Goal: Information Seeking & Learning: Learn about a topic

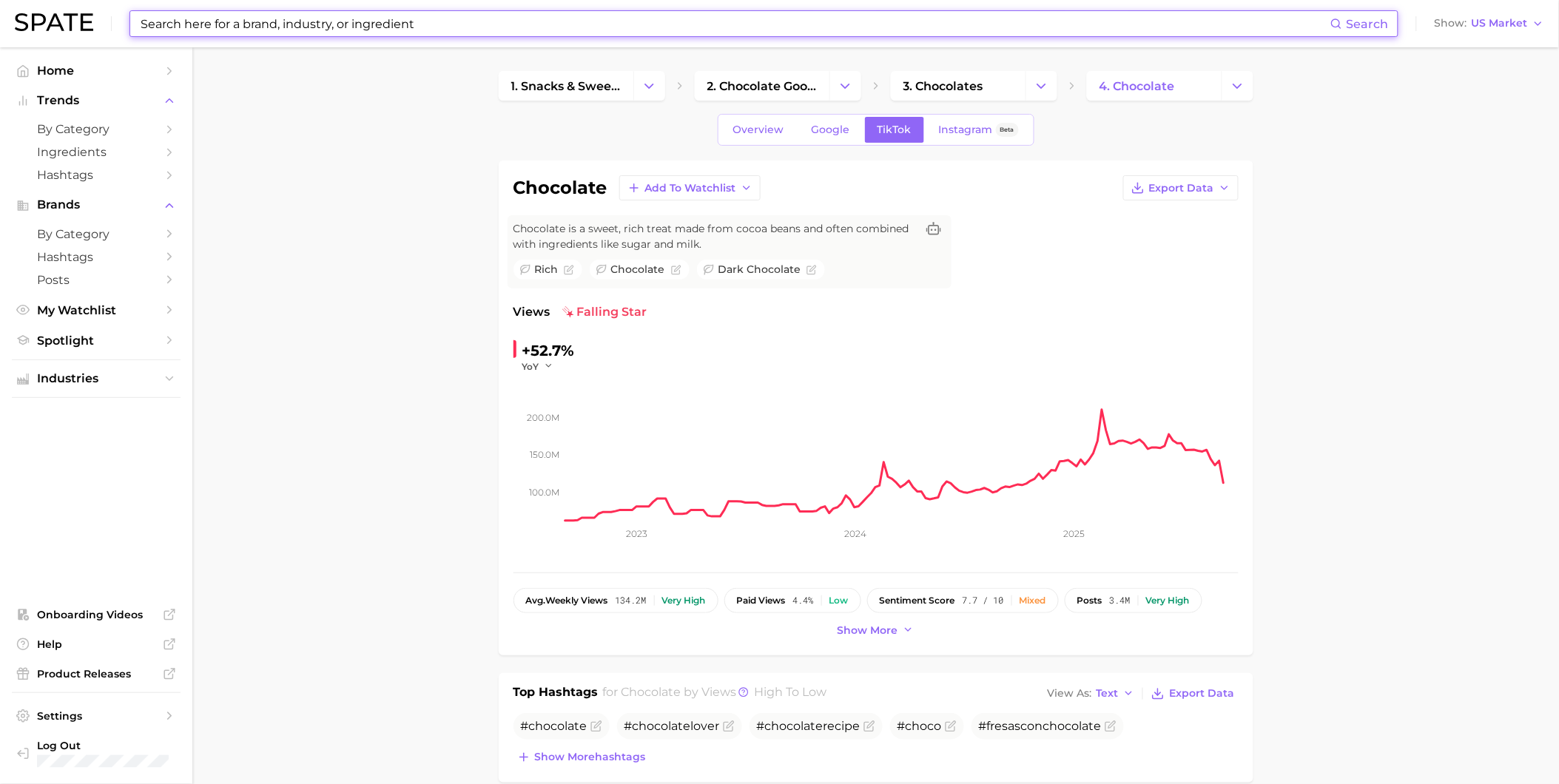
click at [203, 28] on input at bounding box center [735, 23] width 1192 height 25
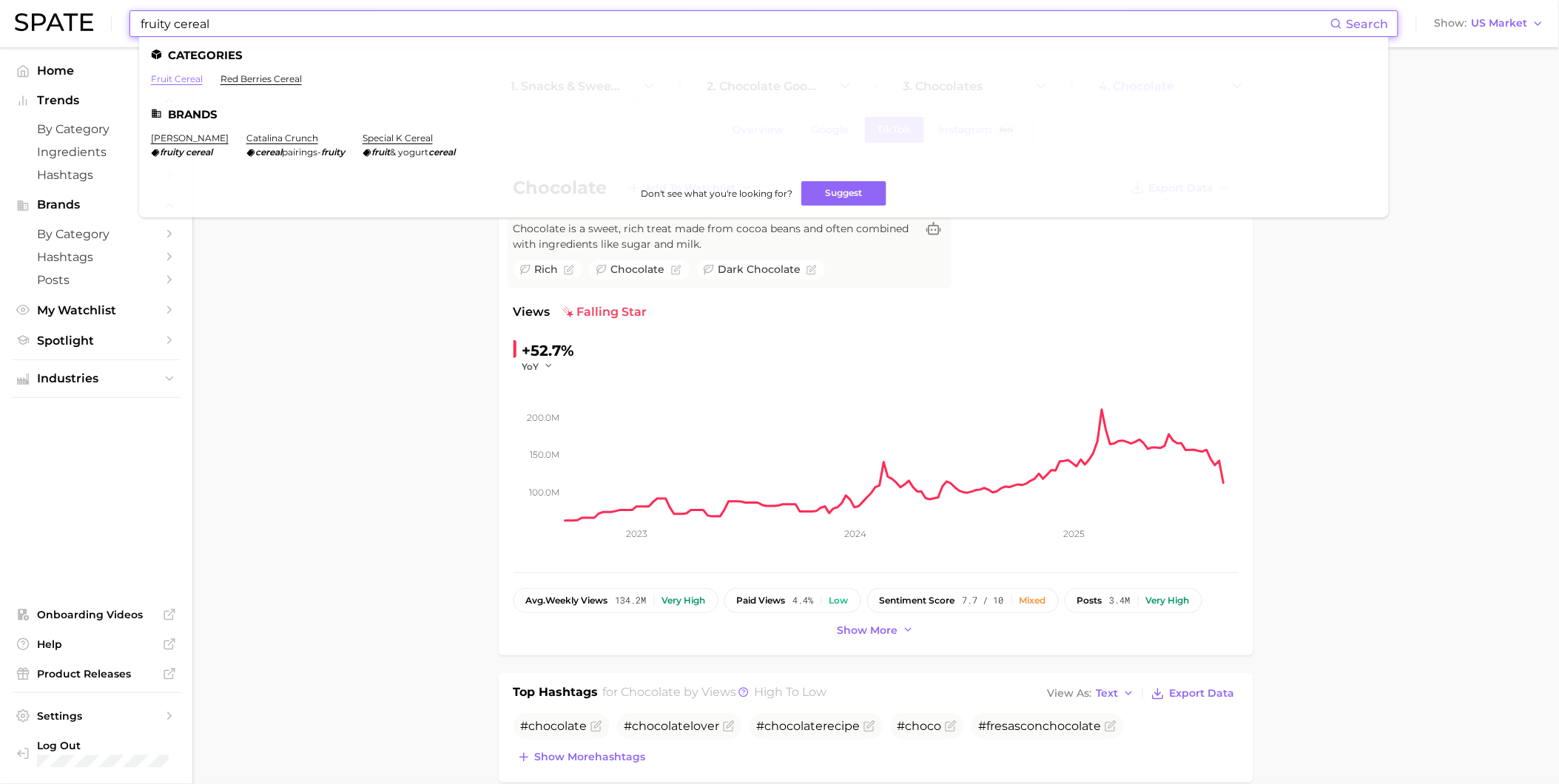
click at [181, 74] on link "fruit cereal" at bounding box center [177, 78] width 51 height 11
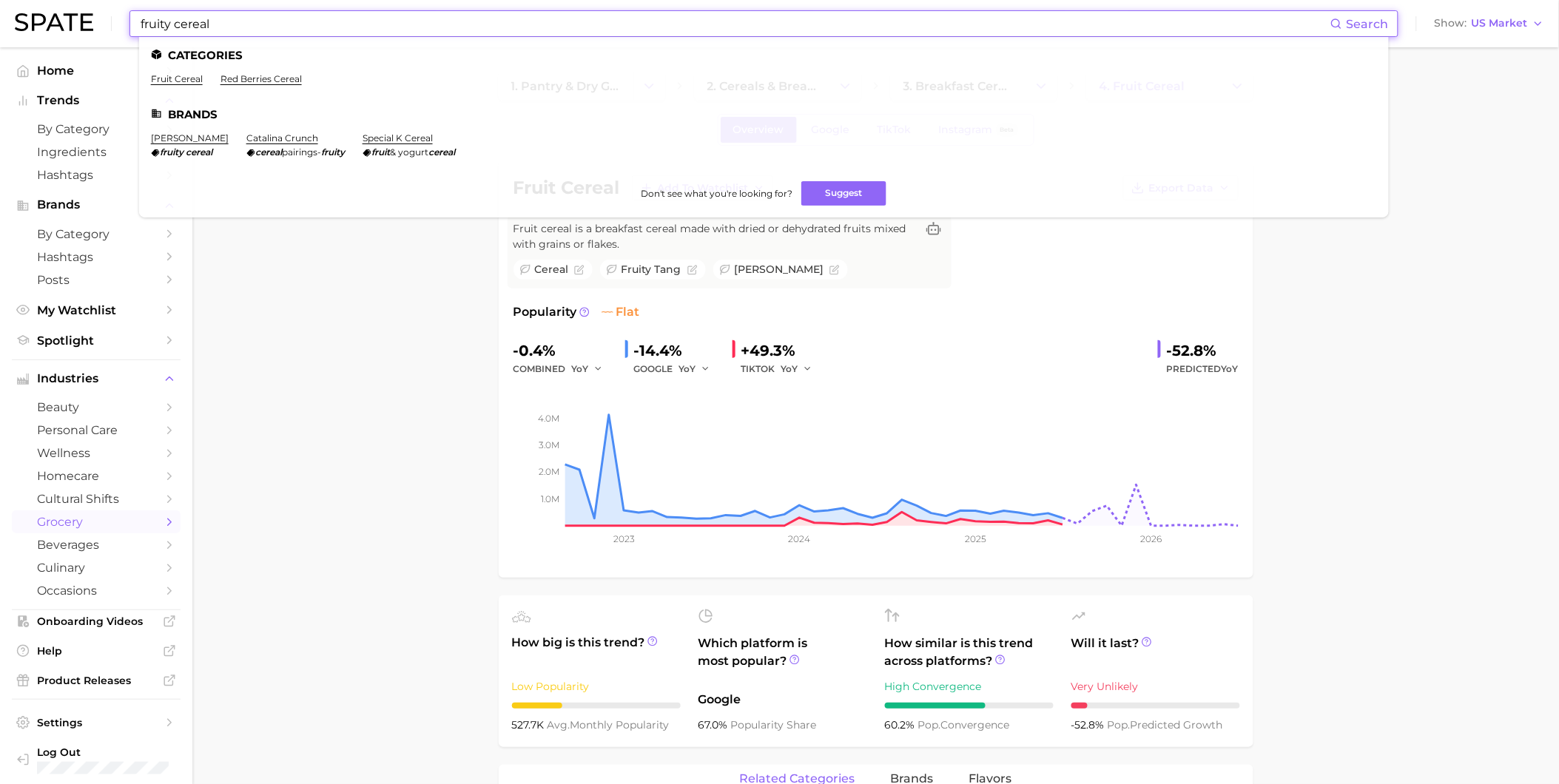
drag, startPoint x: 237, startPoint y: 21, endPoint x: 174, endPoint y: 17, distance: 63.1
click at [174, 17] on input "fruity cereal" at bounding box center [735, 23] width 1192 height 25
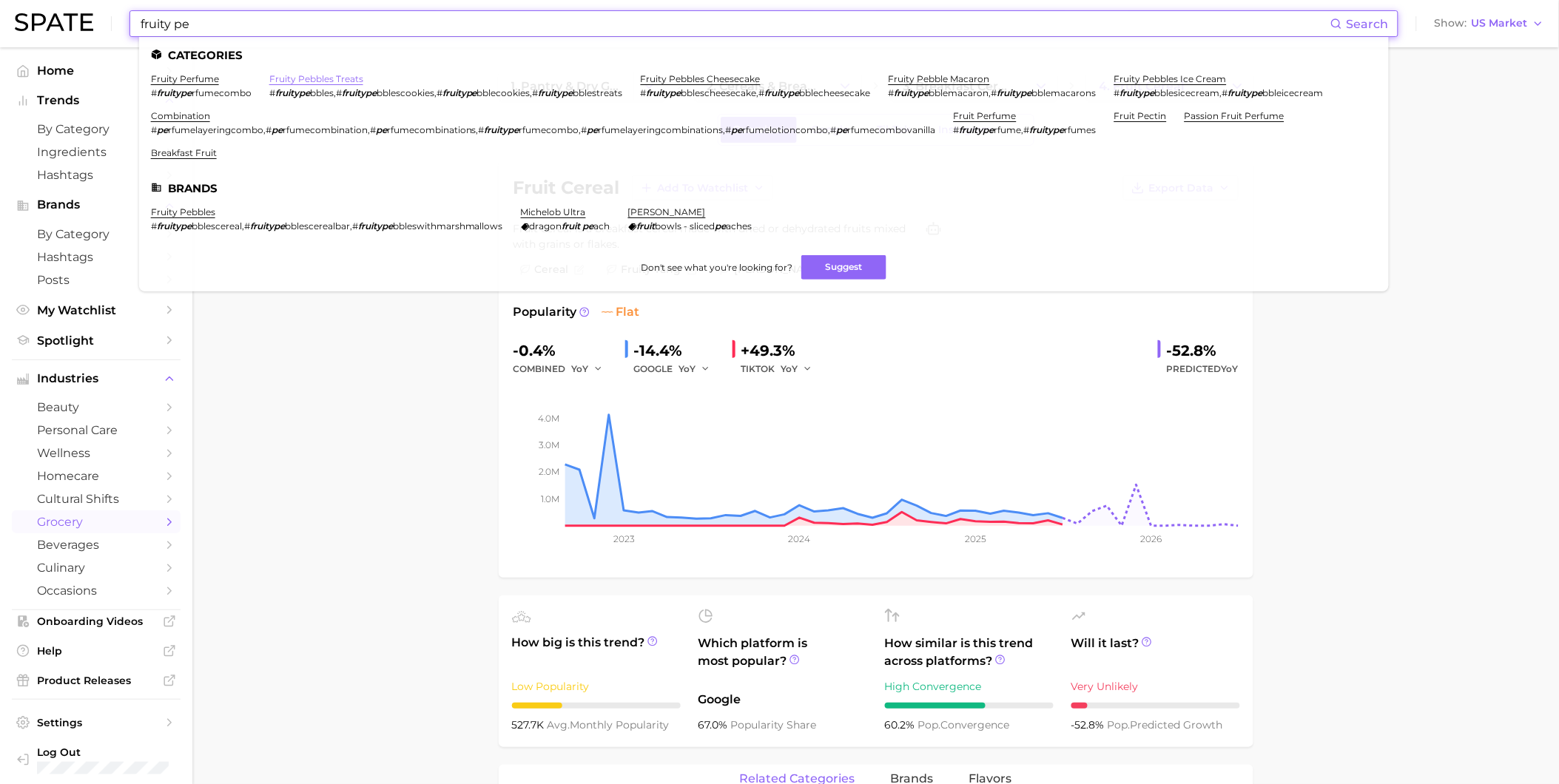
type input "fruity pe"
click at [329, 77] on link "fruity pebbles treats" at bounding box center [316, 78] width 94 height 11
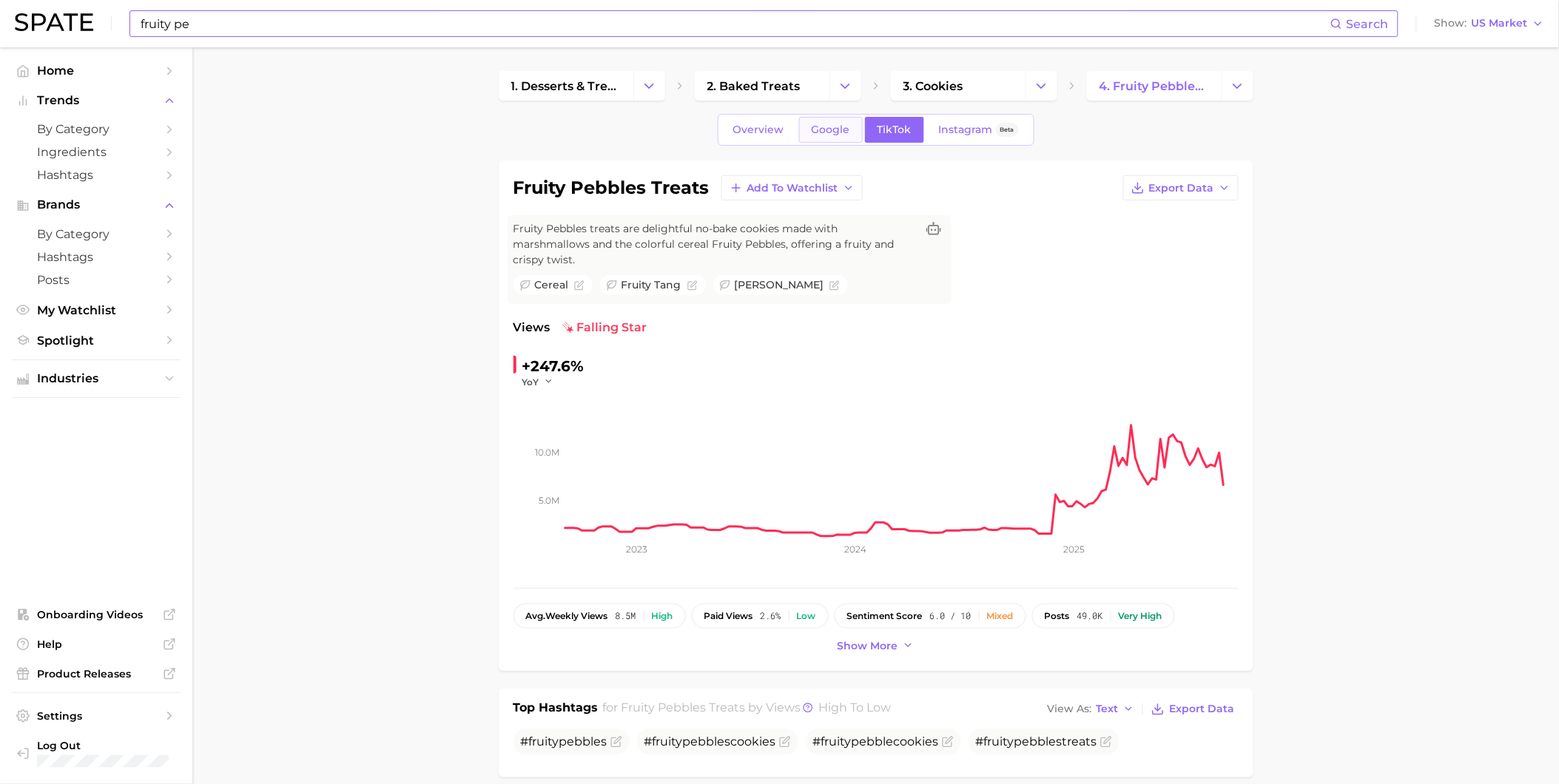
click at [835, 126] on span "Google" at bounding box center [831, 129] width 38 height 12
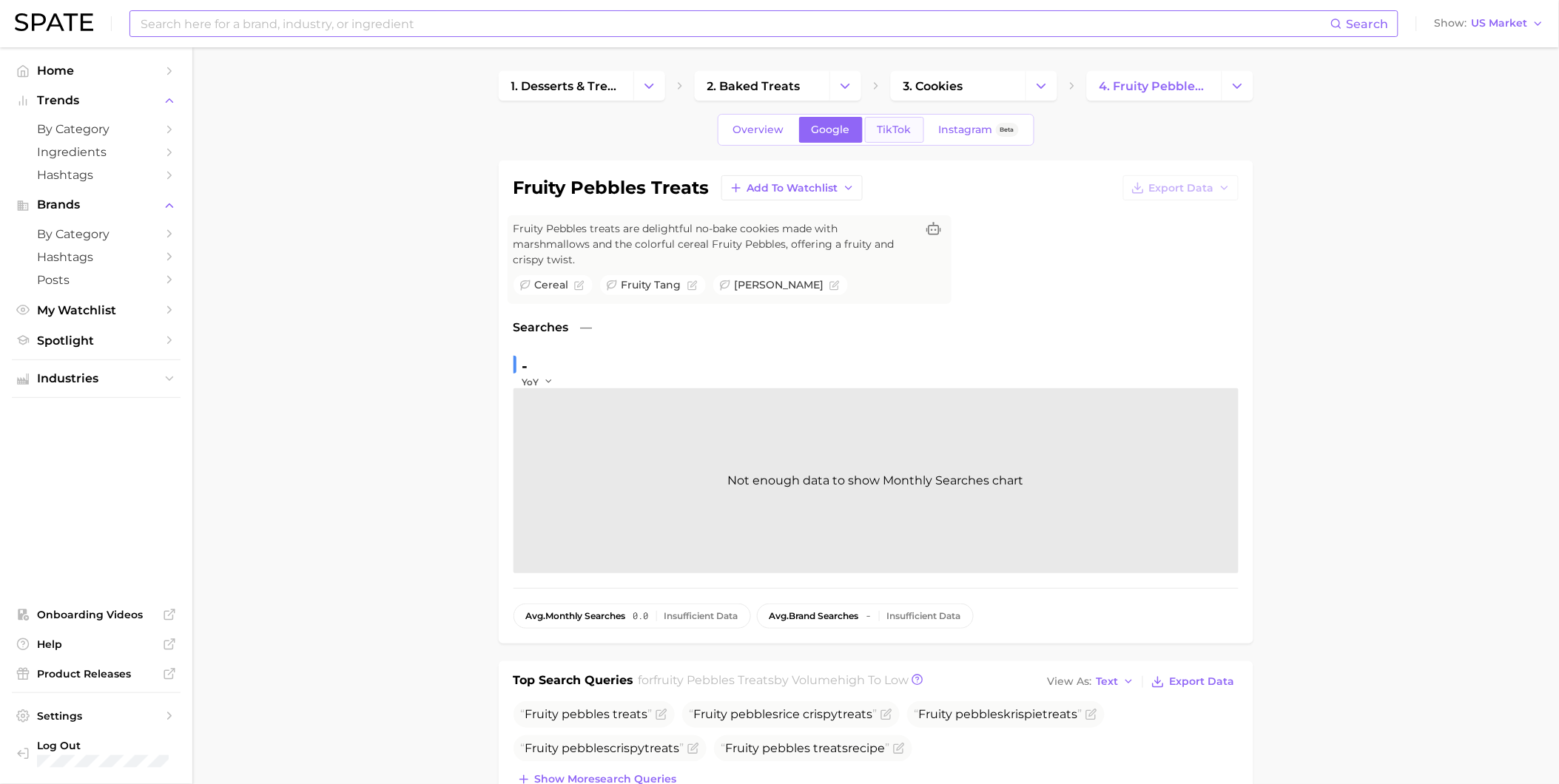
click at [894, 127] on span "TikTok" at bounding box center [894, 129] width 34 height 12
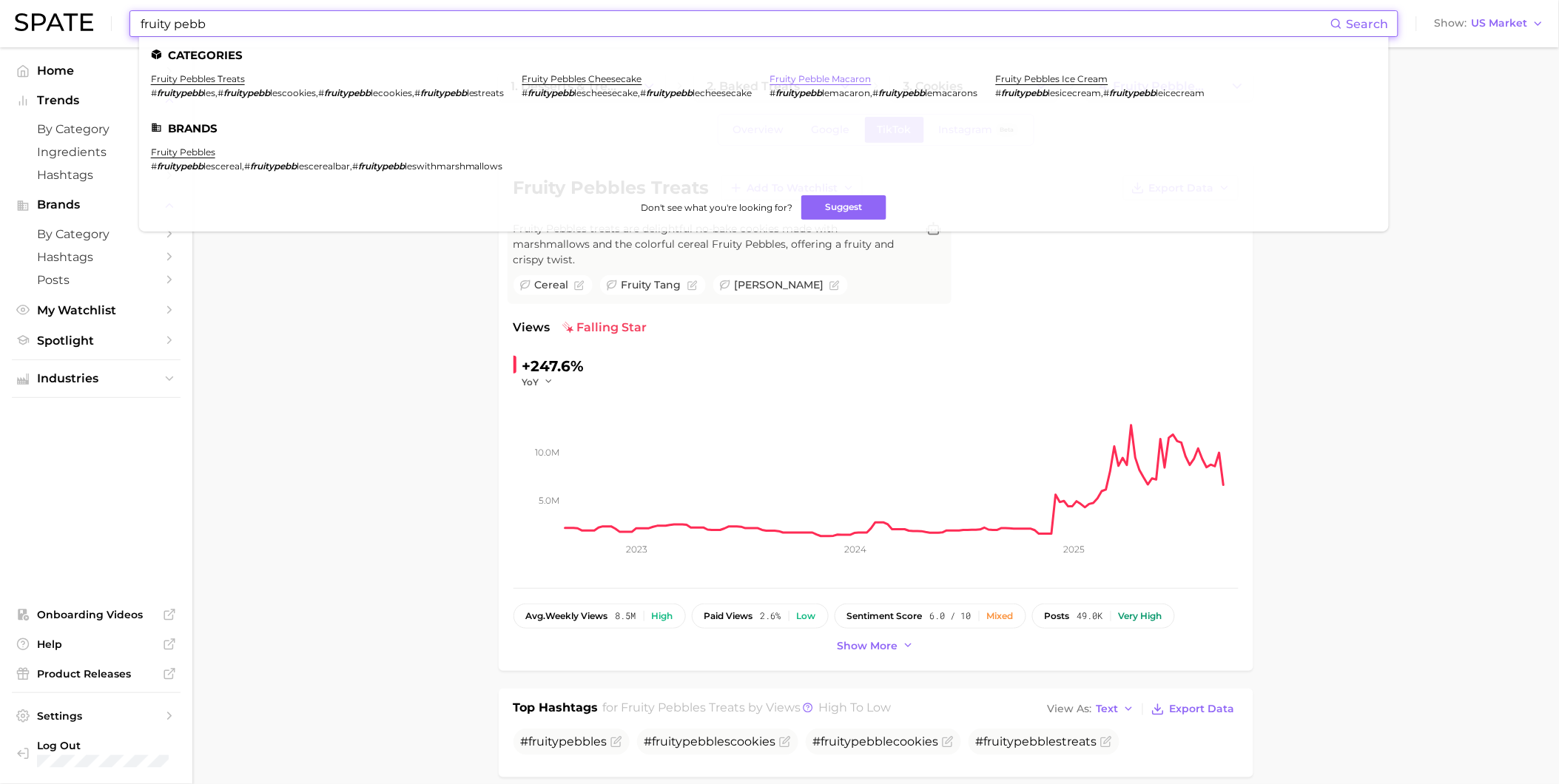
type input "fruity pebb"
click at [851, 79] on link "fruity pebble macaron" at bounding box center [821, 78] width 101 height 11
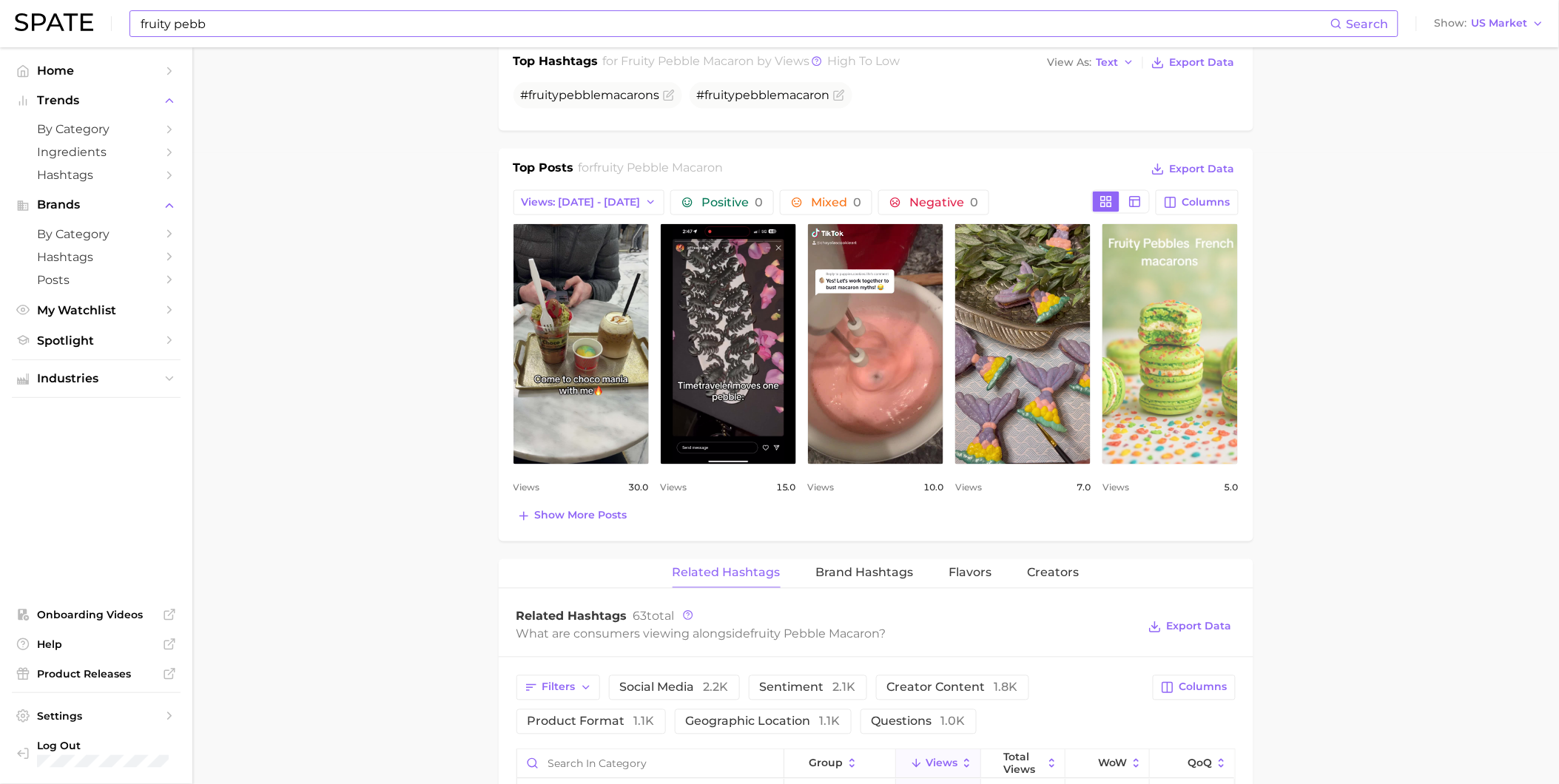
scroll to position [656, 0]
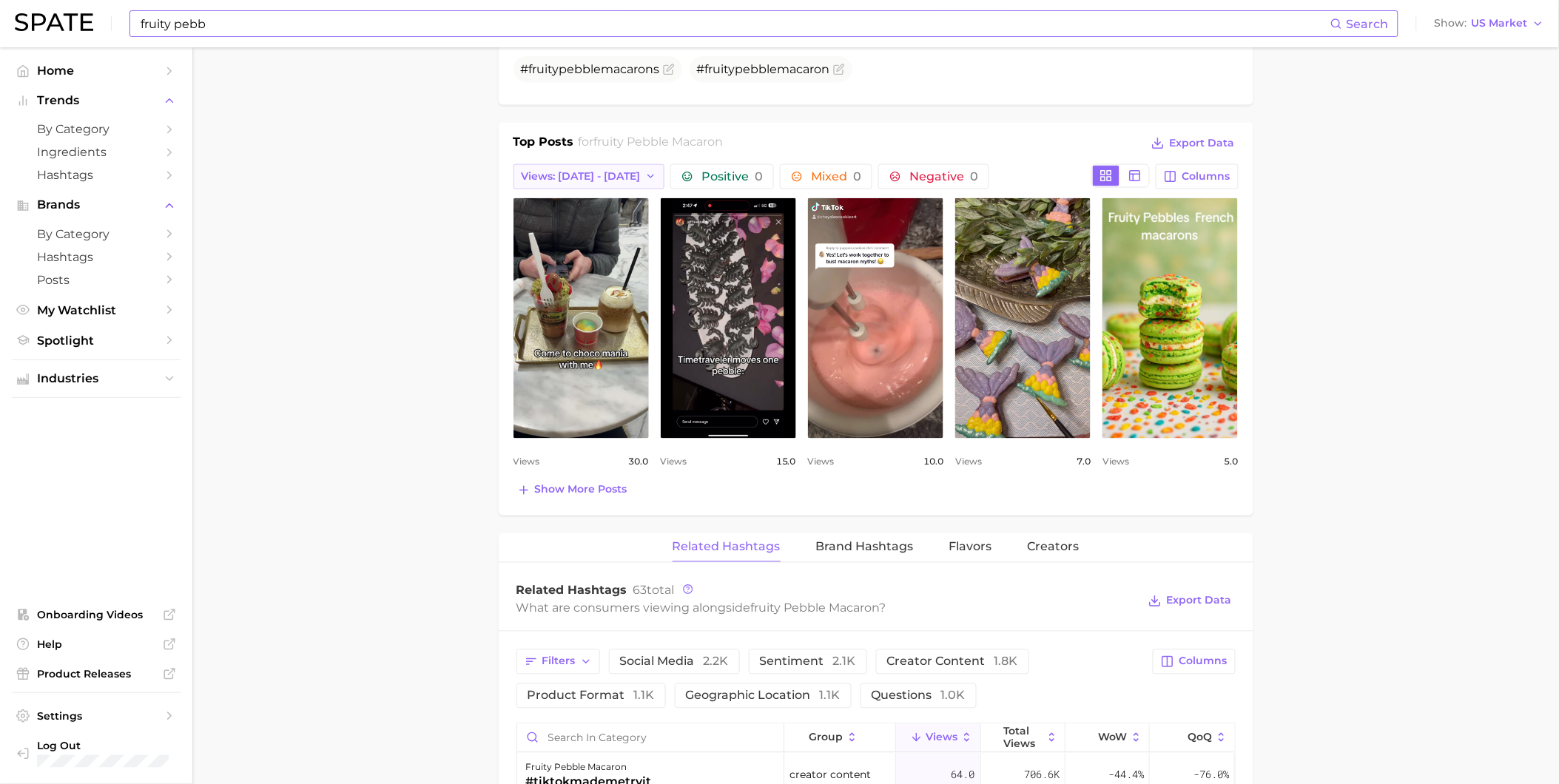
click at [608, 181] on span "Views: [DATE] - [DATE]" at bounding box center [581, 176] width 119 height 12
click at [619, 254] on button "Total Views" at bounding box center [595, 258] width 163 height 27
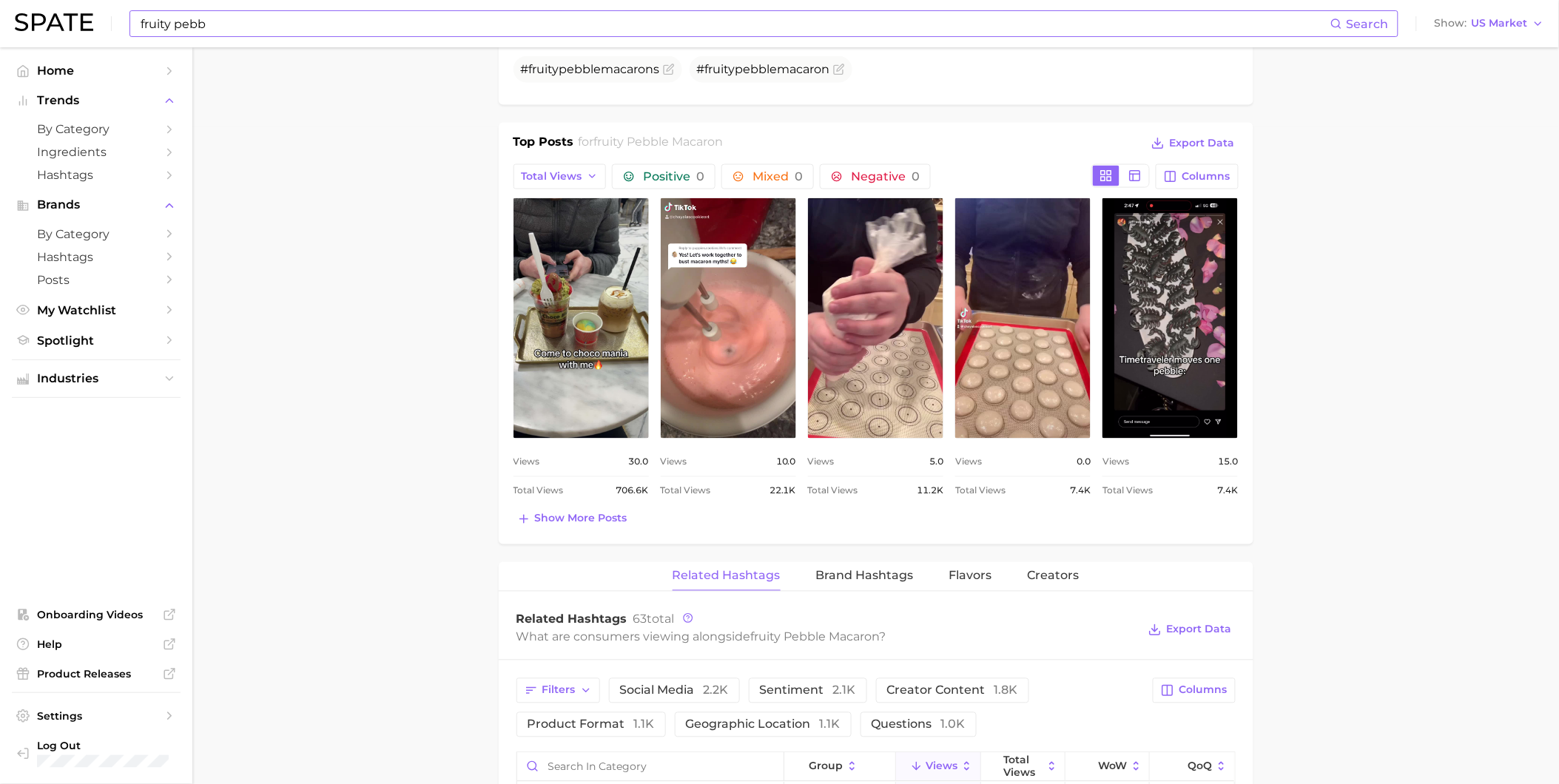
scroll to position [0, 0]
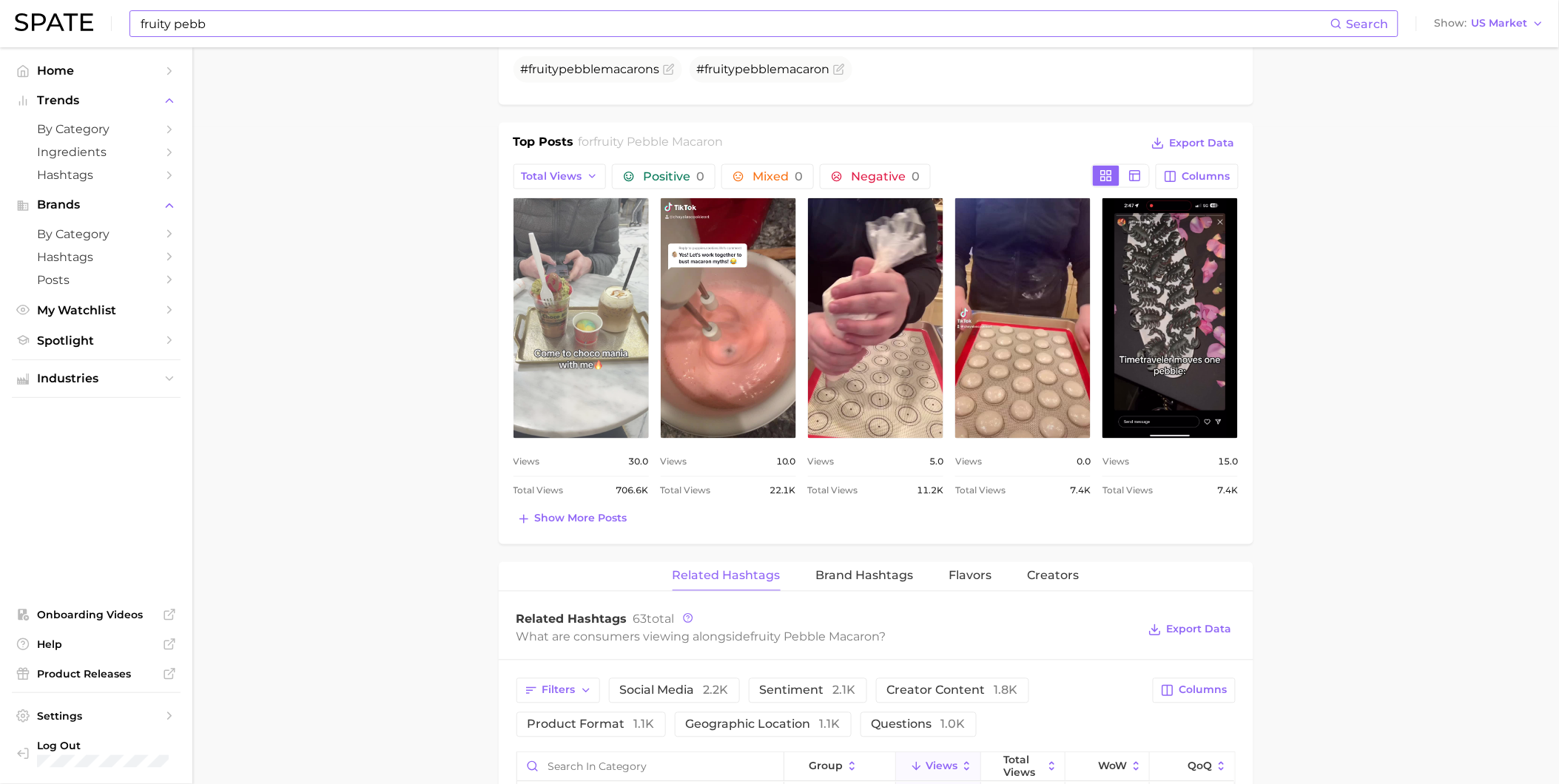
click at [608, 341] on link "view post on TikTok" at bounding box center [580, 318] width 135 height 240
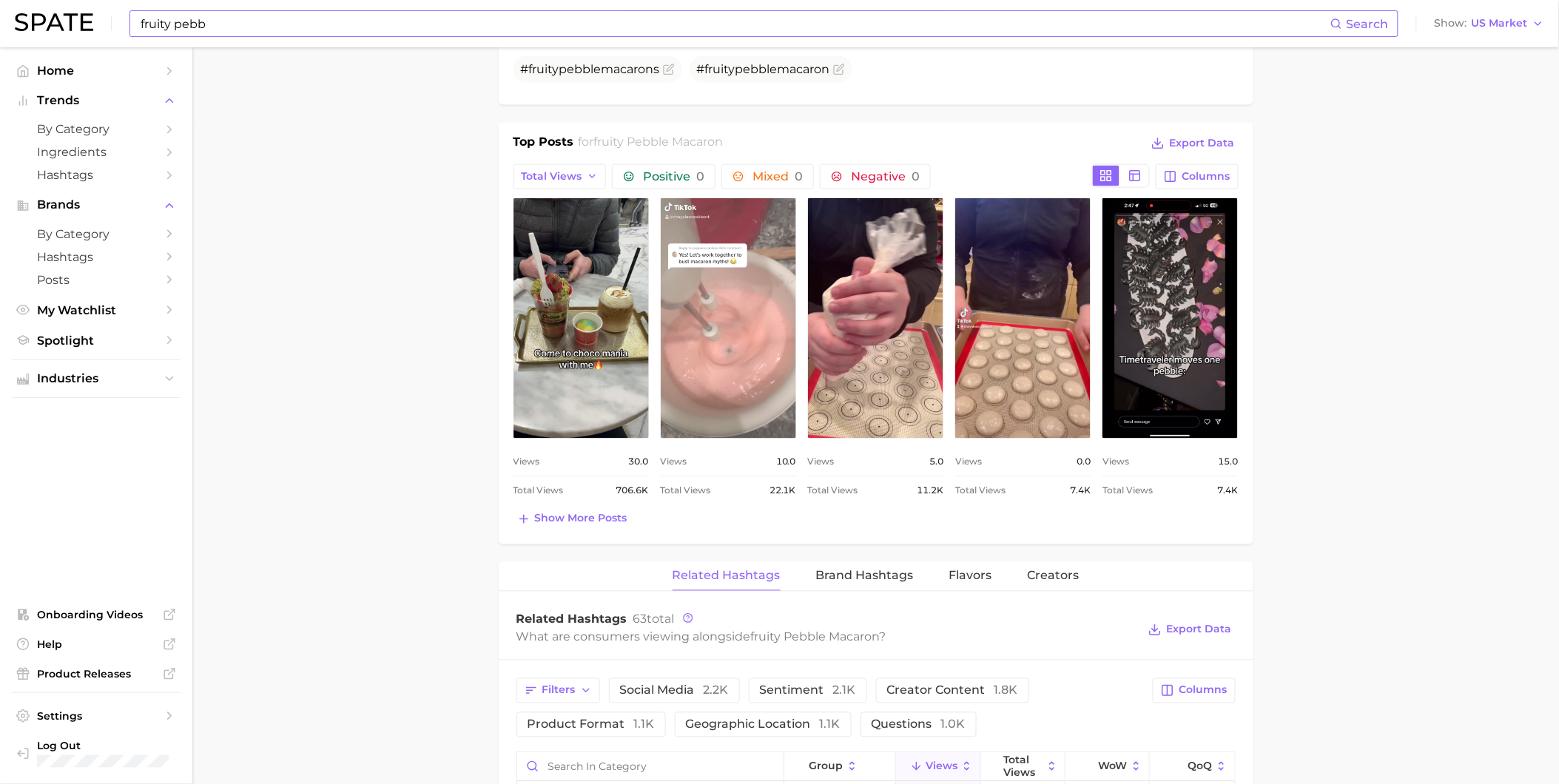
click at [746, 319] on link "view post on TikTok" at bounding box center [728, 318] width 135 height 240
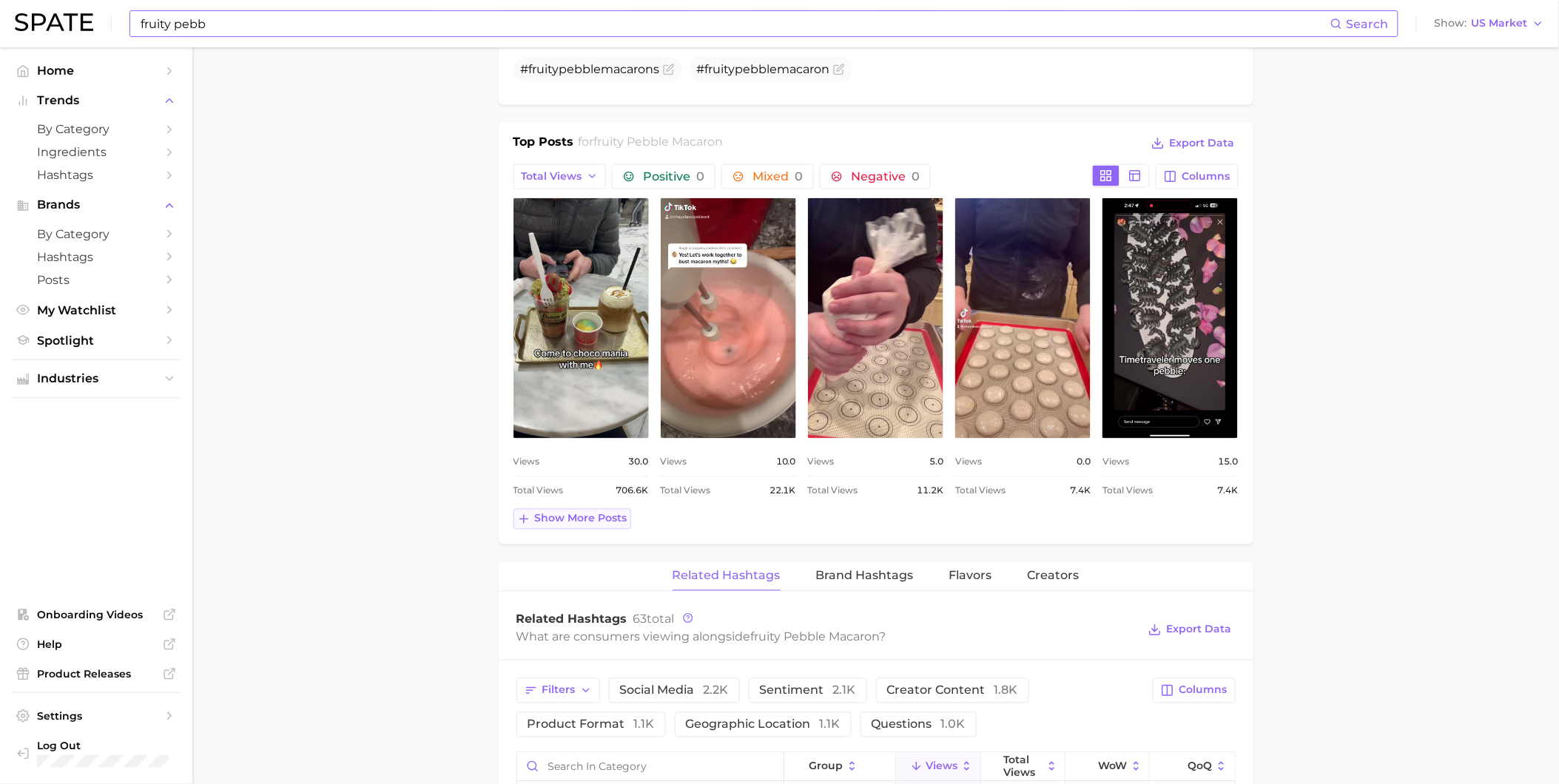
click at [586, 519] on span "Show more posts" at bounding box center [581, 518] width 93 height 12
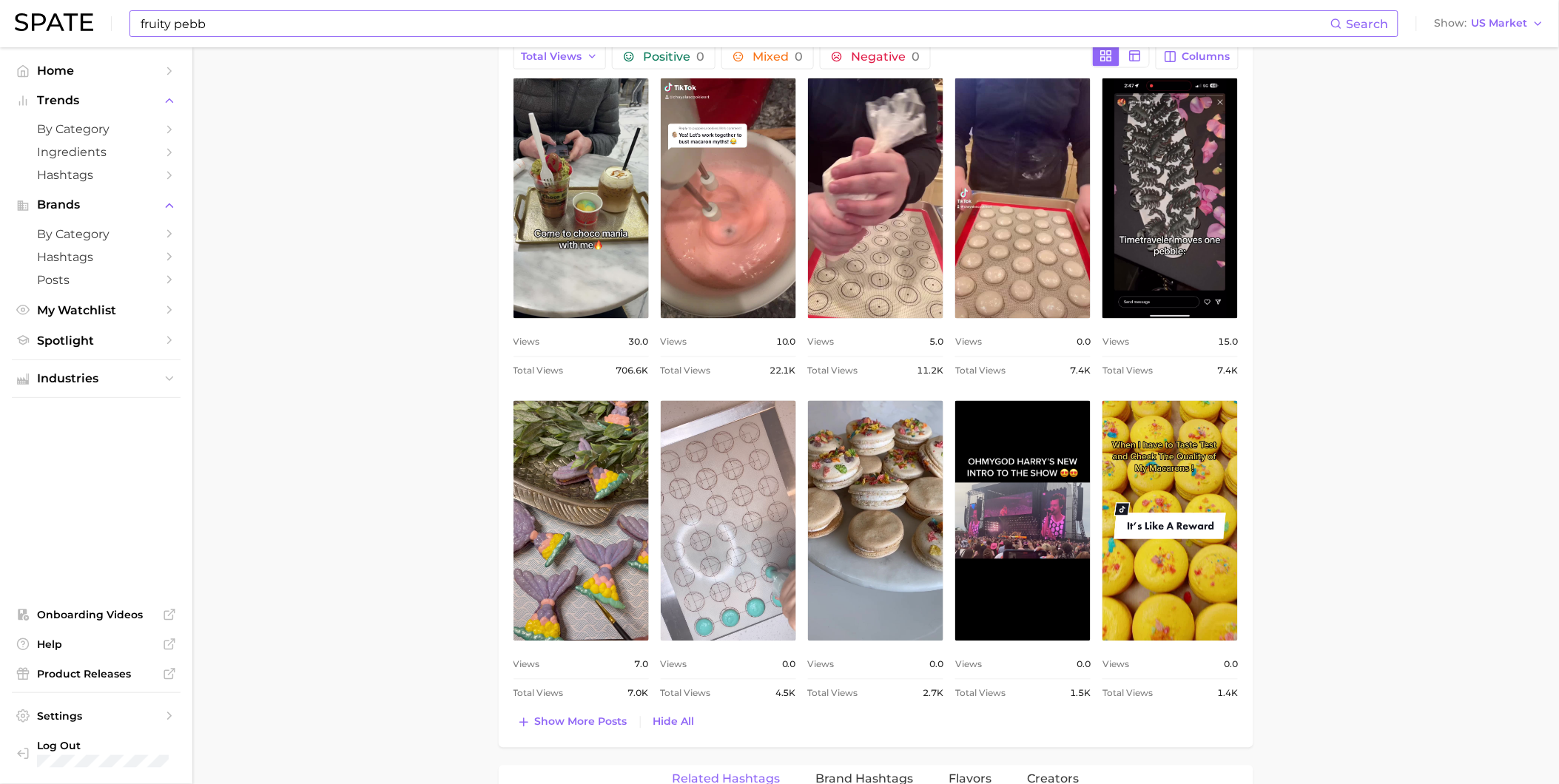
scroll to position [904, 0]
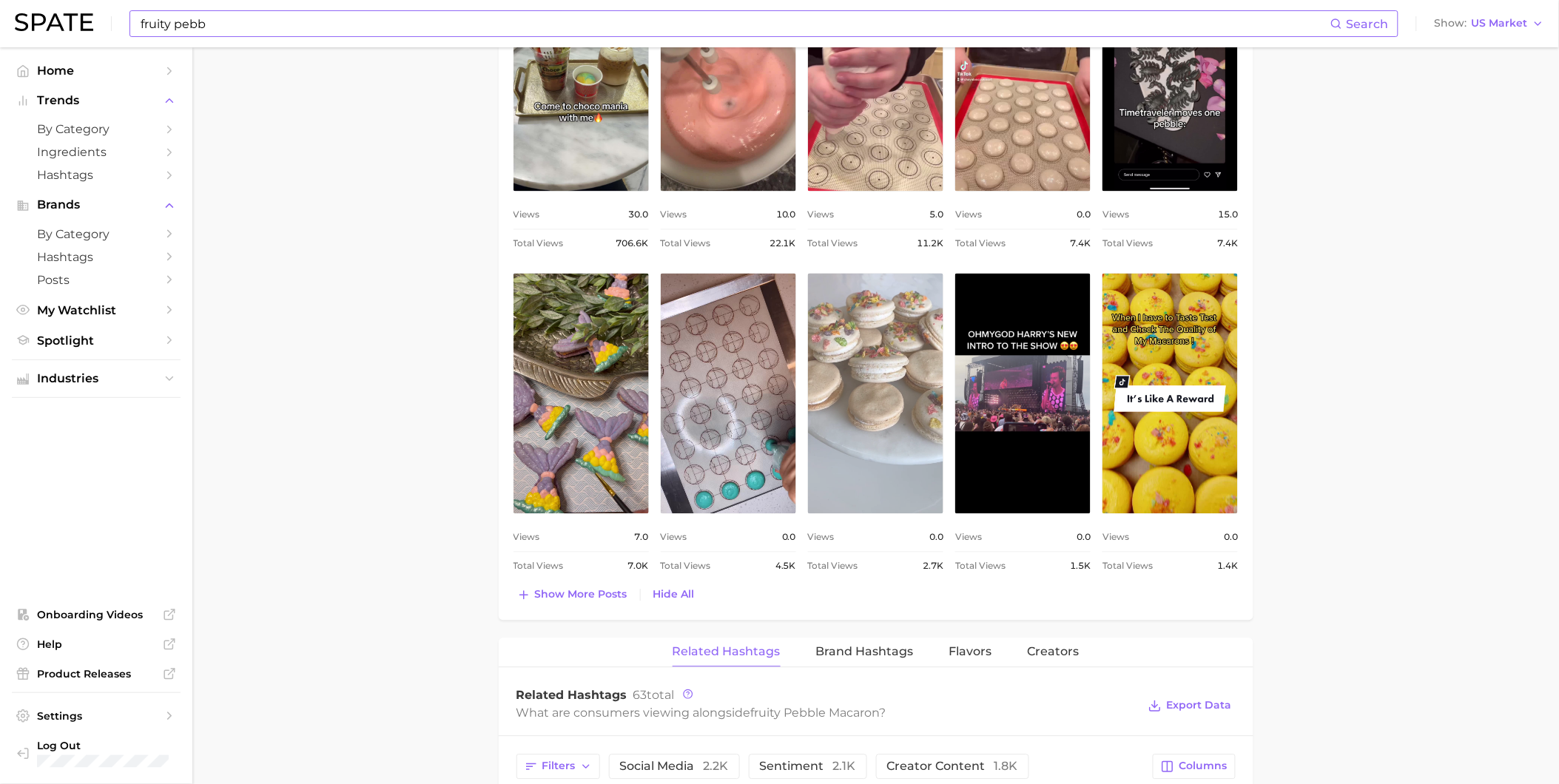
click at [881, 418] on link "view post on TikTok" at bounding box center [876, 394] width 135 height 240
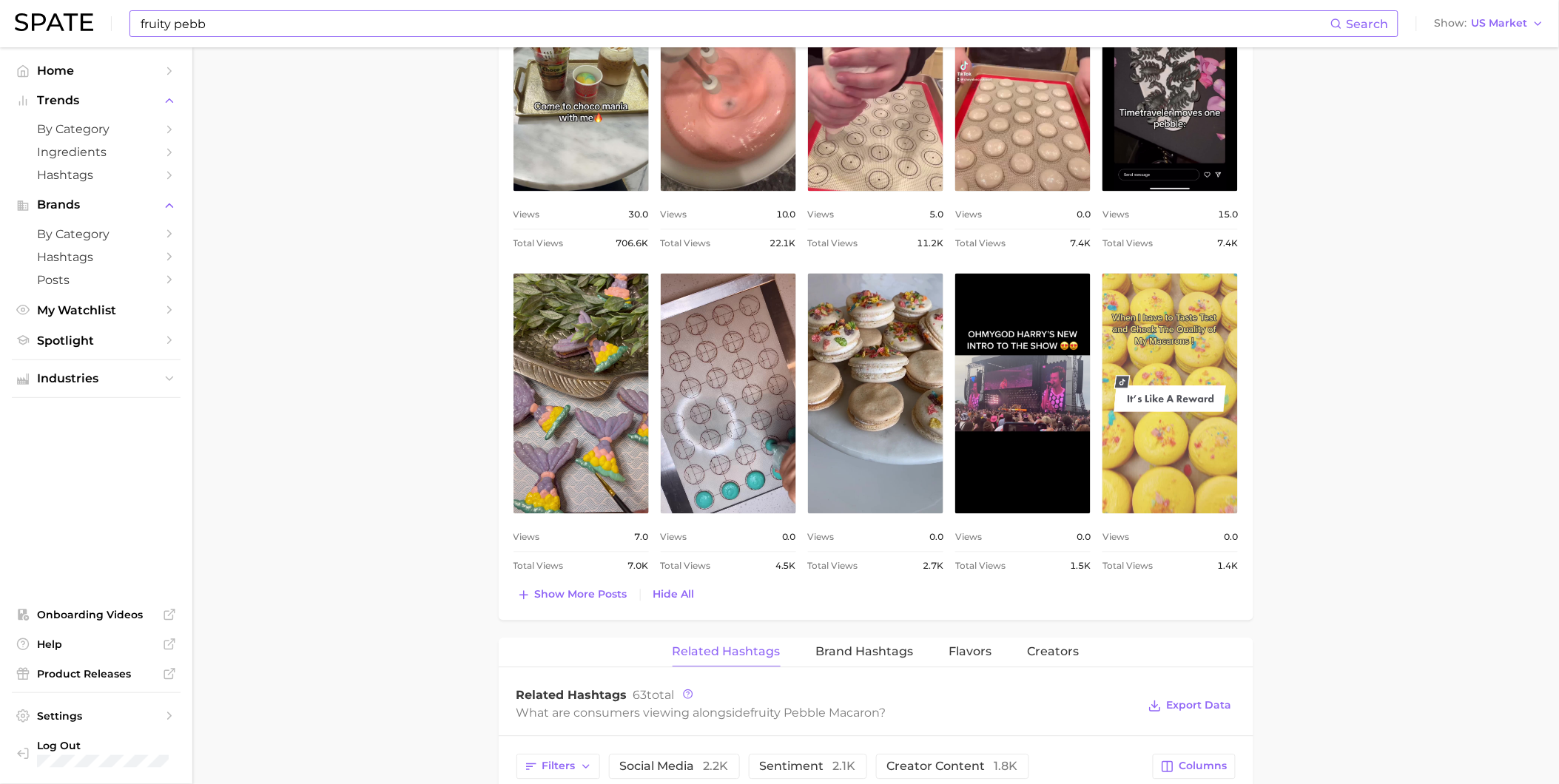
click at [1170, 474] on link "view post on TikTok" at bounding box center [1170, 394] width 135 height 240
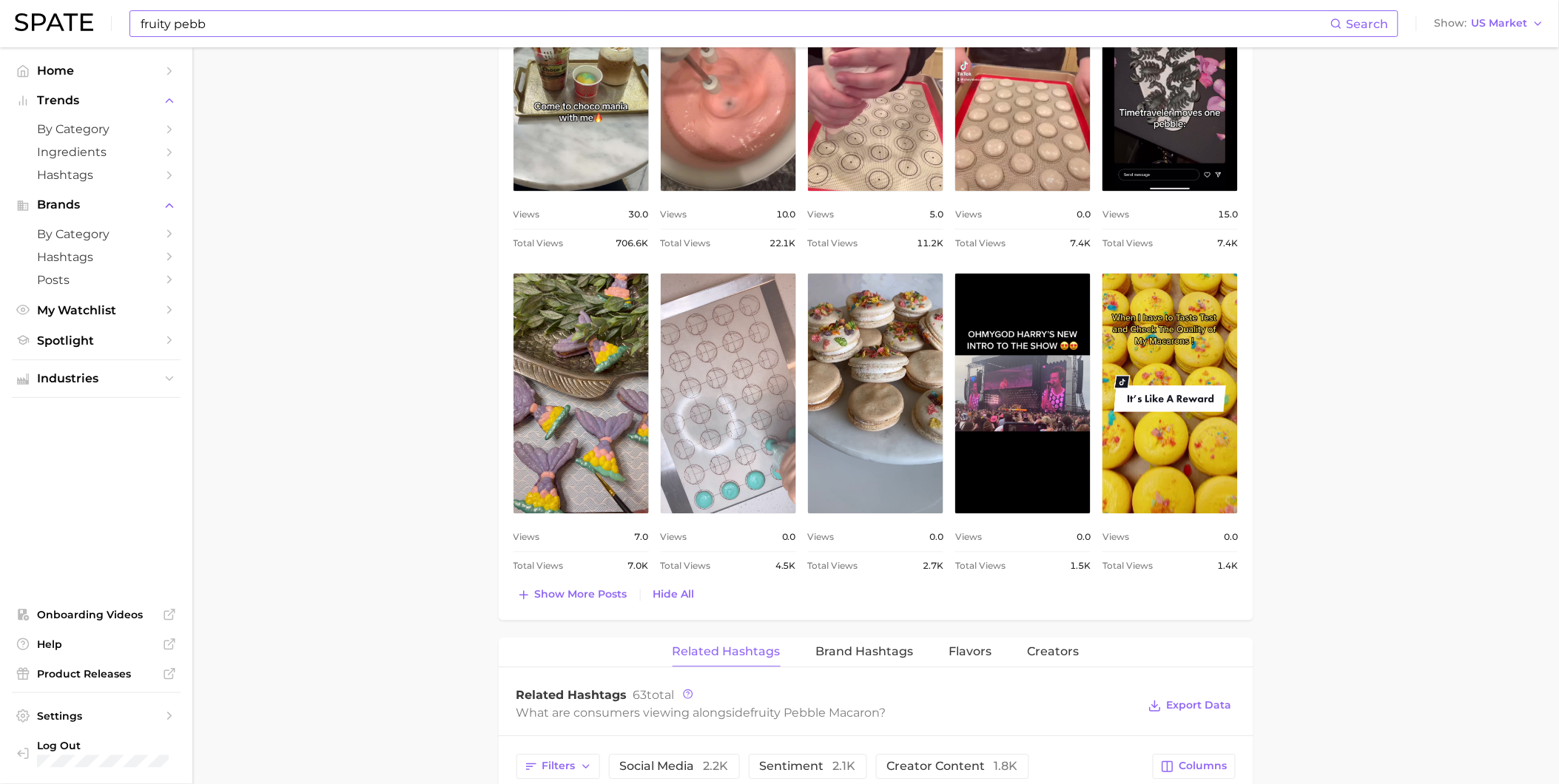
click at [741, 464] on link "view post on TikTok" at bounding box center [728, 394] width 135 height 240
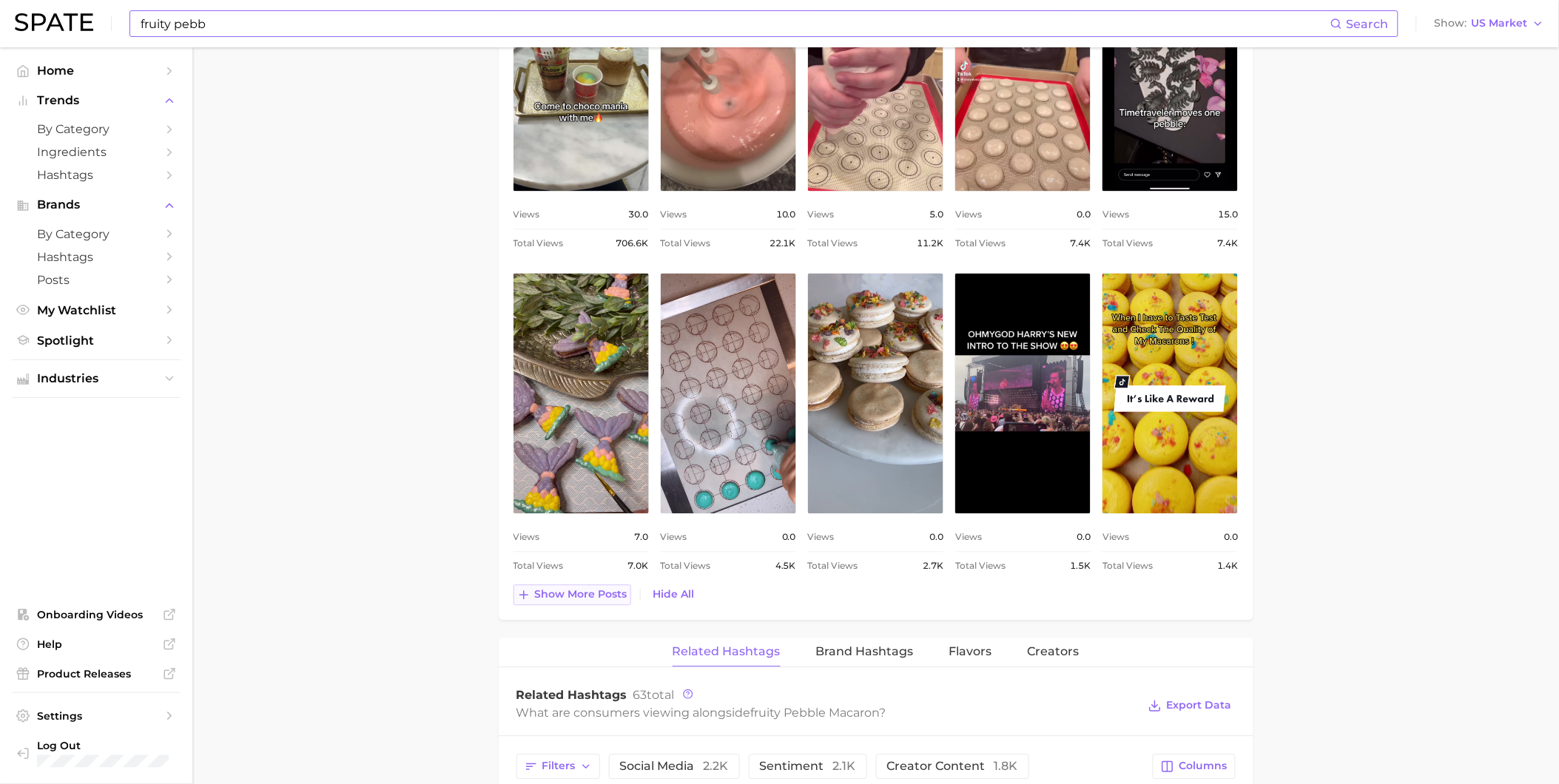
click at [609, 592] on span "Show more posts" at bounding box center [581, 594] width 93 height 12
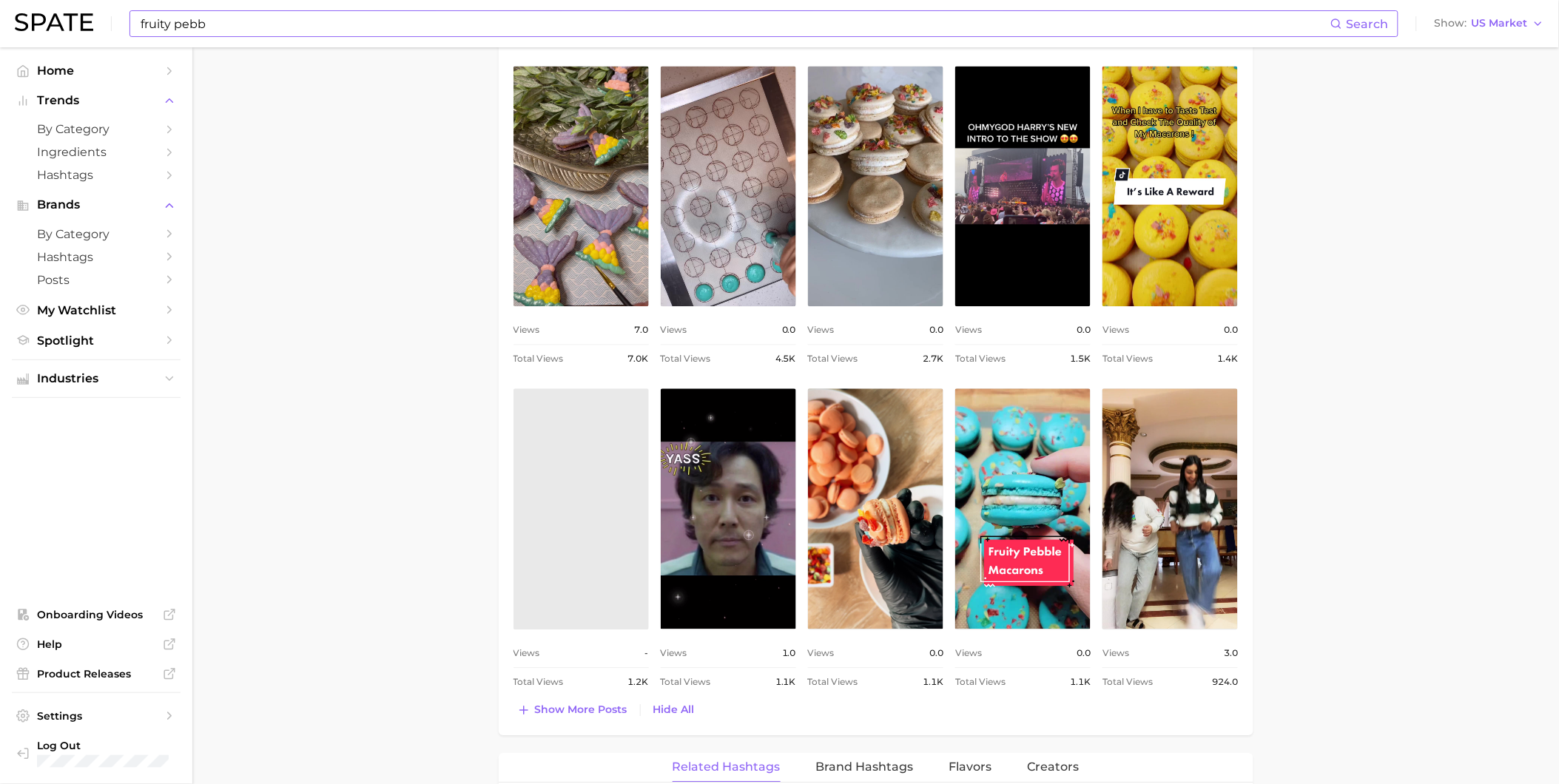
scroll to position [1150, 0]
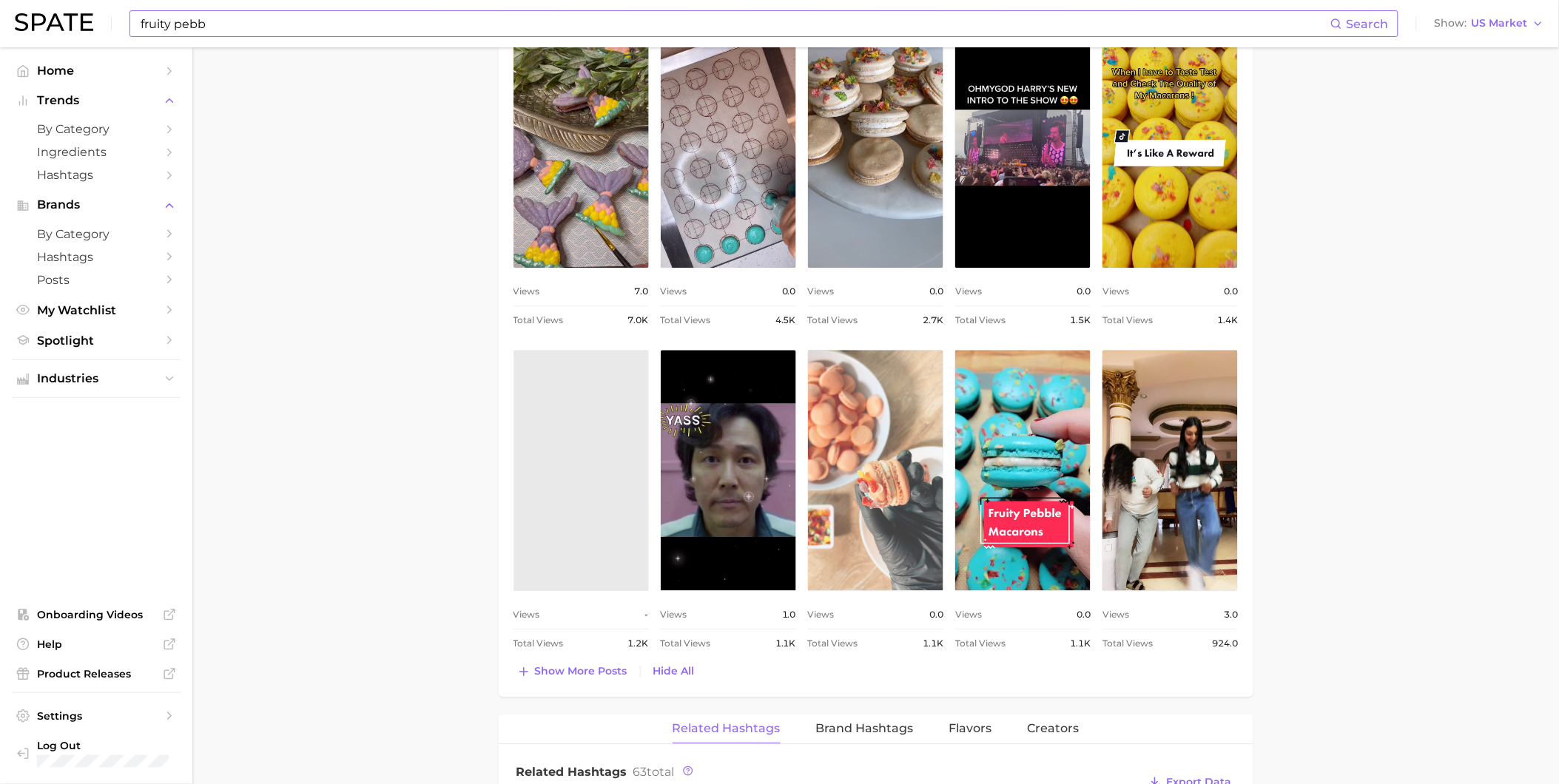
click at [850, 475] on link "view post on TikTok" at bounding box center [876, 470] width 135 height 240
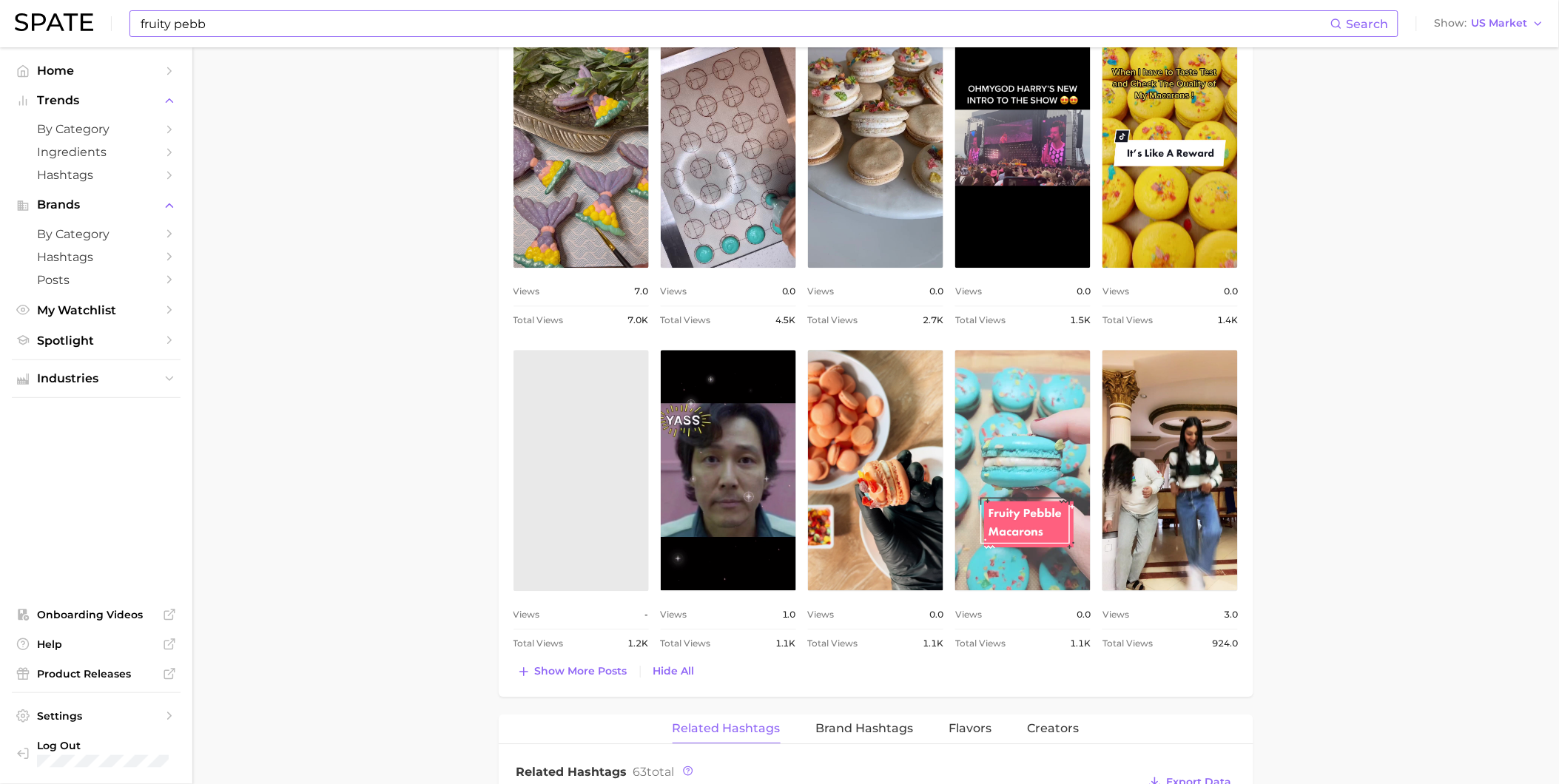
click at [1005, 462] on link "view post on TikTok" at bounding box center [1022, 470] width 135 height 240
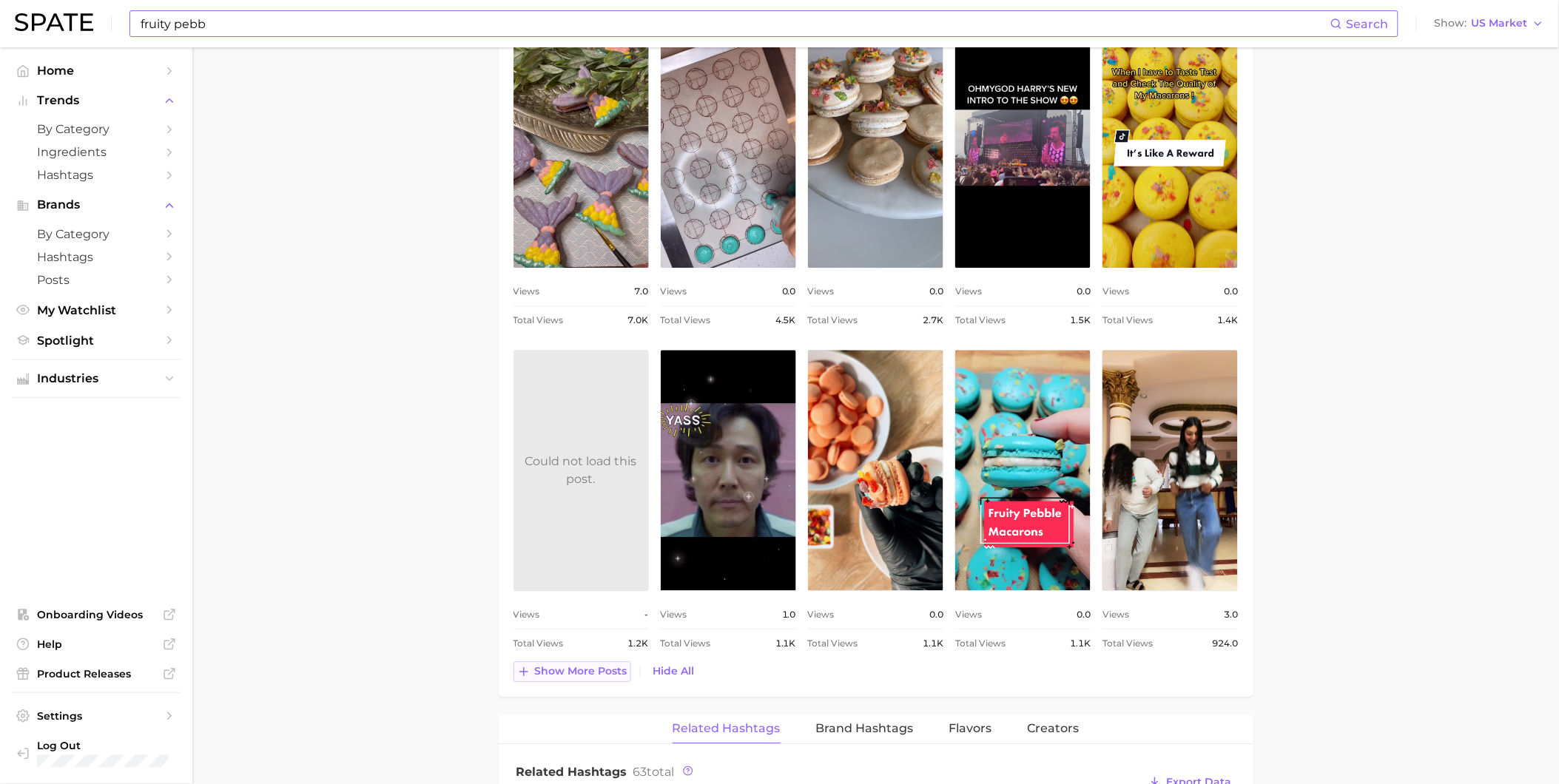
click at [585, 675] on span "Show more posts" at bounding box center [581, 670] width 93 height 12
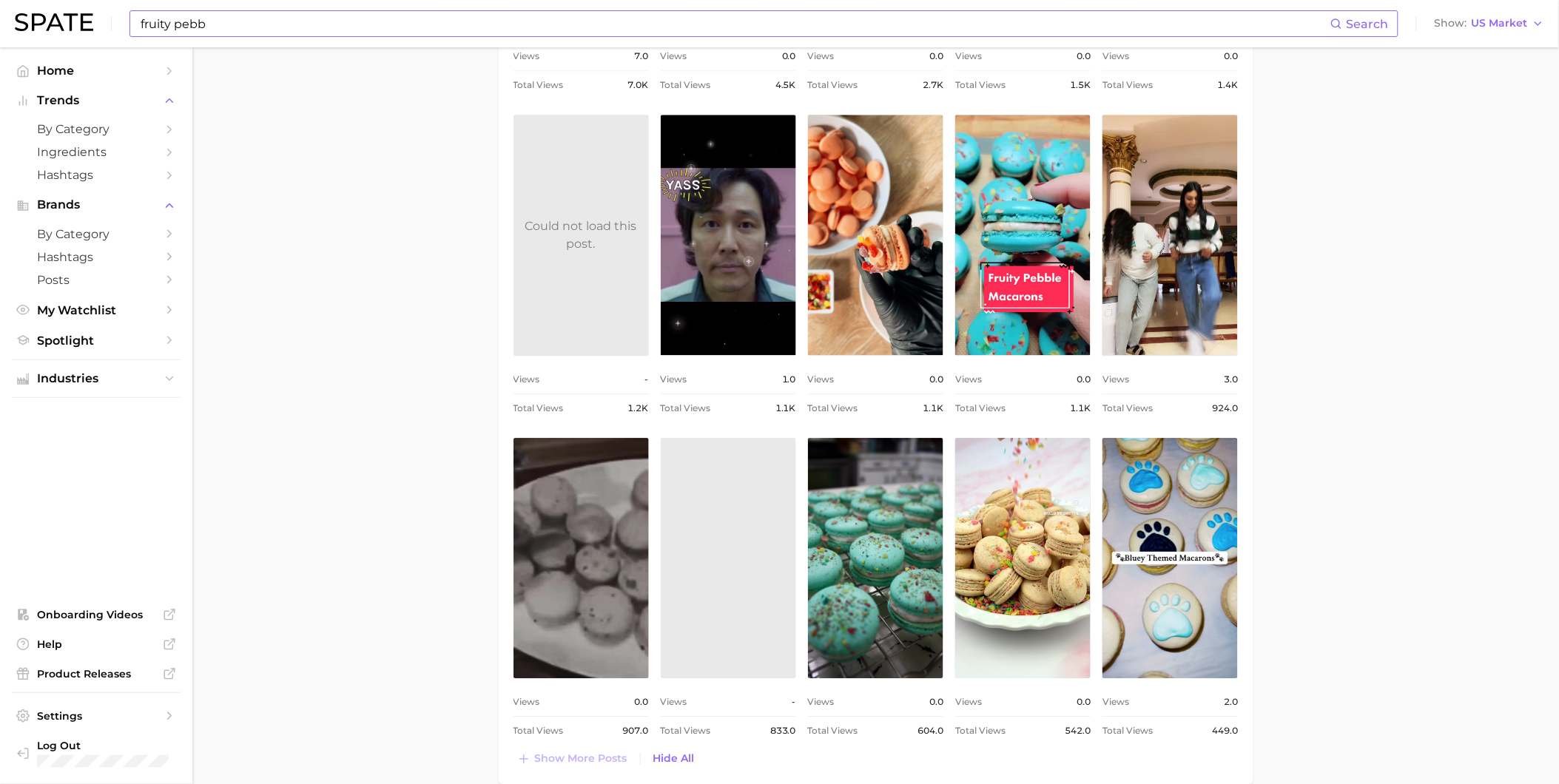
scroll to position [1396, 0]
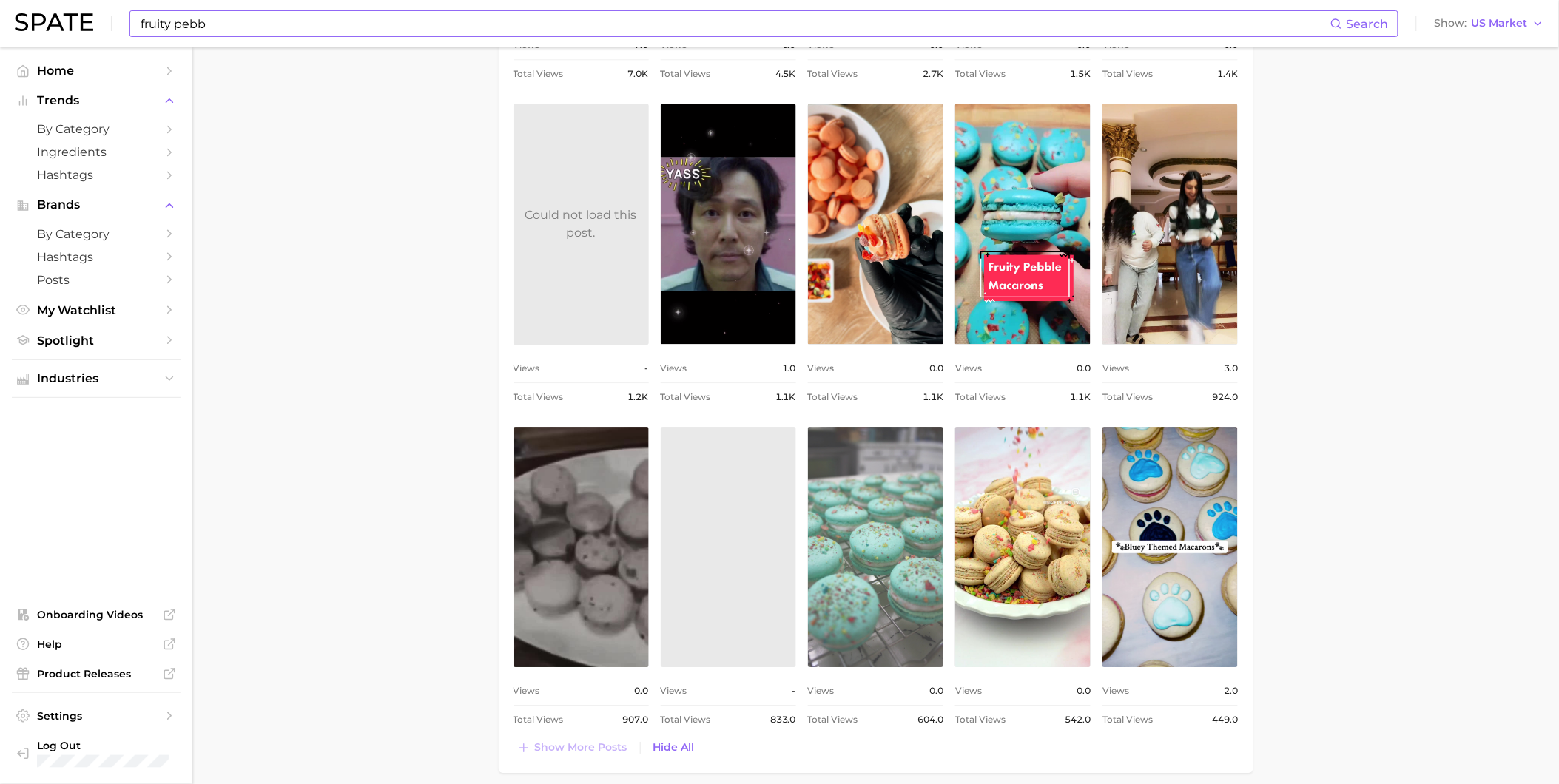
click at [861, 585] on link "view post on TikTok" at bounding box center [876, 547] width 135 height 240
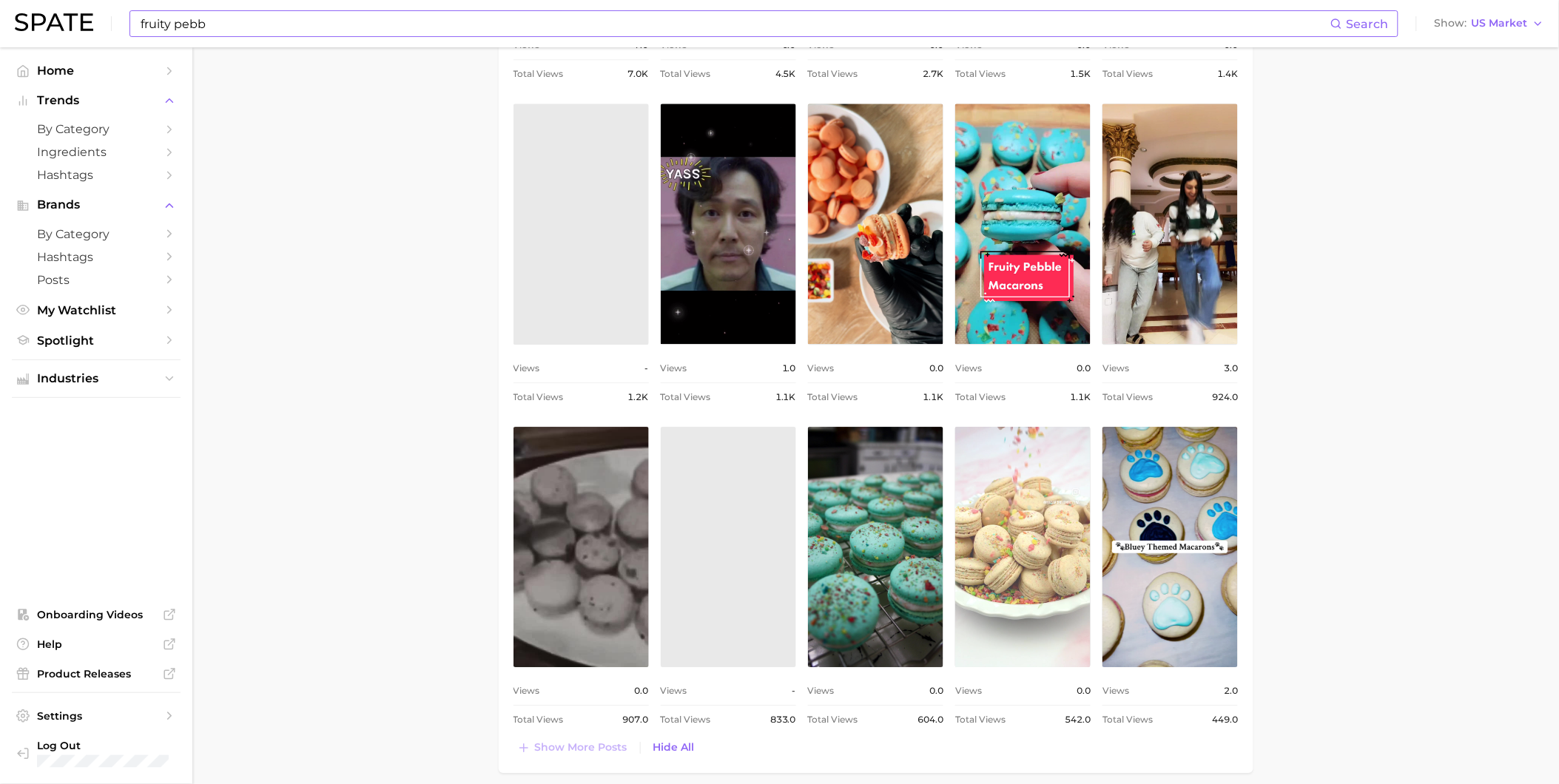
click at [1038, 574] on link "view post on TikTok" at bounding box center [1022, 547] width 135 height 240
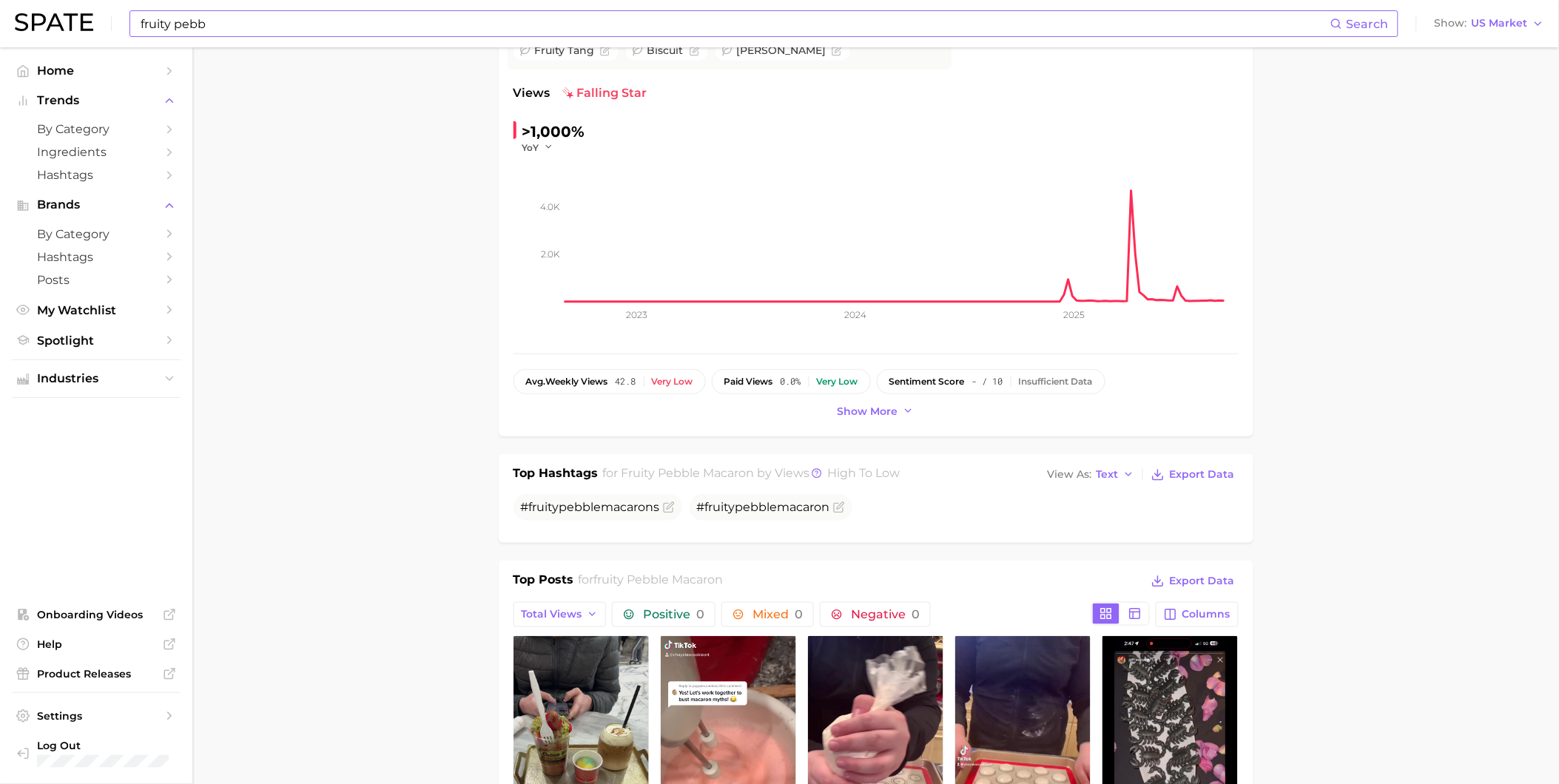
scroll to position [0, 0]
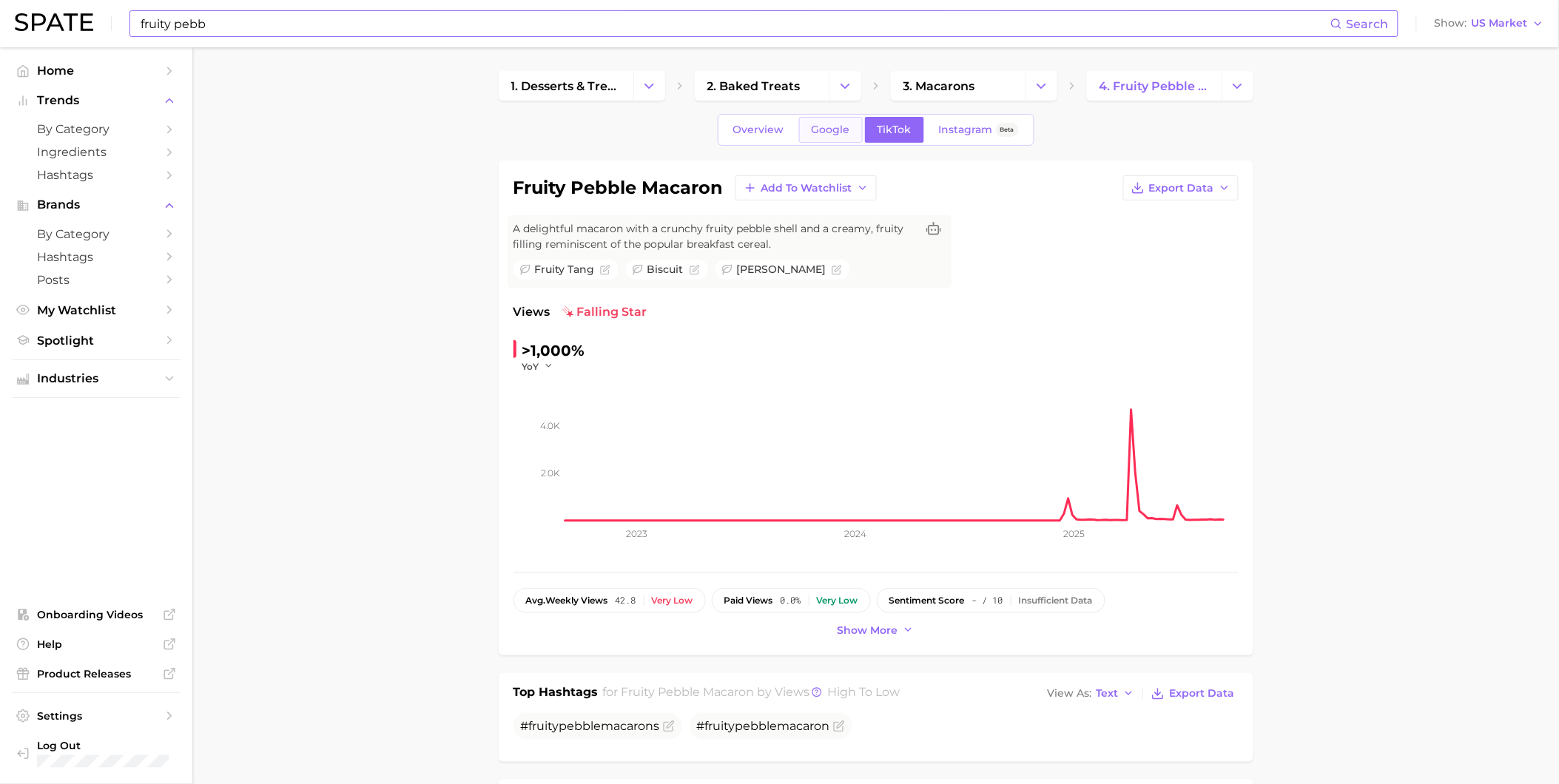
click at [840, 119] on link "Google" at bounding box center [831, 129] width 64 height 26
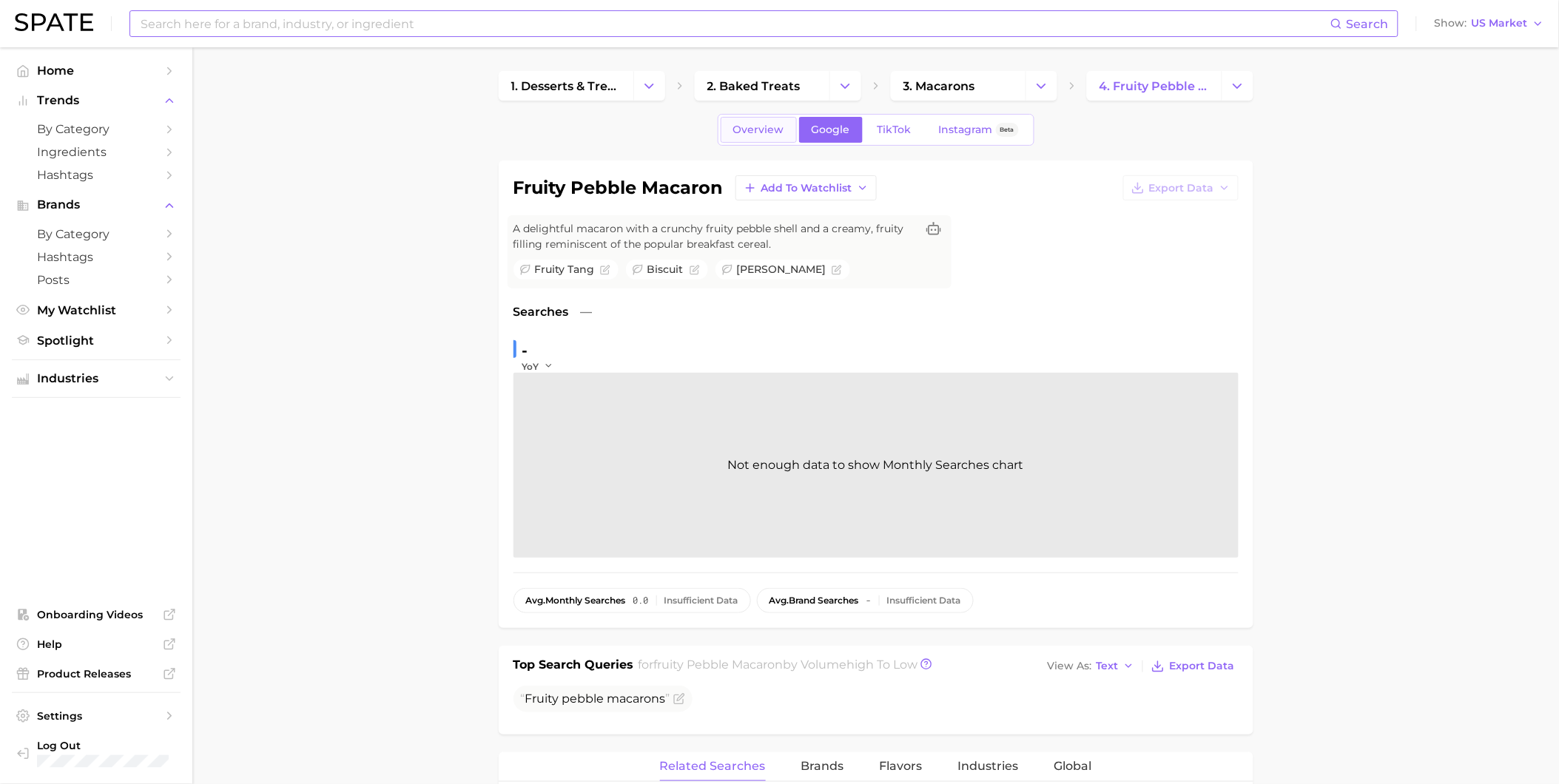
click at [771, 127] on span "Overview" at bounding box center [759, 129] width 51 height 12
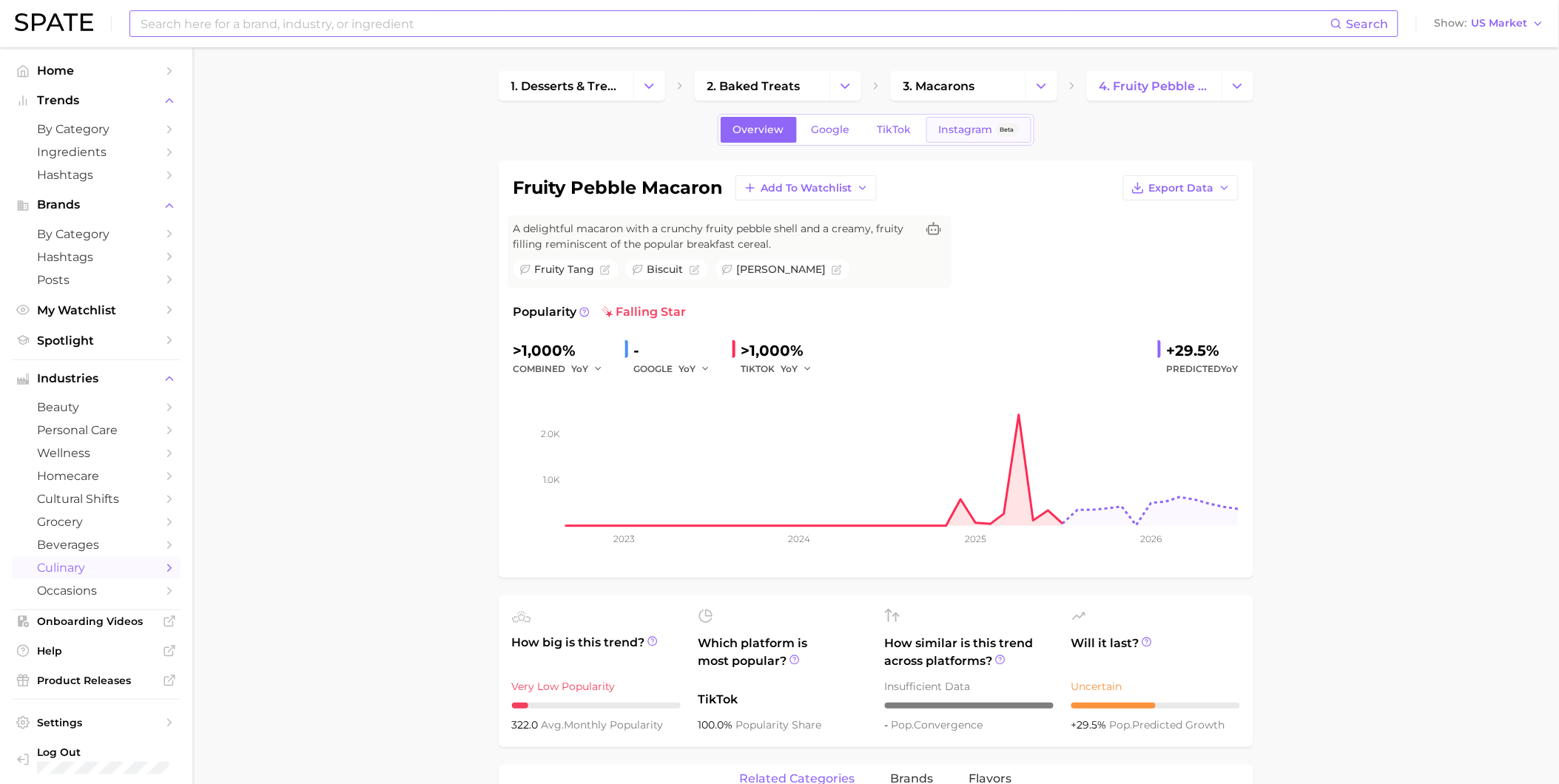
click at [957, 128] on span "Instagram" at bounding box center [965, 129] width 54 height 12
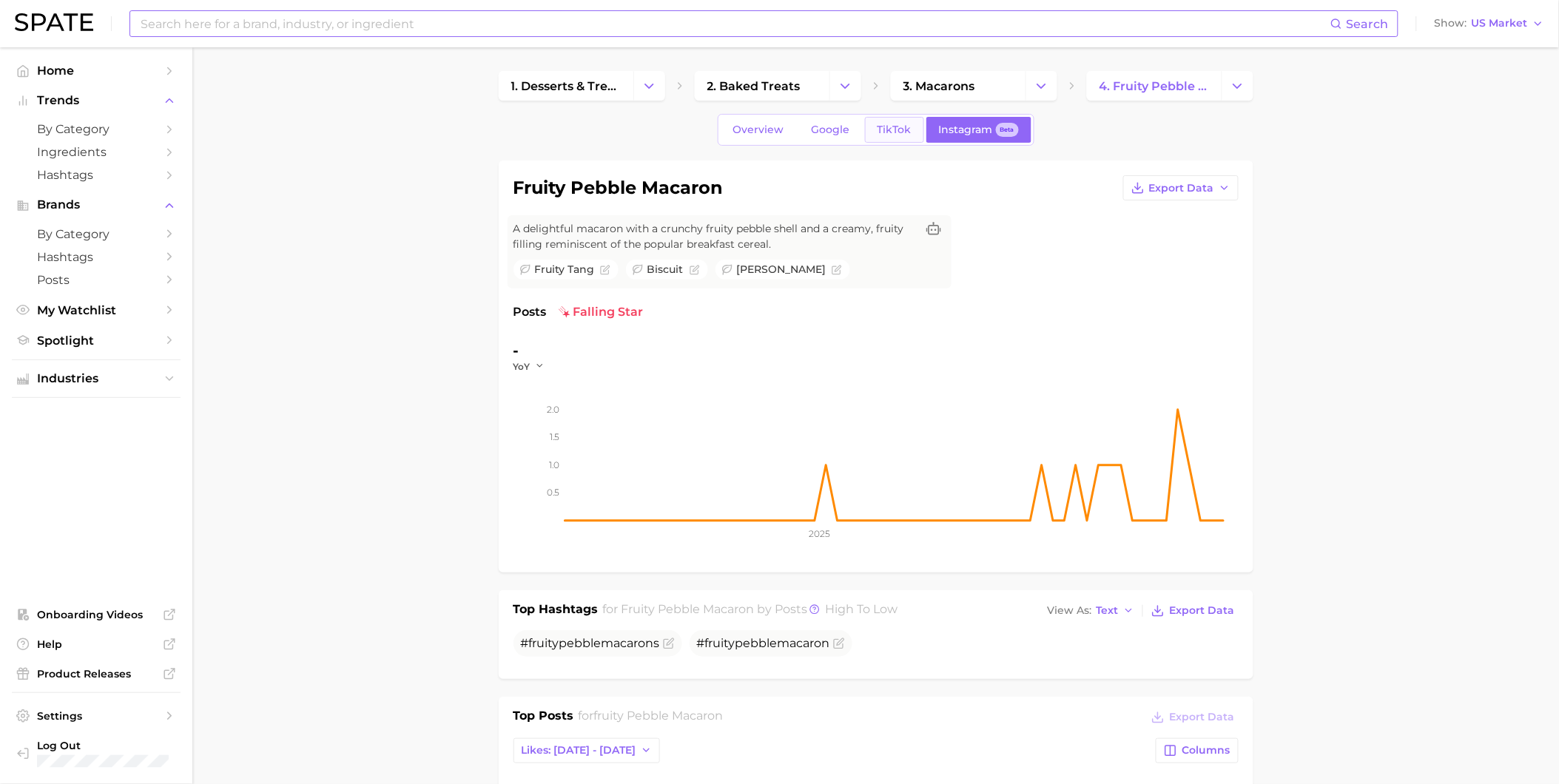
click at [914, 128] on link "TikTok" at bounding box center [894, 129] width 59 height 26
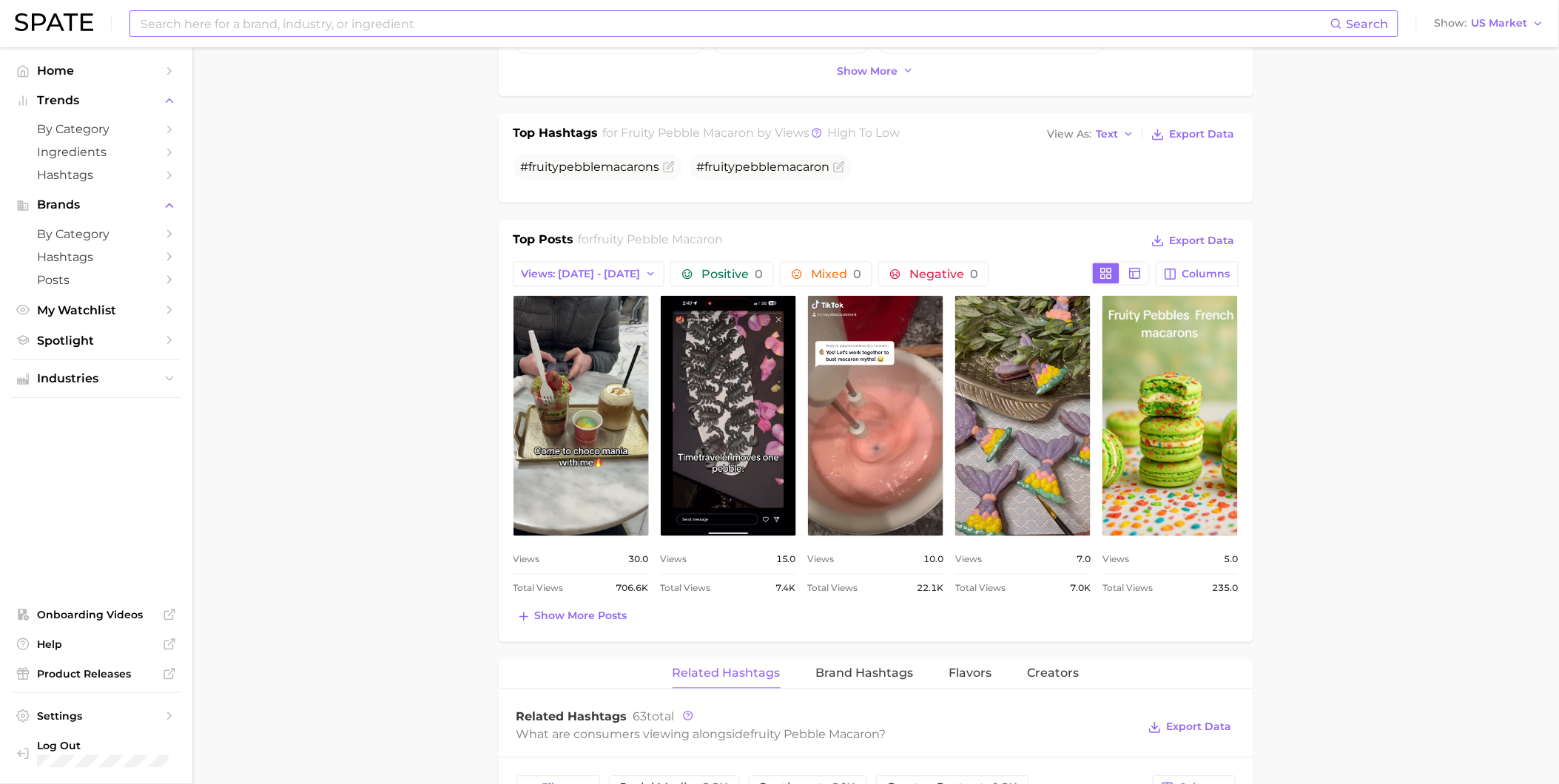
scroll to position [574, 0]
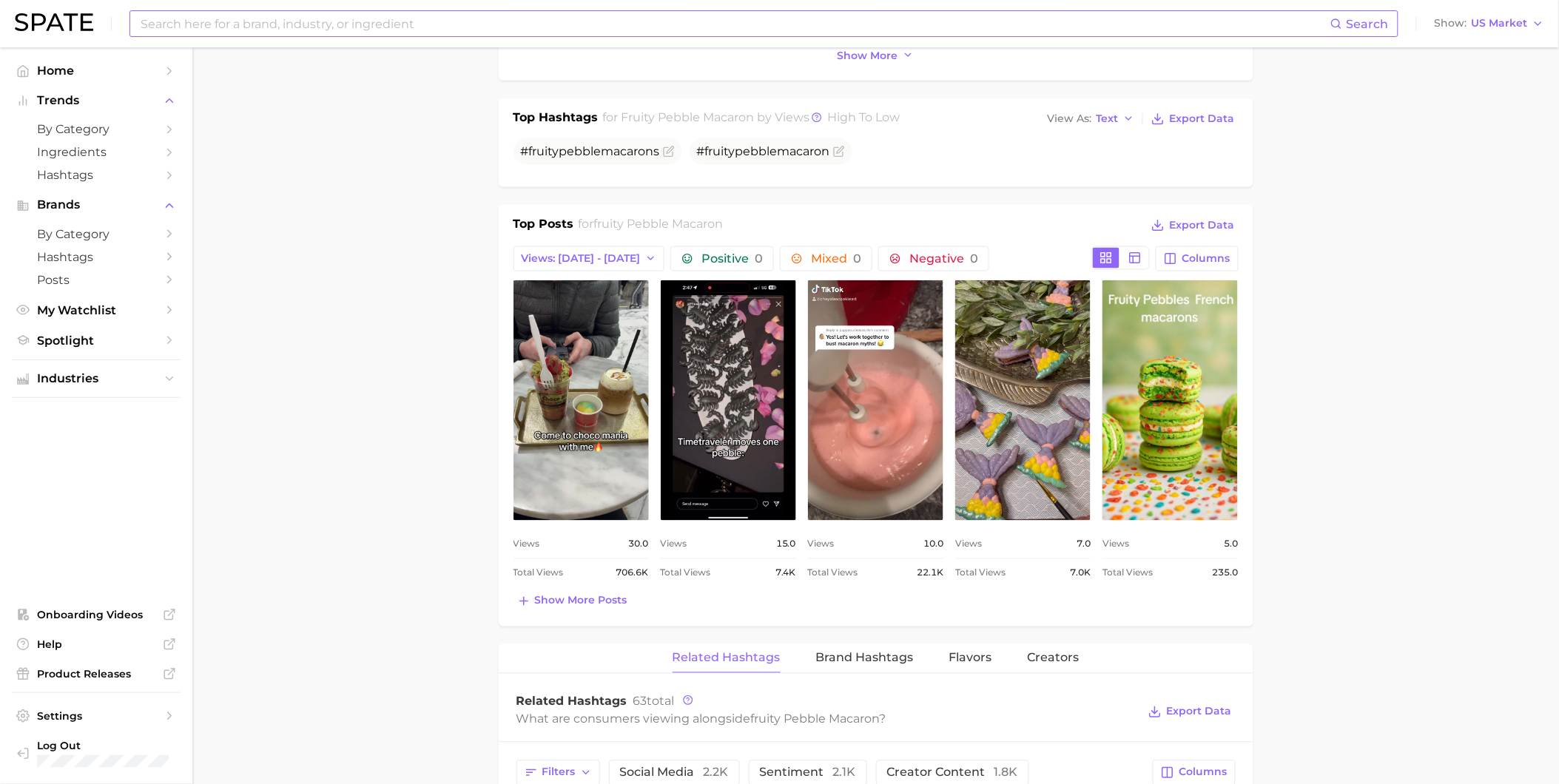
click at [565, 31] on input at bounding box center [735, 23] width 1192 height 25
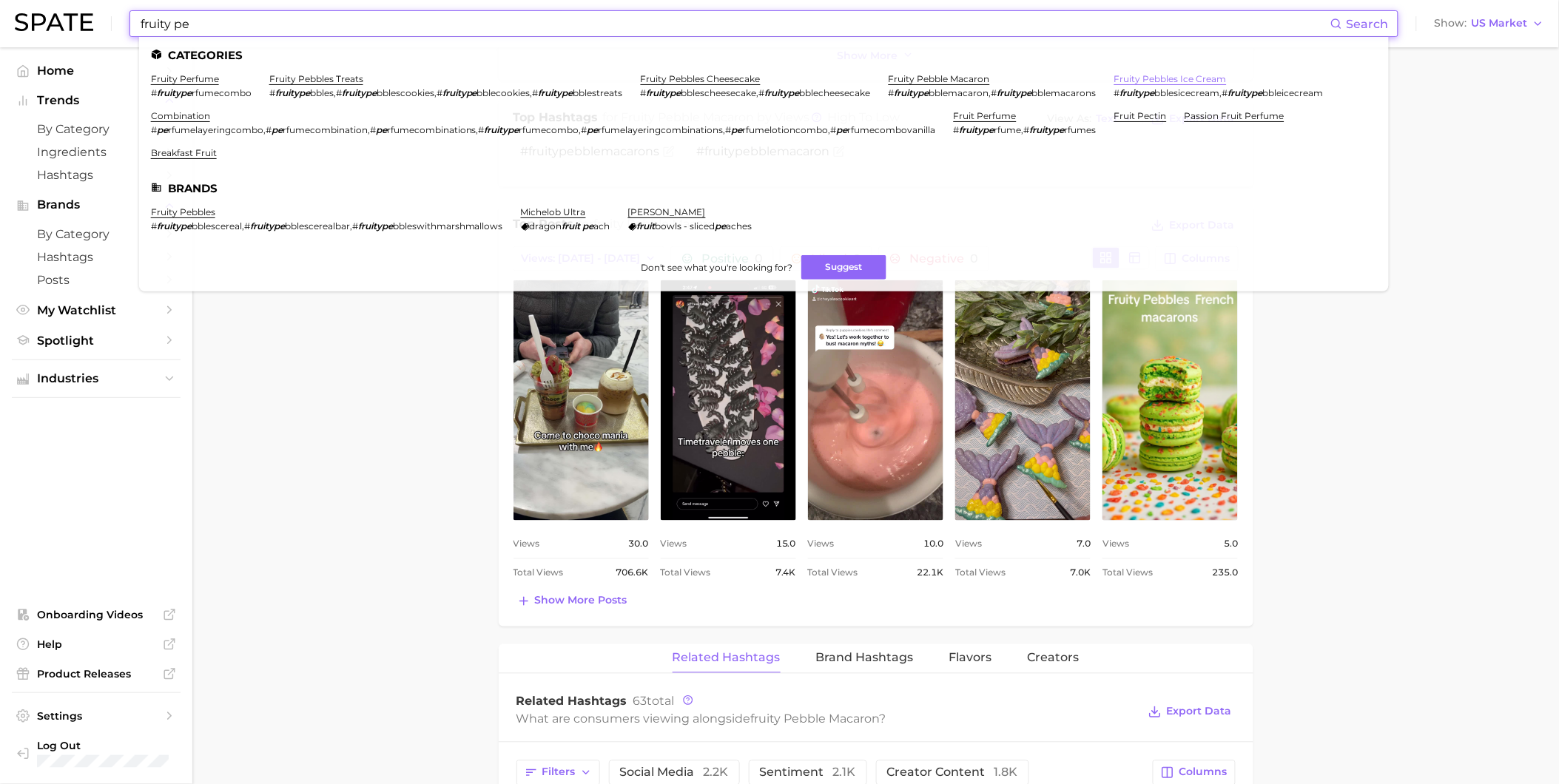
type input "fruity pe"
click at [1115, 85] on link "fruity pebbles ice cream" at bounding box center [1171, 78] width 113 height 11
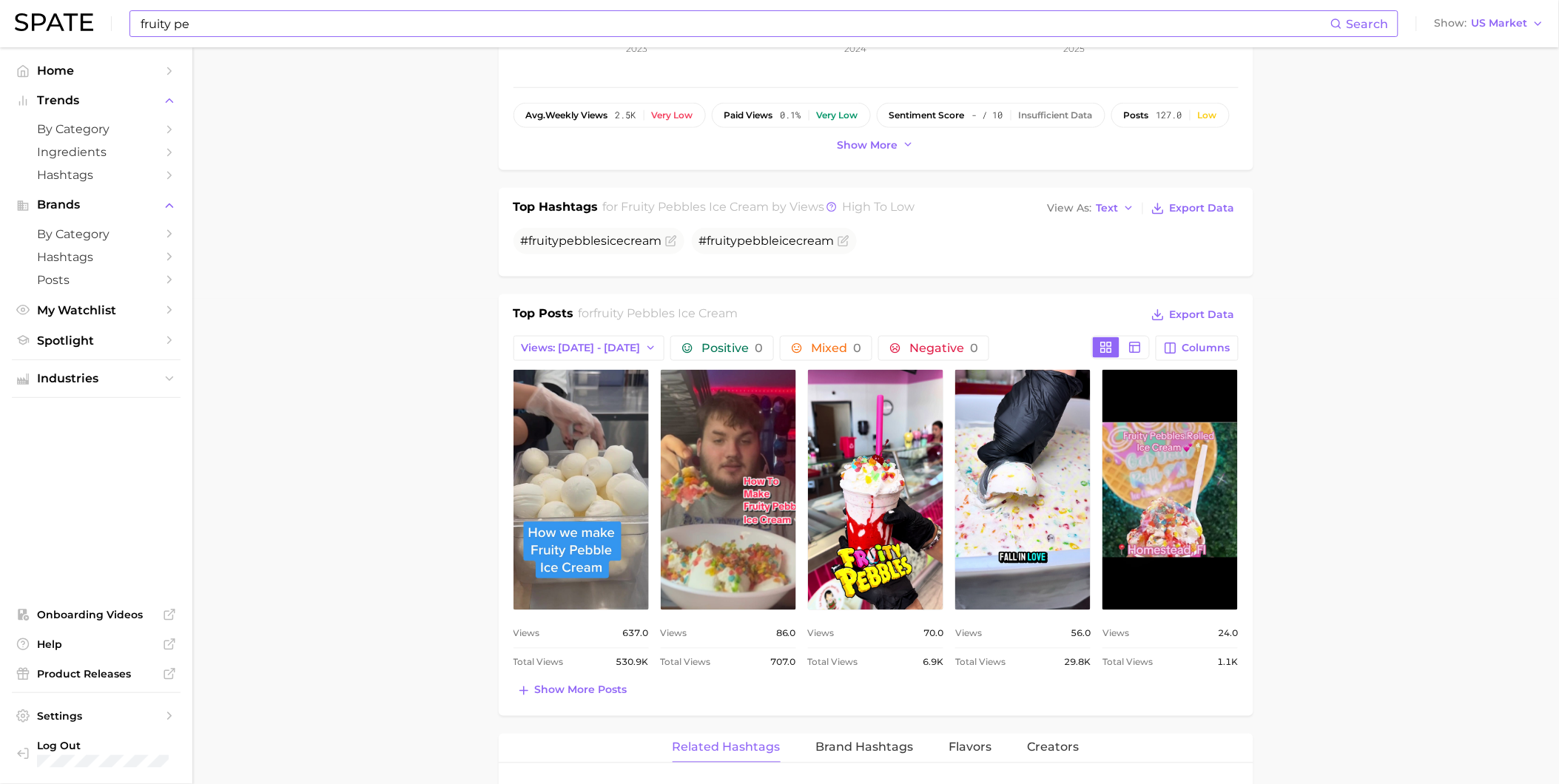
scroll to position [492, 0]
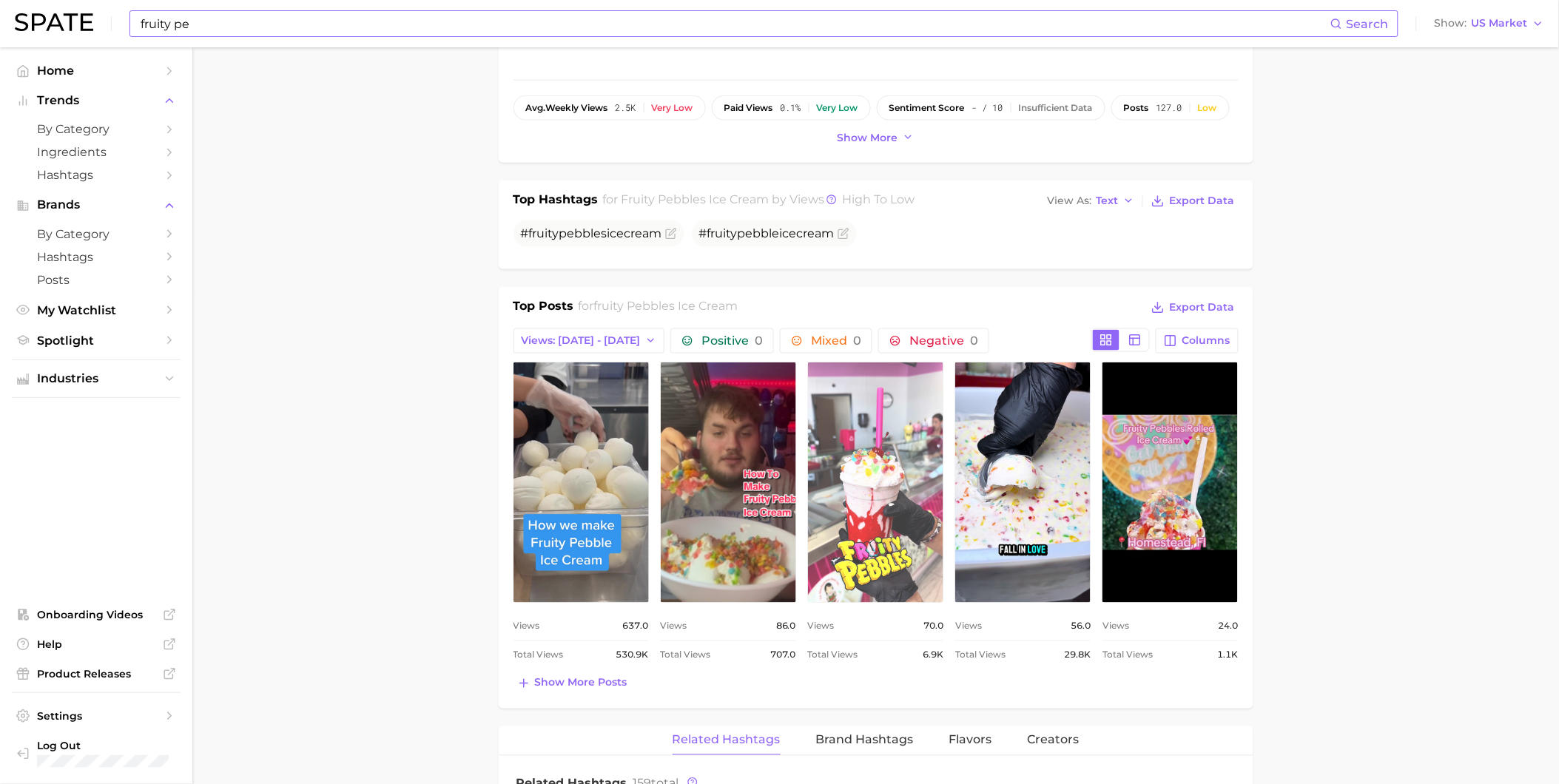
click at [911, 506] on link "view post on TikTok" at bounding box center [876, 482] width 135 height 240
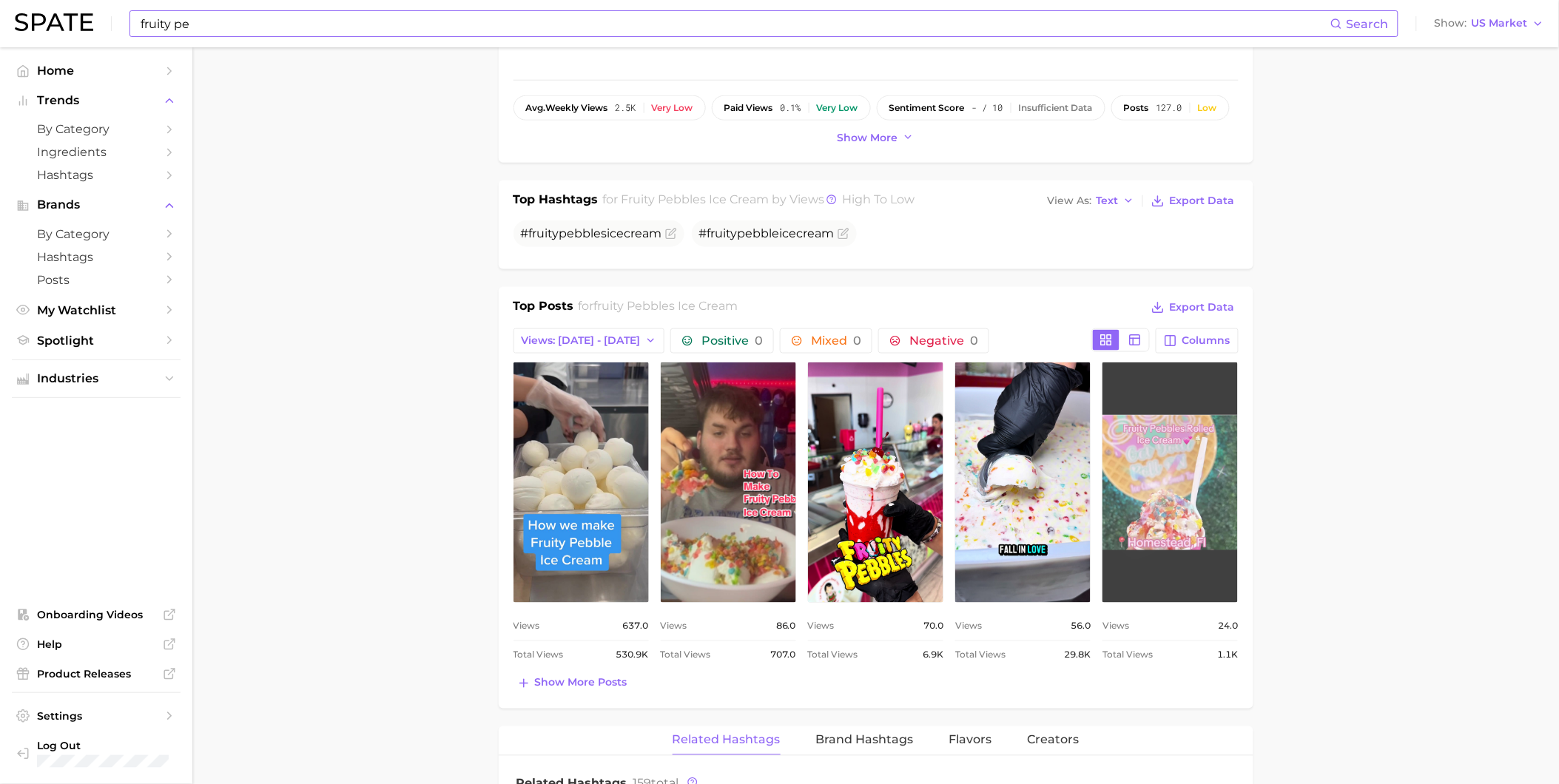
click at [1153, 488] on link "view post on TikTok" at bounding box center [1170, 482] width 135 height 240
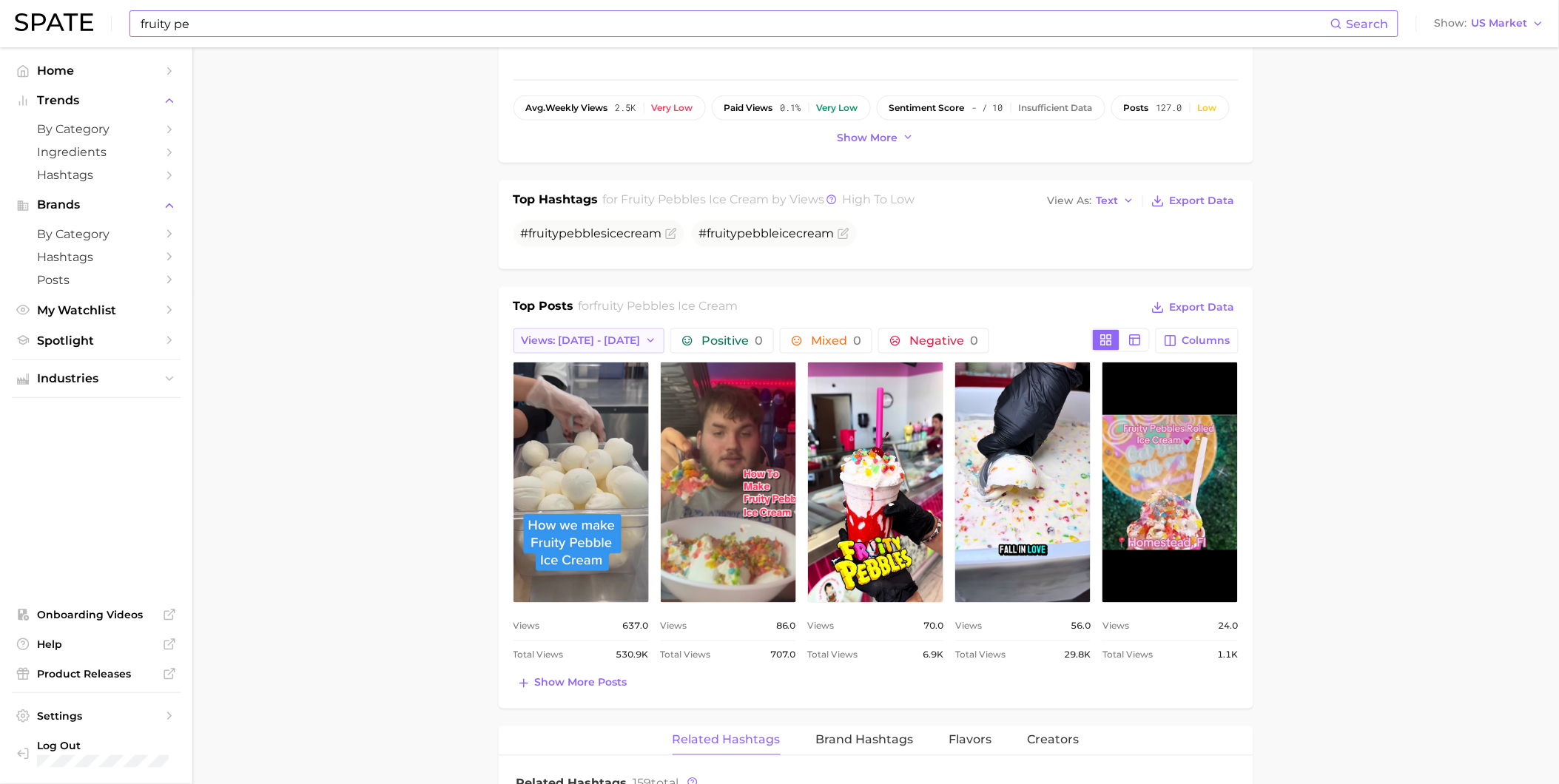
click at [623, 337] on span "Views: [DATE] - [DATE]" at bounding box center [581, 340] width 119 height 12
click at [607, 415] on button "Total Views" at bounding box center [595, 422] width 163 height 27
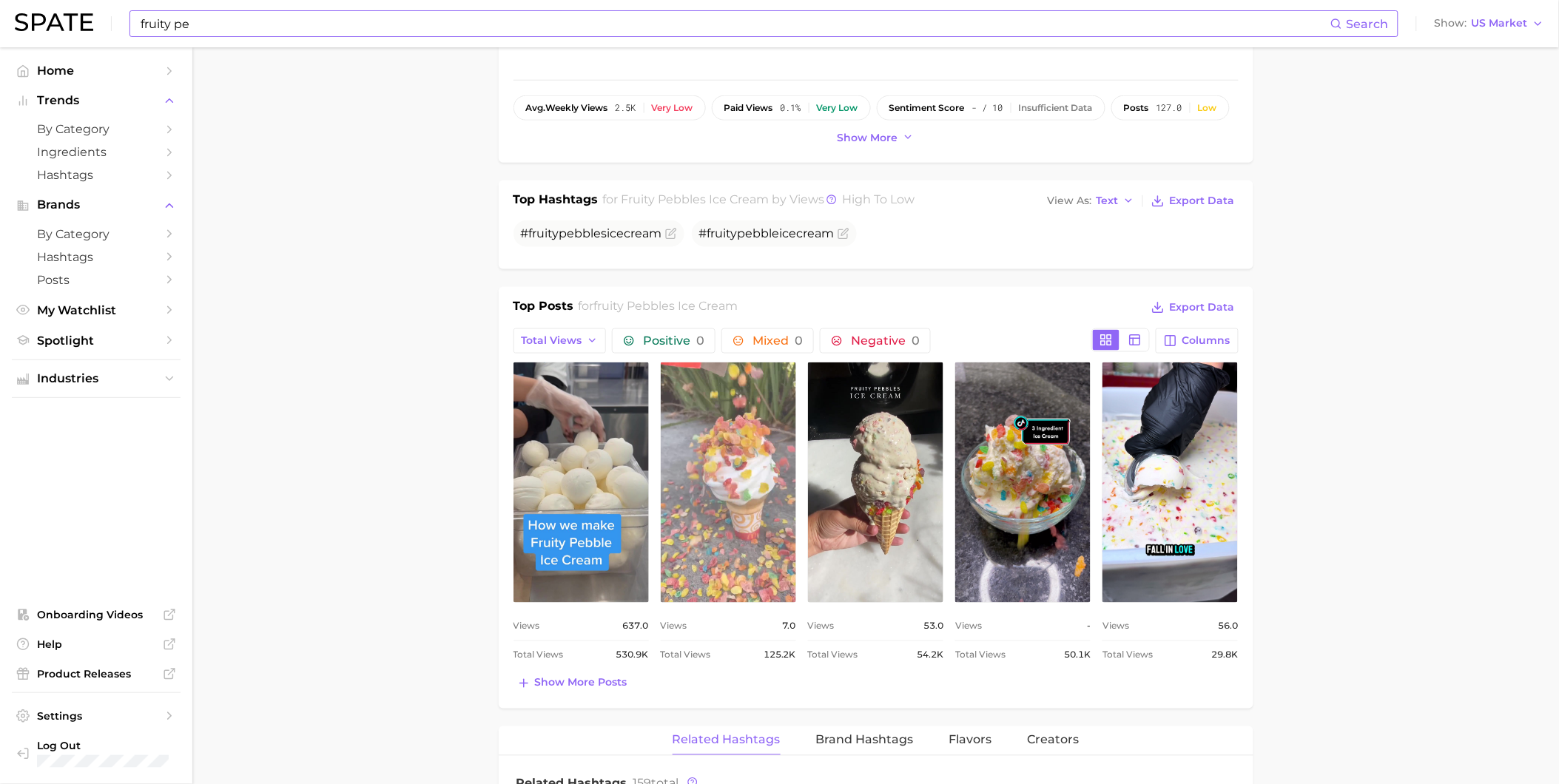
scroll to position [0, 0]
click at [760, 492] on link "view post on TikTok" at bounding box center [728, 482] width 135 height 240
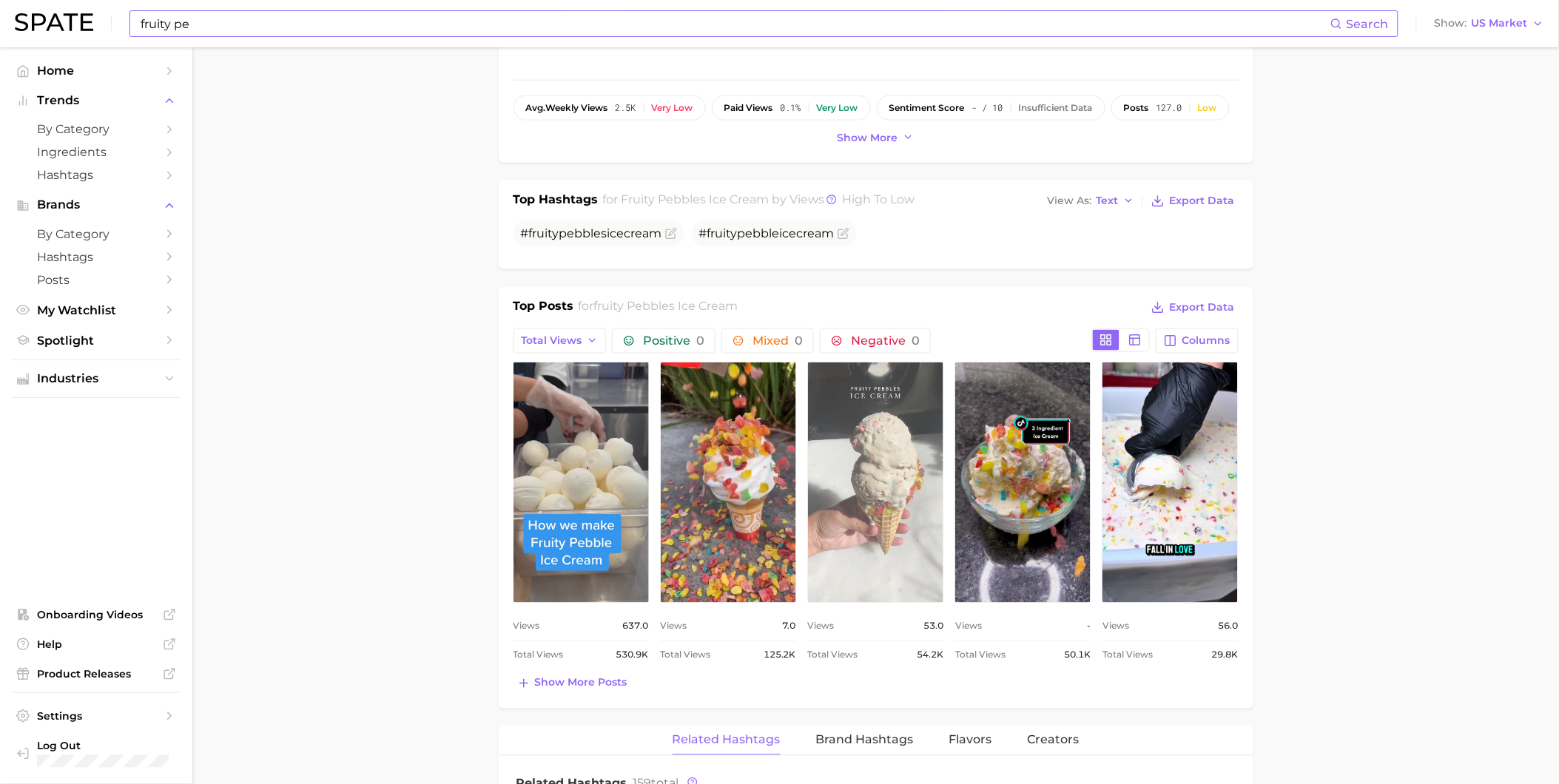
click at [892, 478] on link "view post on TikTok" at bounding box center [876, 482] width 135 height 240
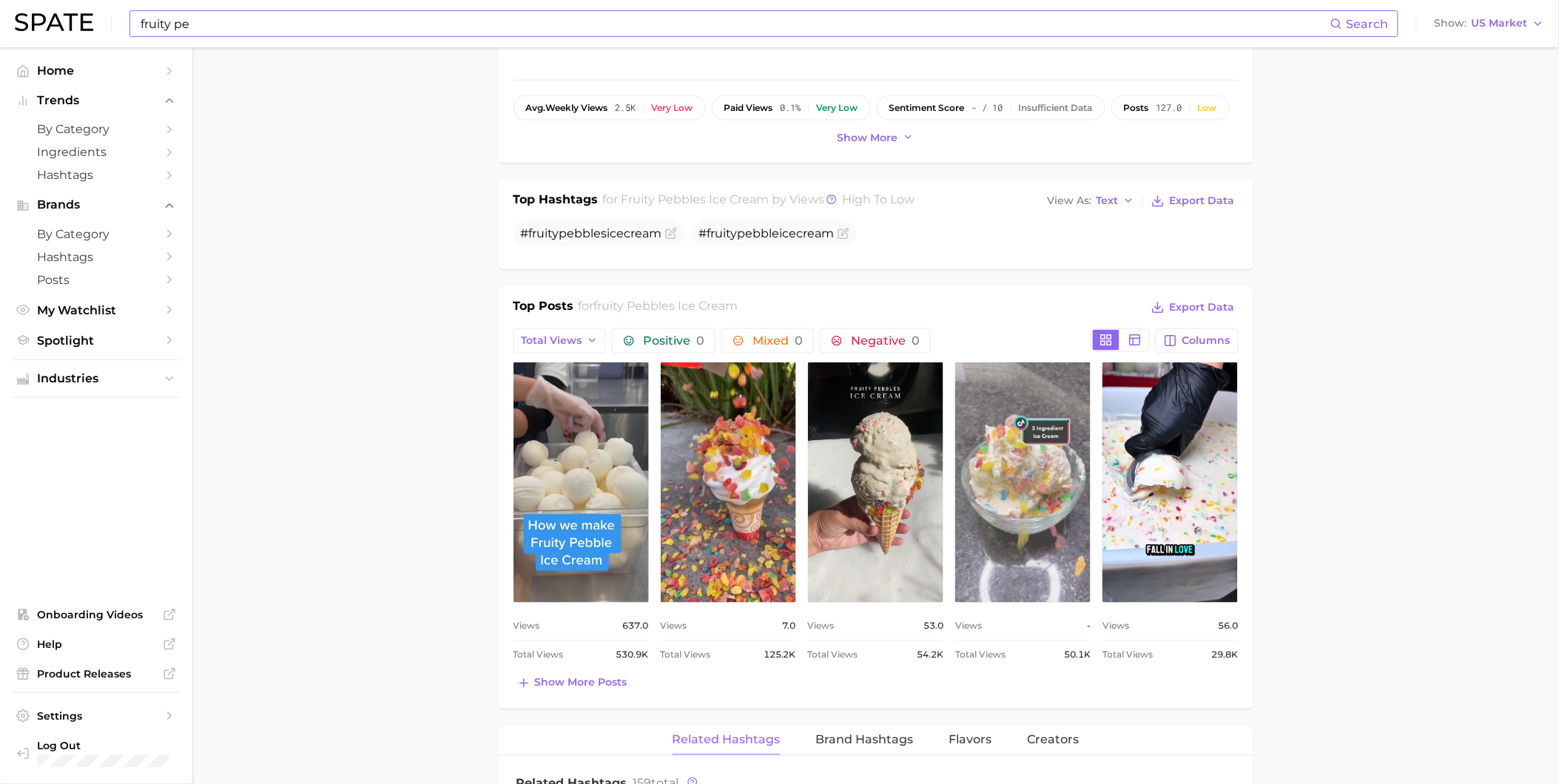
click at [1037, 501] on link "view post on TikTok" at bounding box center [1022, 482] width 135 height 240
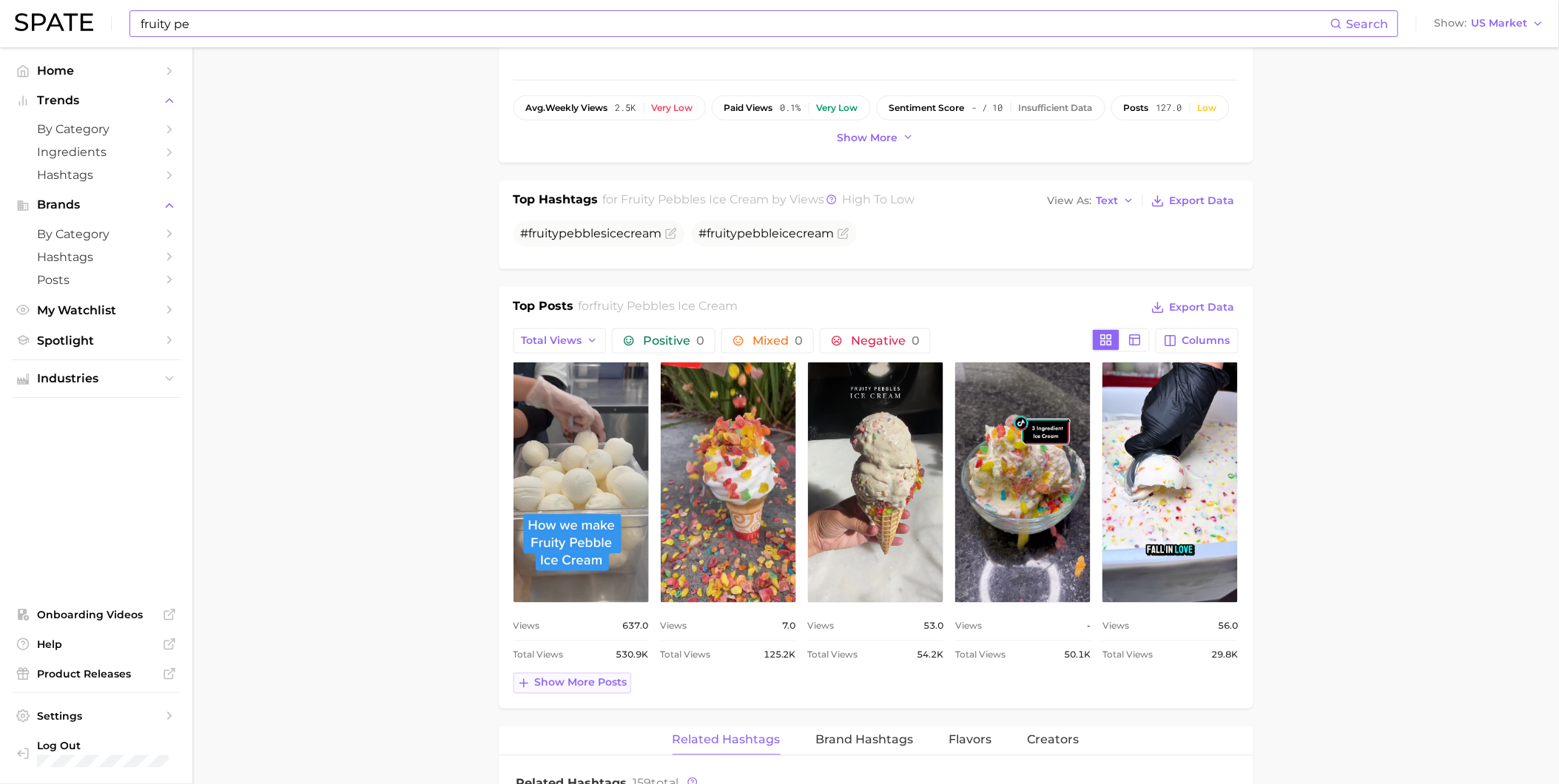
click at [580, 693] on button "Show more posts" at bounding box center [572, 683] width 118 height 21
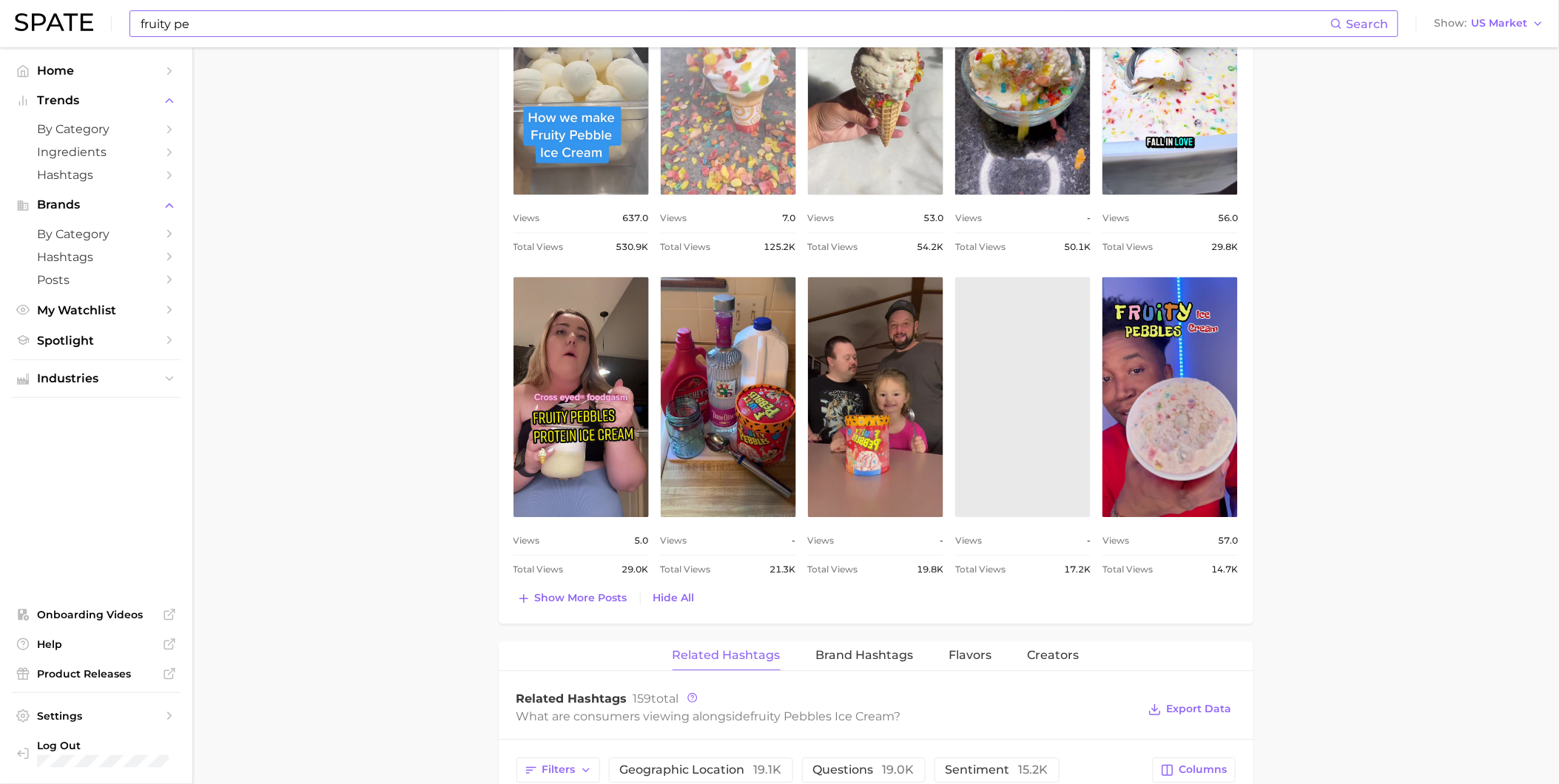
scroll to position [904, 0]
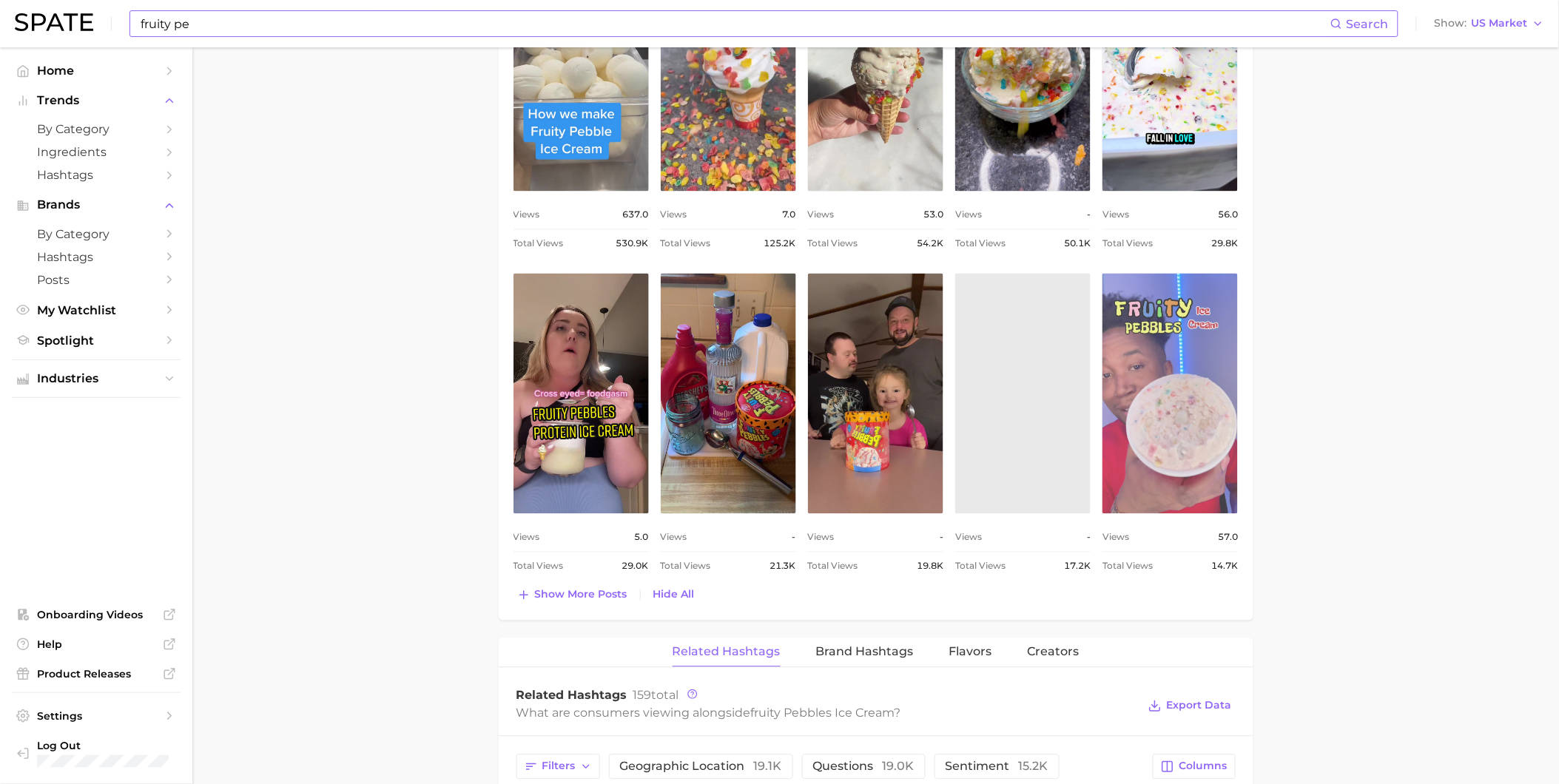
click at [1174, 433] on link "view post on TikTok" at bounding box center [1170, 394] width 135 height 240
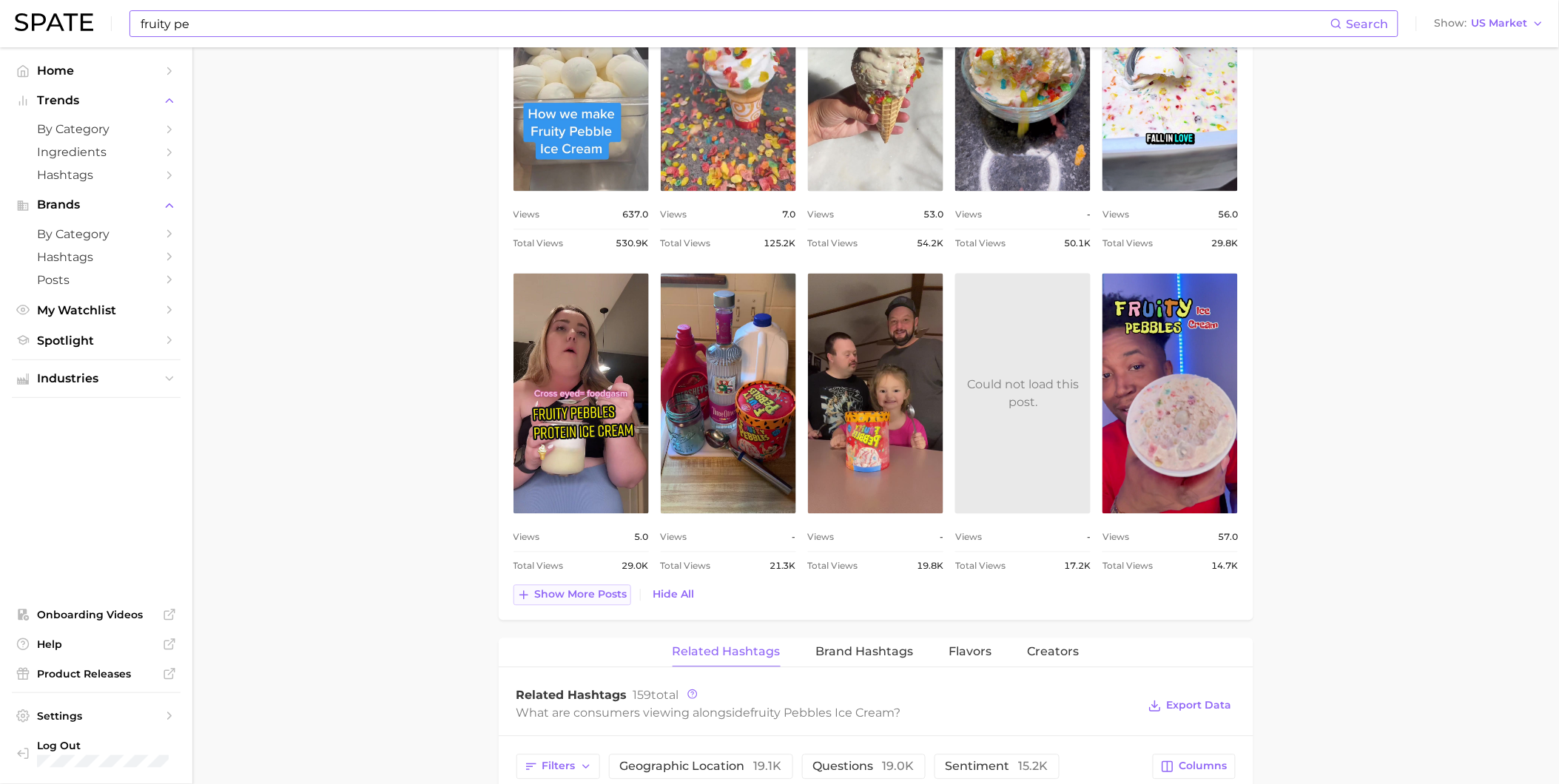
click at [600, 602] on span "Show more posts" at bounding box center [581, 594] width 93 height 12
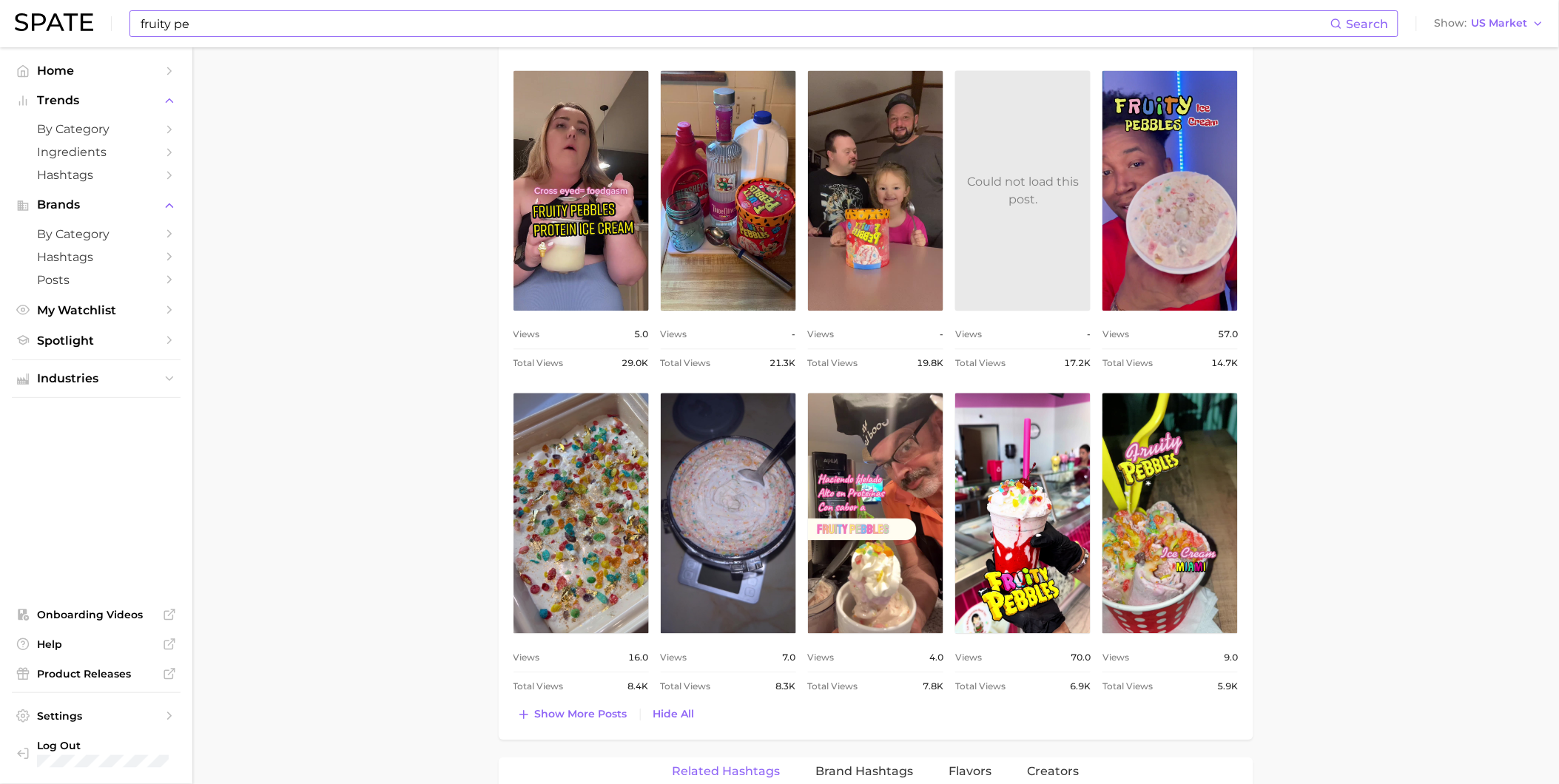
scroll to position [1150, 0]
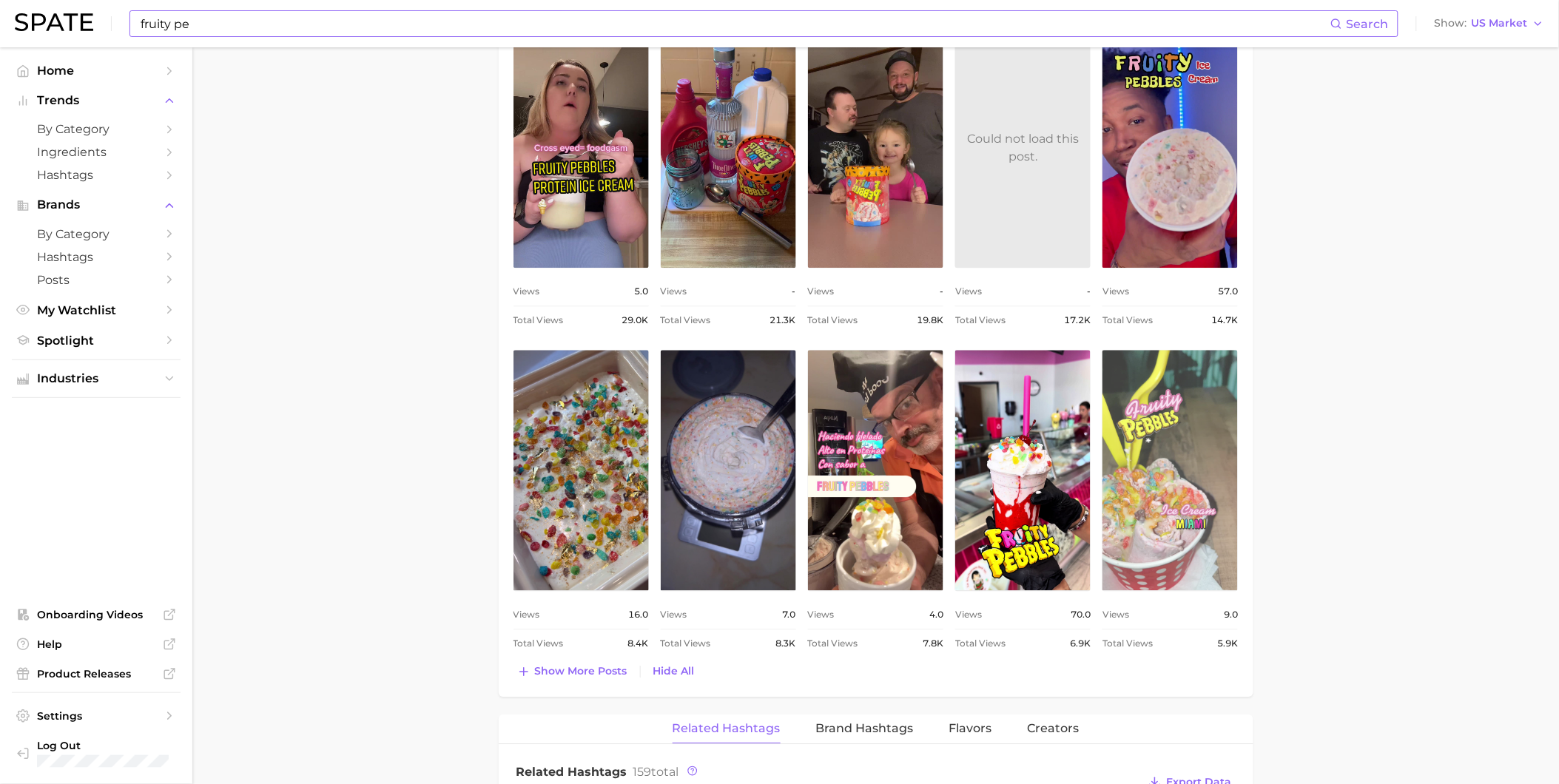
click at [1195, 477] on link "view post on TikTok" at bounding box center [1170, 470] width 135 height 240
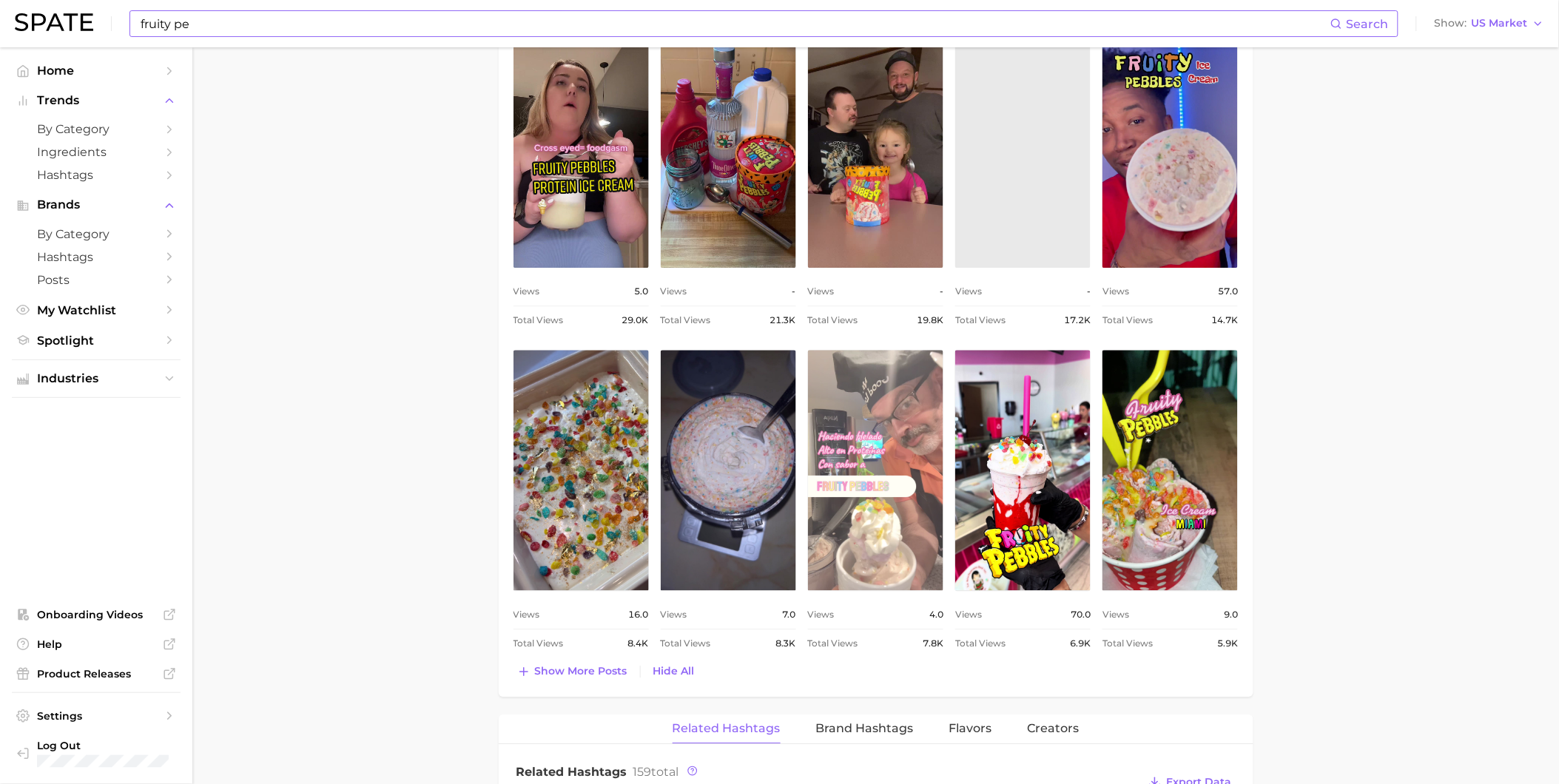
click at [898, 501] on link "view post on TikTok" at bounding box center [876, 470] width 135 height 240
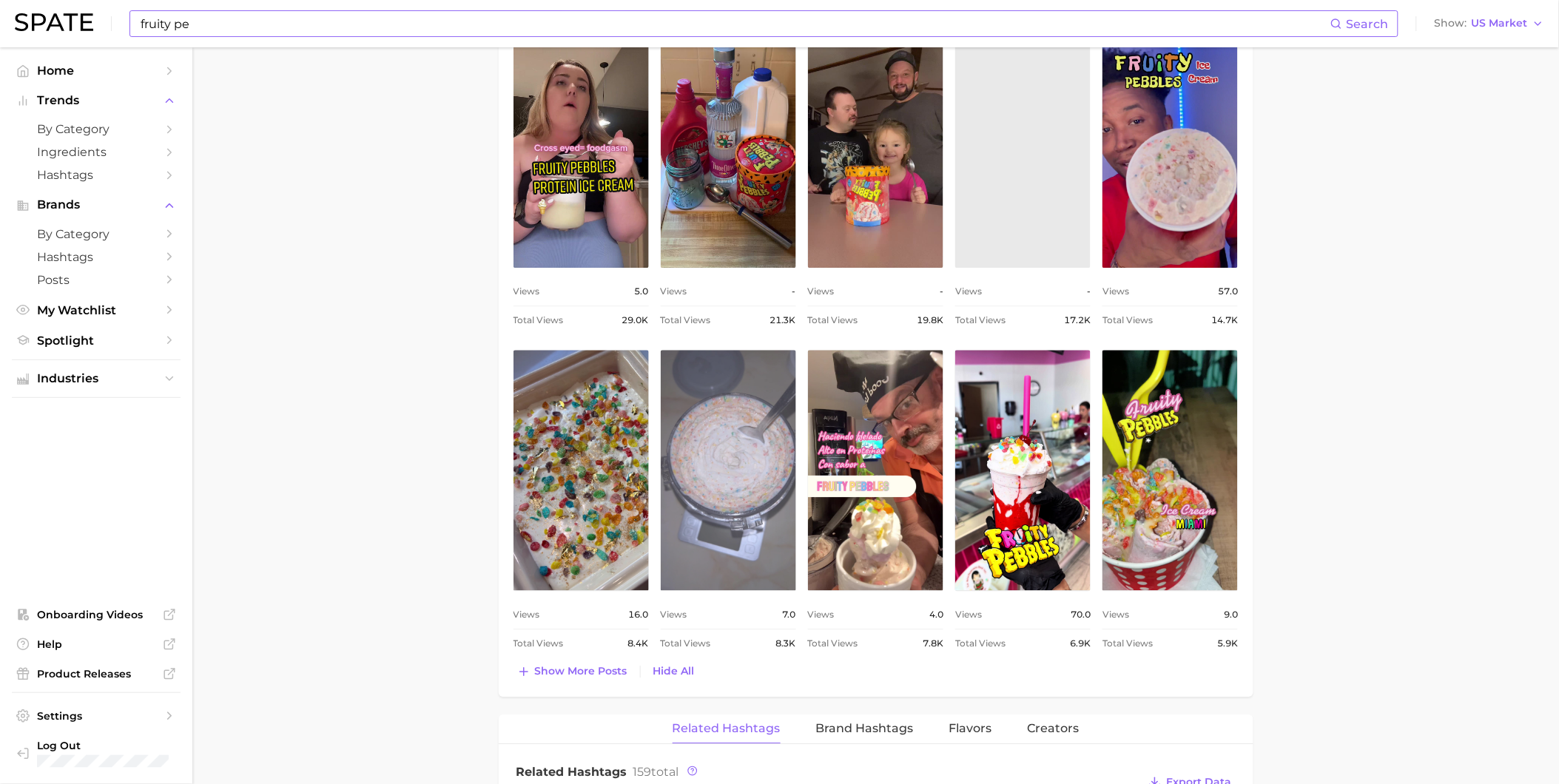
click at [750, 482] on link "view post on TikTok" at bounding box center [728, 470] width 135 height 240
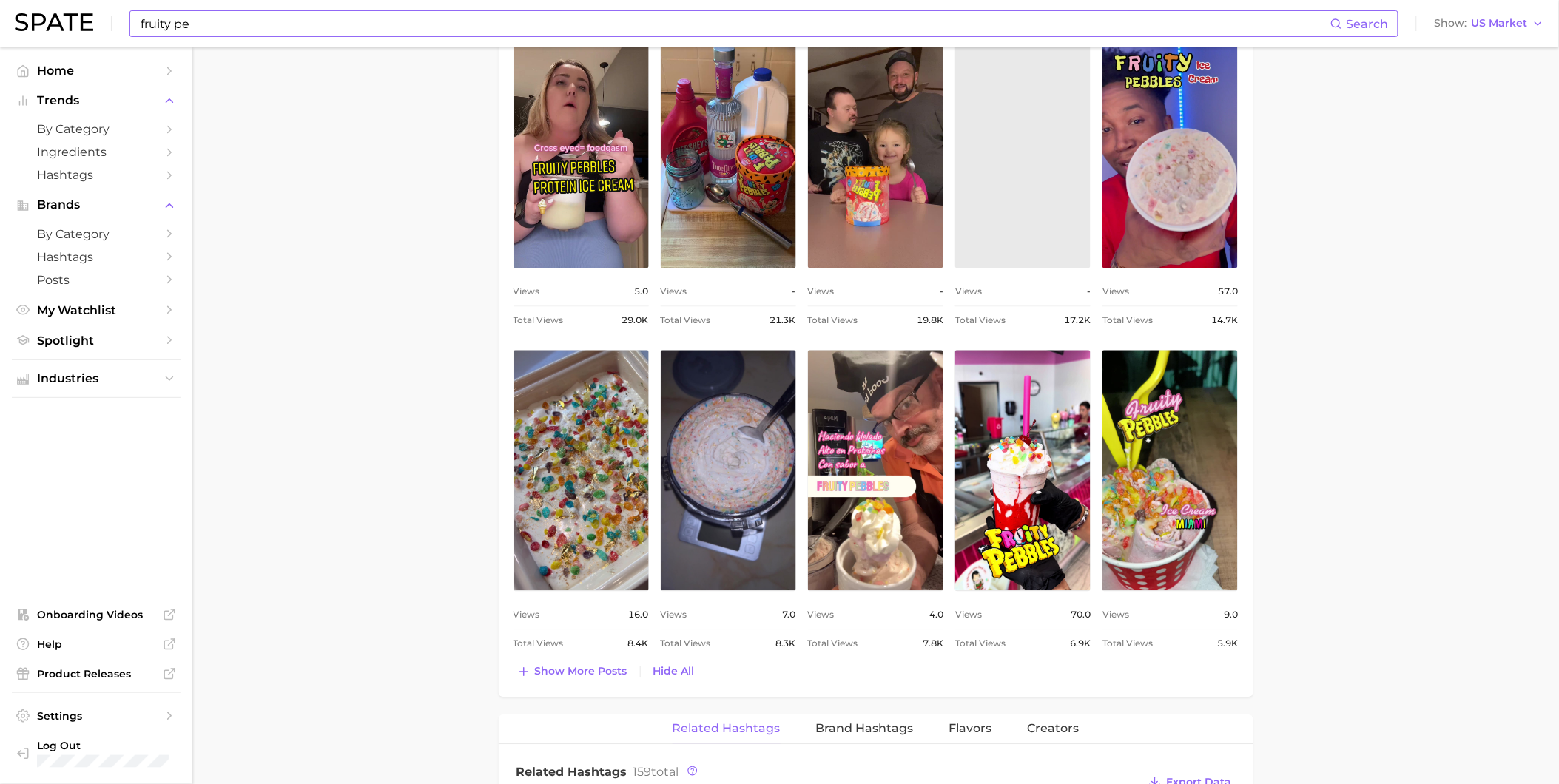
click at [279, 24] on input "fruity pe" at bounding box center [735, 23] width 1192 height 25
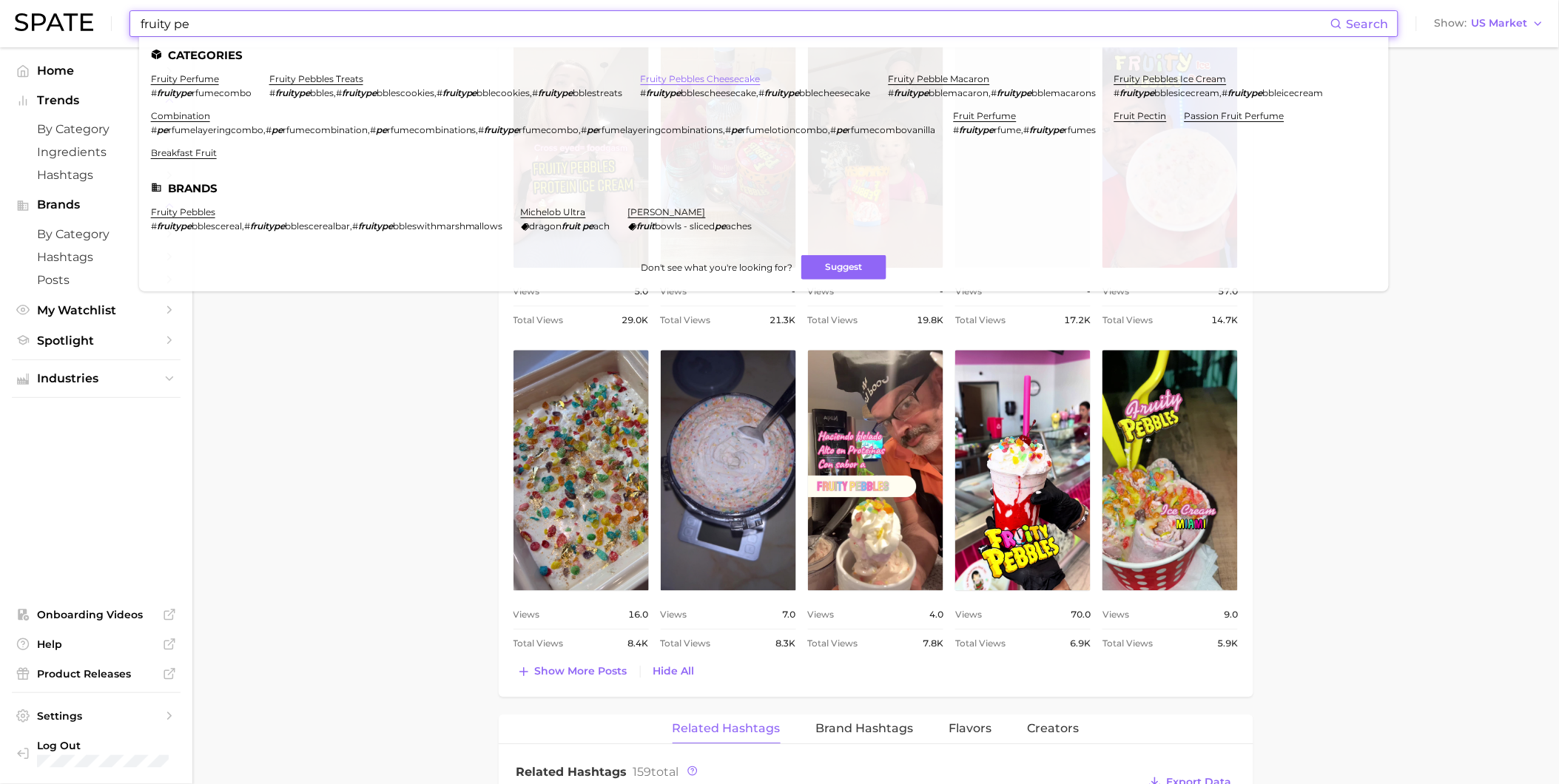
click at [726, 80] on link "fruity pebbles cheesecake" at bounding box center [701, 78] width 120 height 11
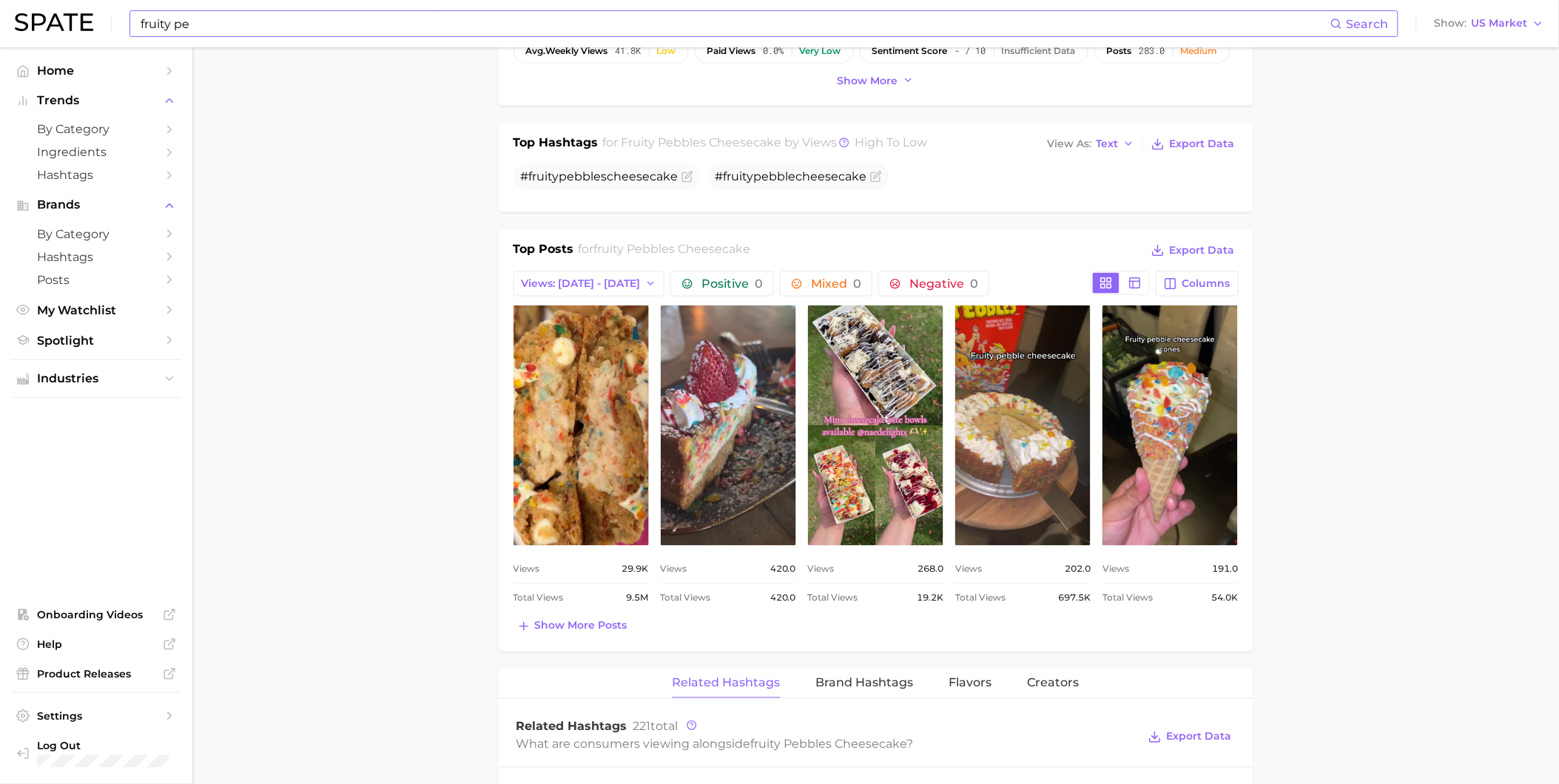
scroll to position [574, 0]
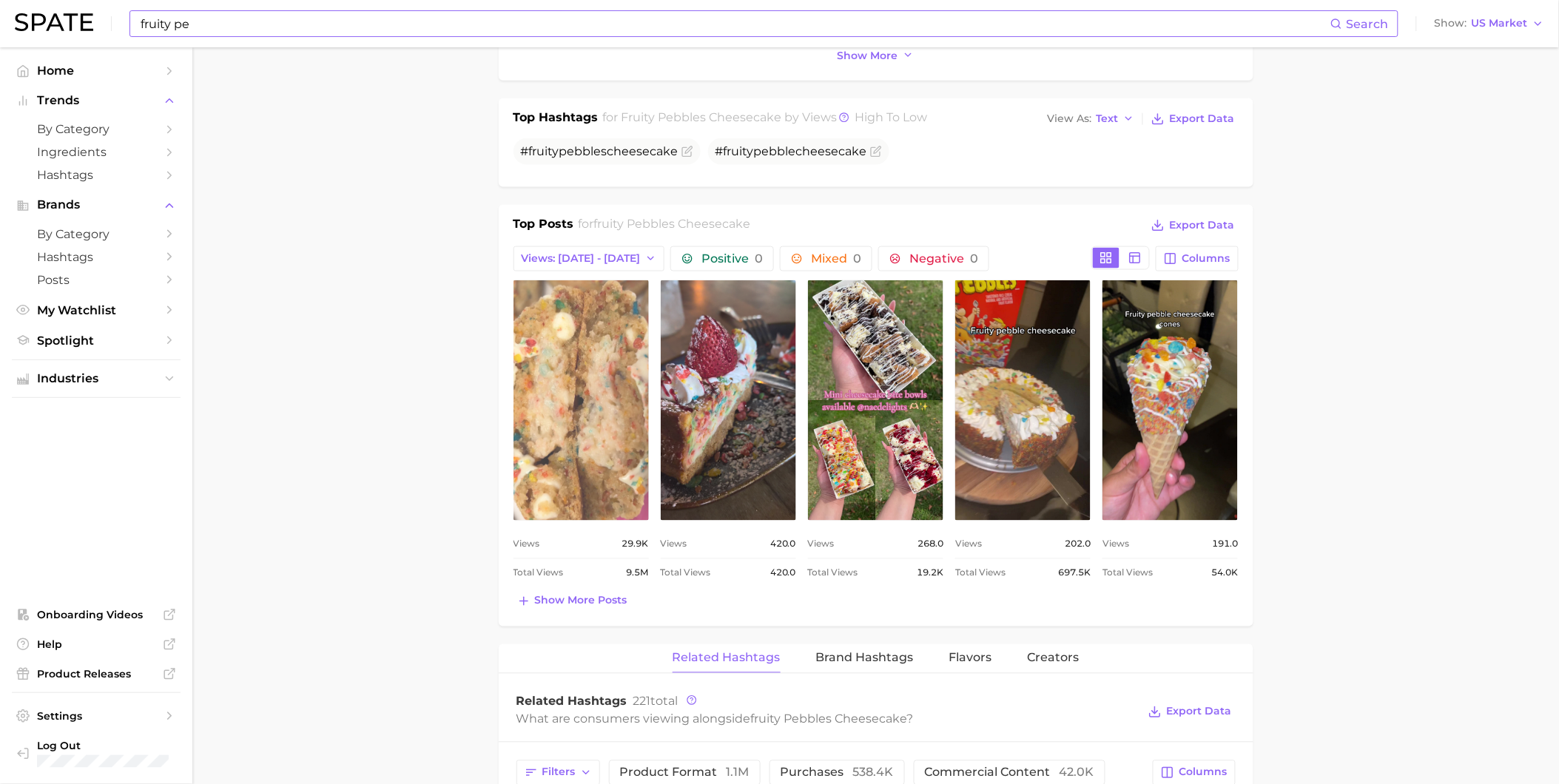
click at [601, 433] on link "view post on TikTok" at bounding box center [580, 400] width 135 height 240
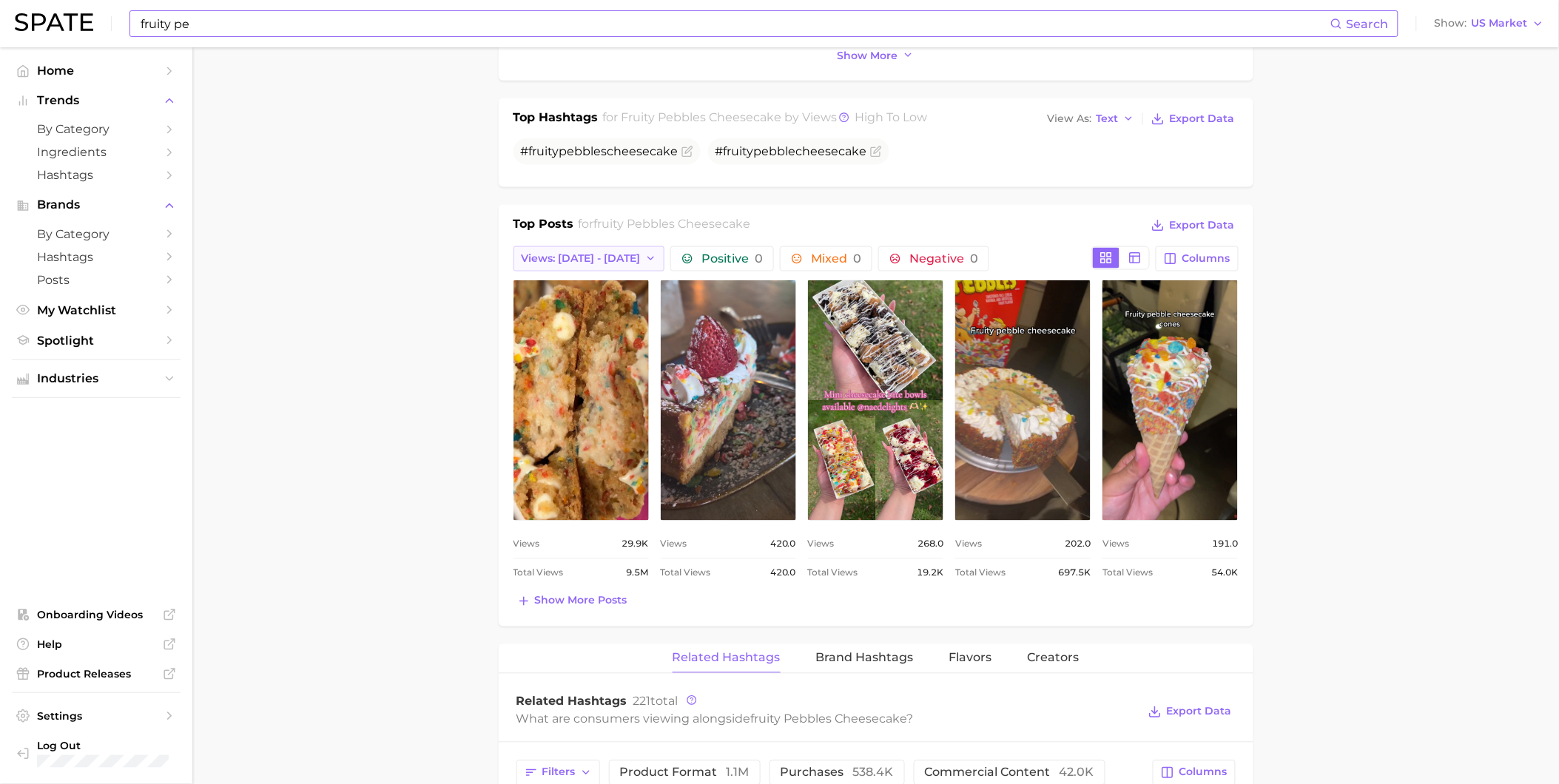
click at [628, 263] on span "Views: [DATE] - [DATE]" at bounding box center [581, 258] width 119 height 12
click at [629, 332] on button "Total Views" at bounding box center [595, 340] width 163 height 27
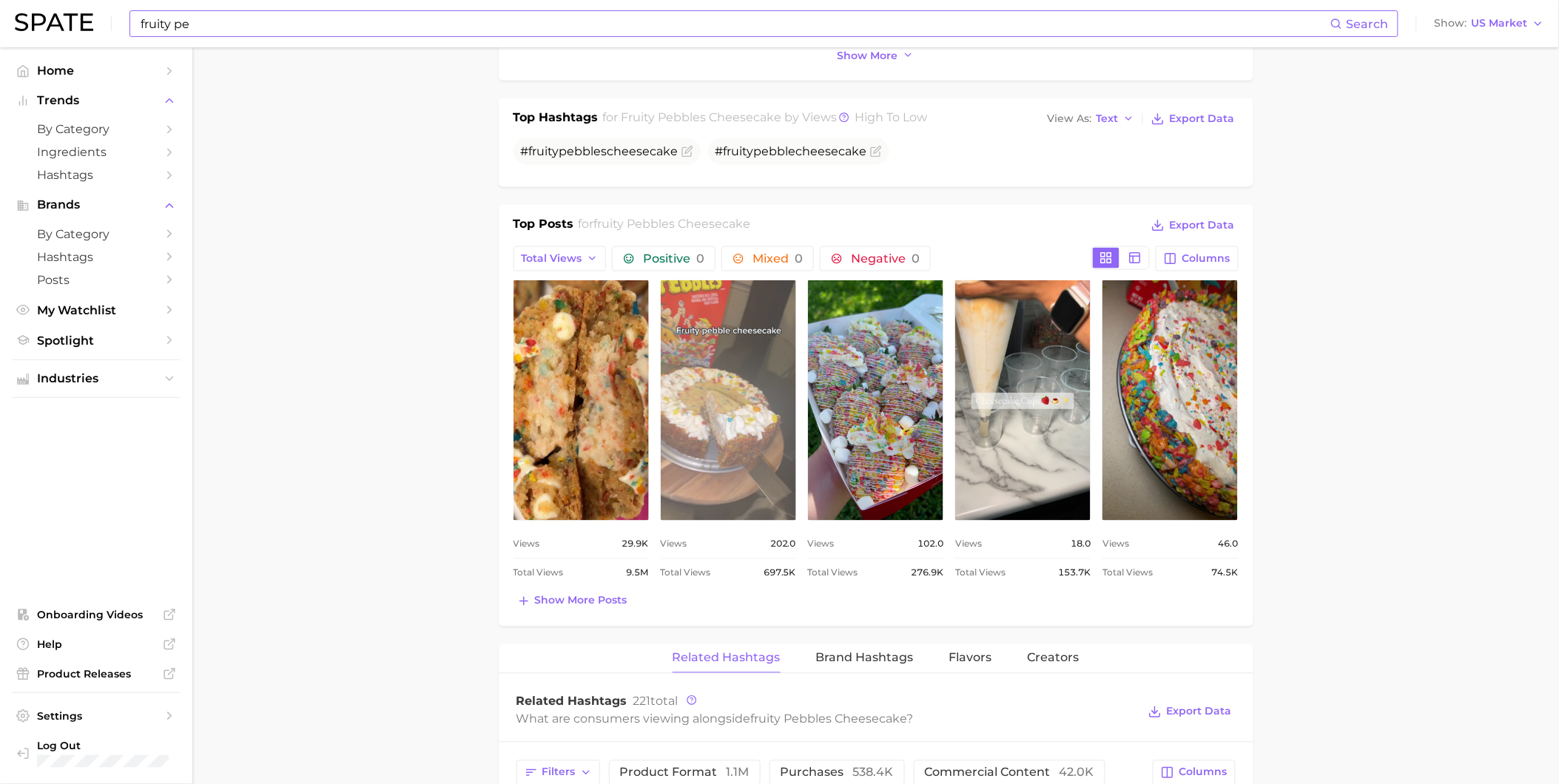
scroll to position [0, 0]
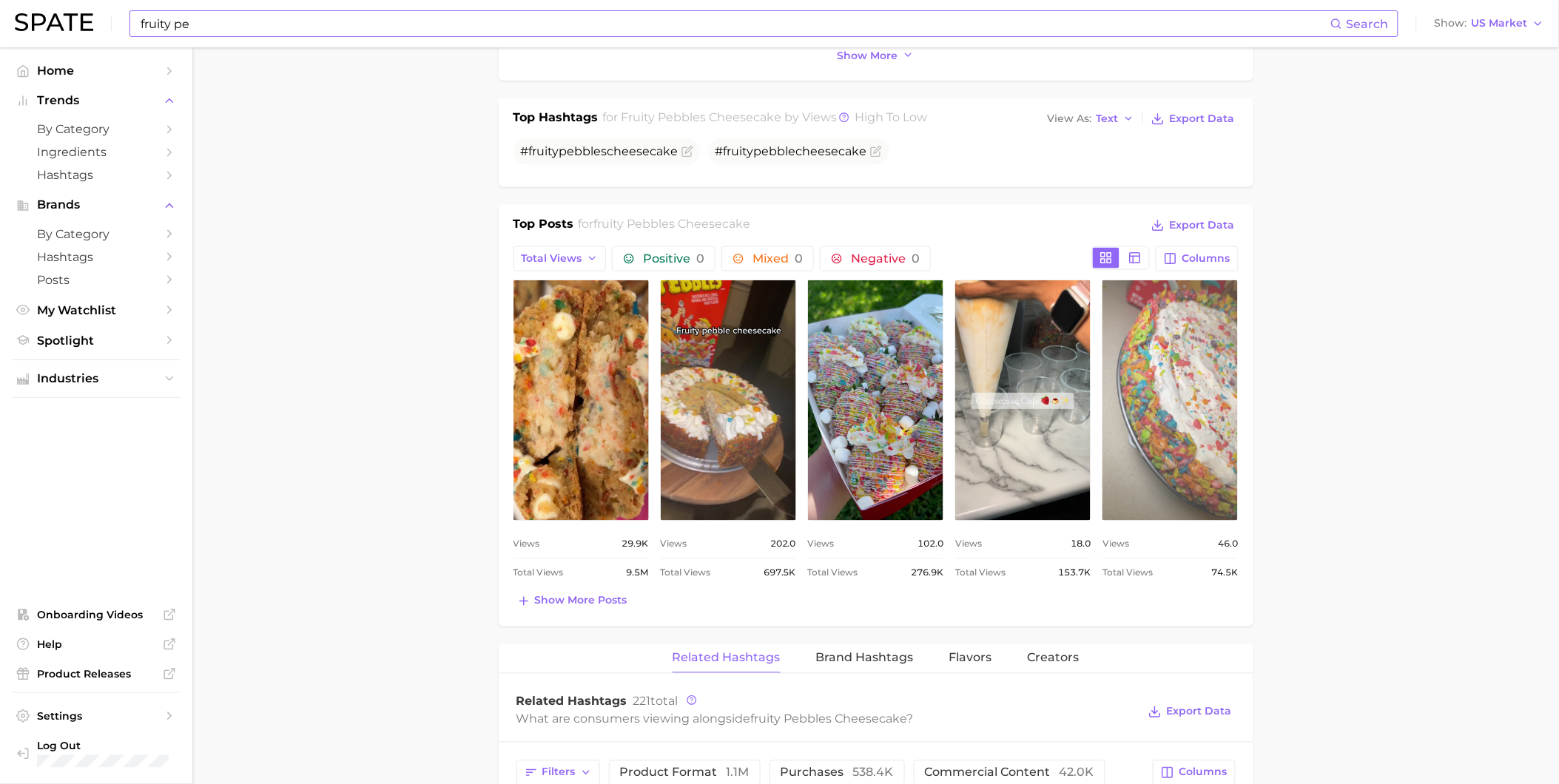
click at [1162, 446] on link "view post on TikTok" at bounding box center [1170, 400] width 135 height 240
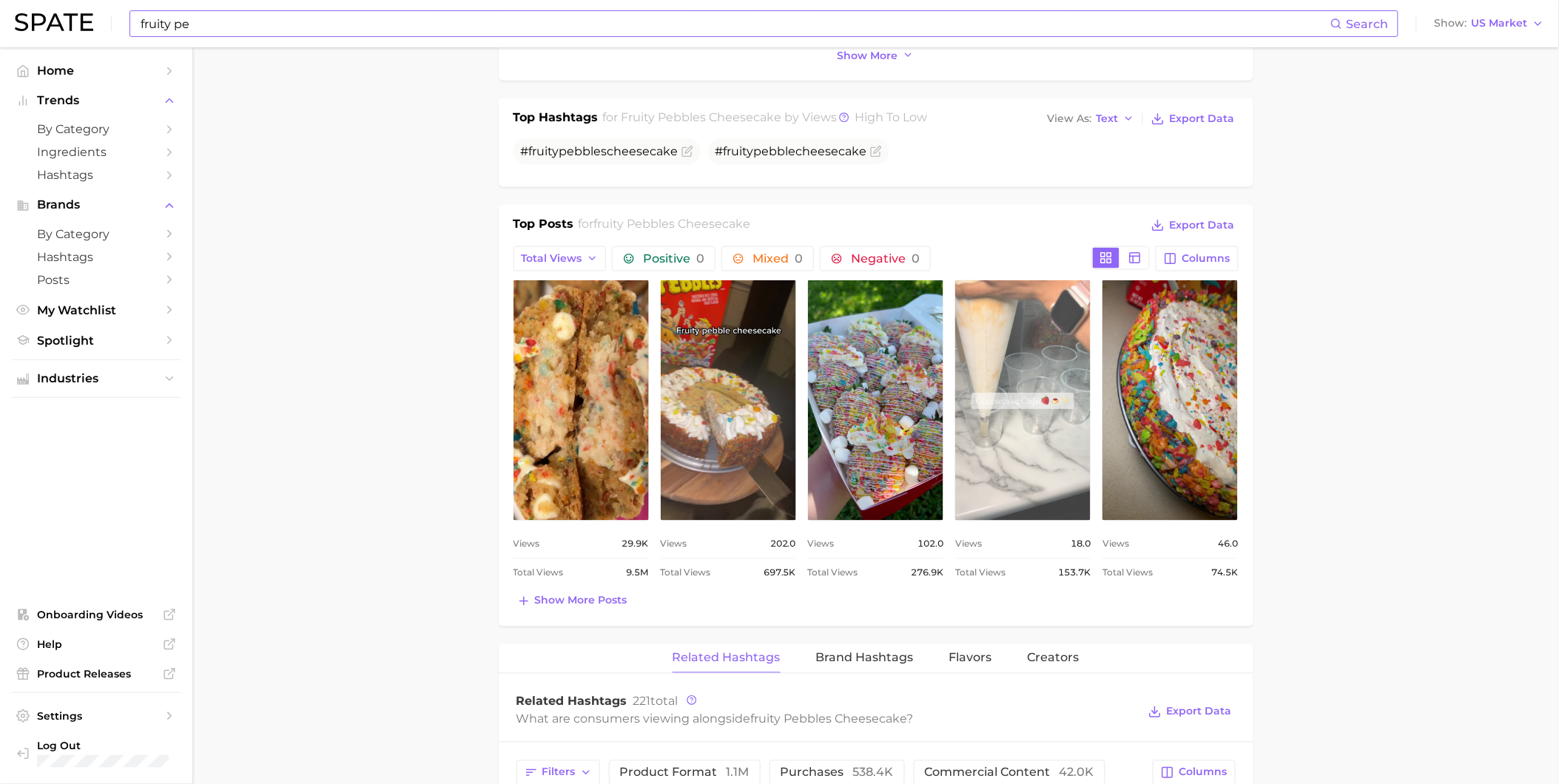
click at [1003, 430] on link "view post on TikTok" at bounding box center [1022, 400] width 135 height 240
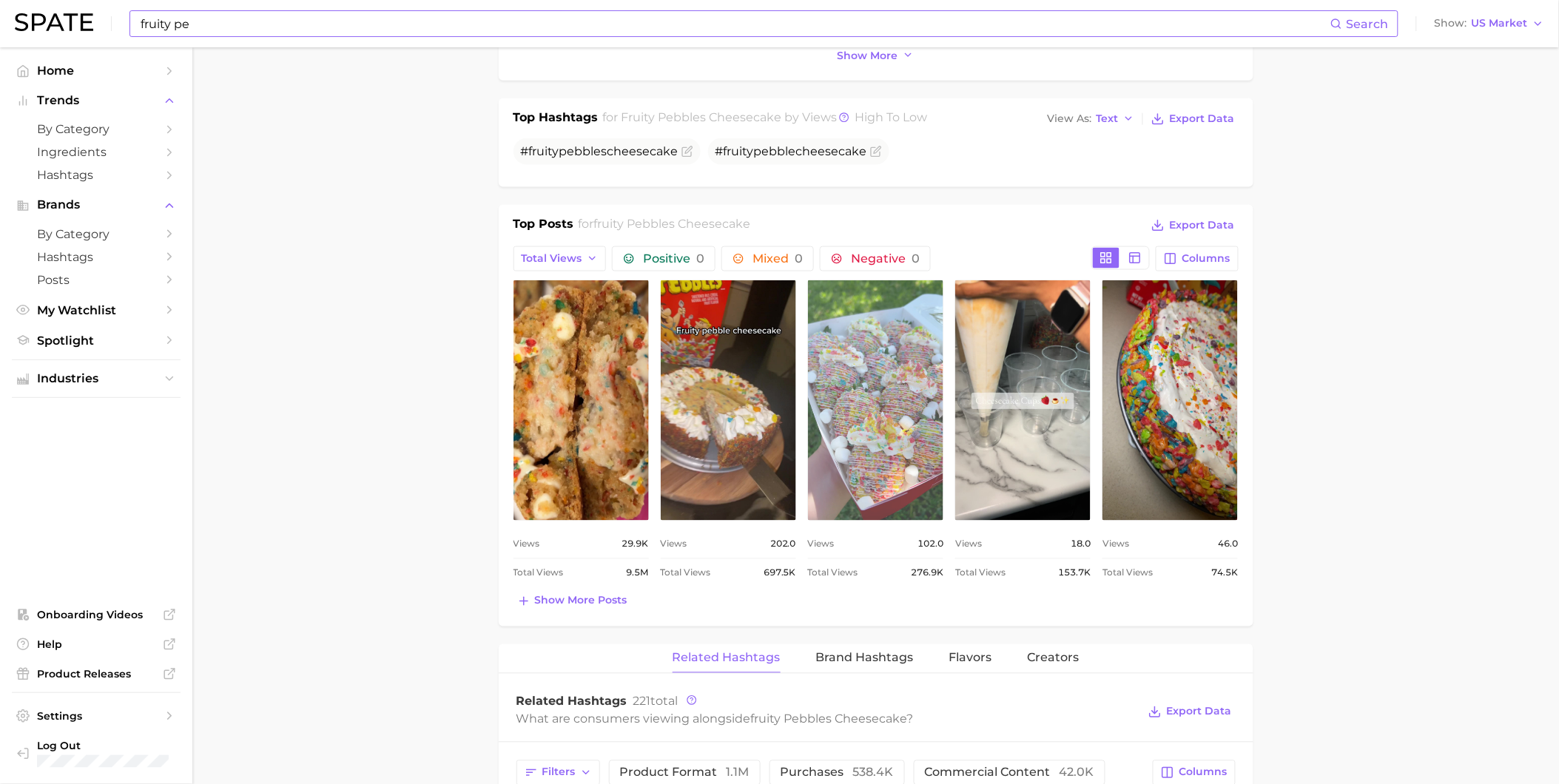
click at [883, 417] on link "view post on TikTok" at bounding box center [876, 400] width 135 height 240
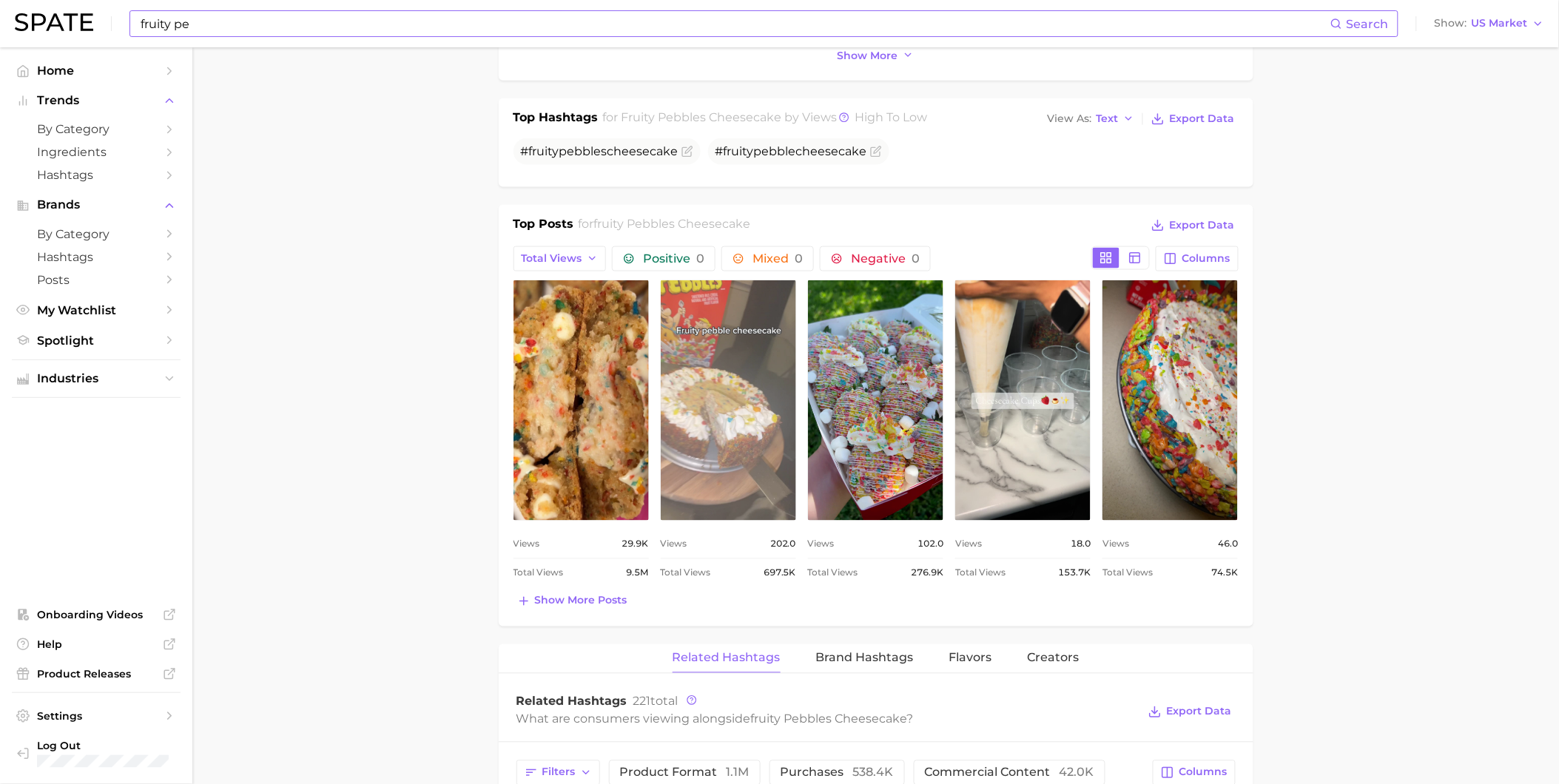
click at [731, 433] on link "view post on TikTok" at bounding box center [728, 400] width 135 height 240
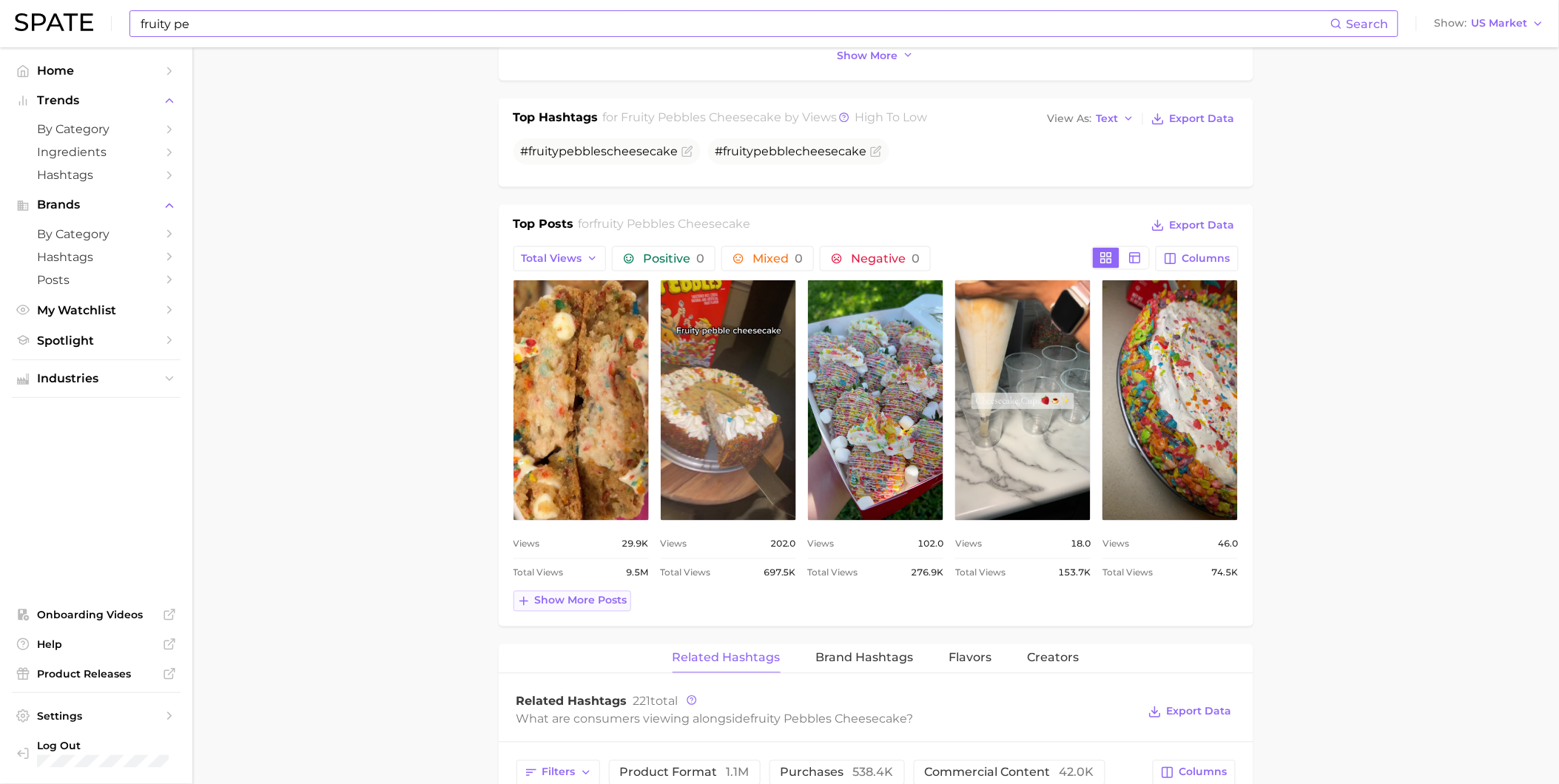
click at [596, 605] on span "Show more posts" at bounding box center [581, 601] width 93 height 12
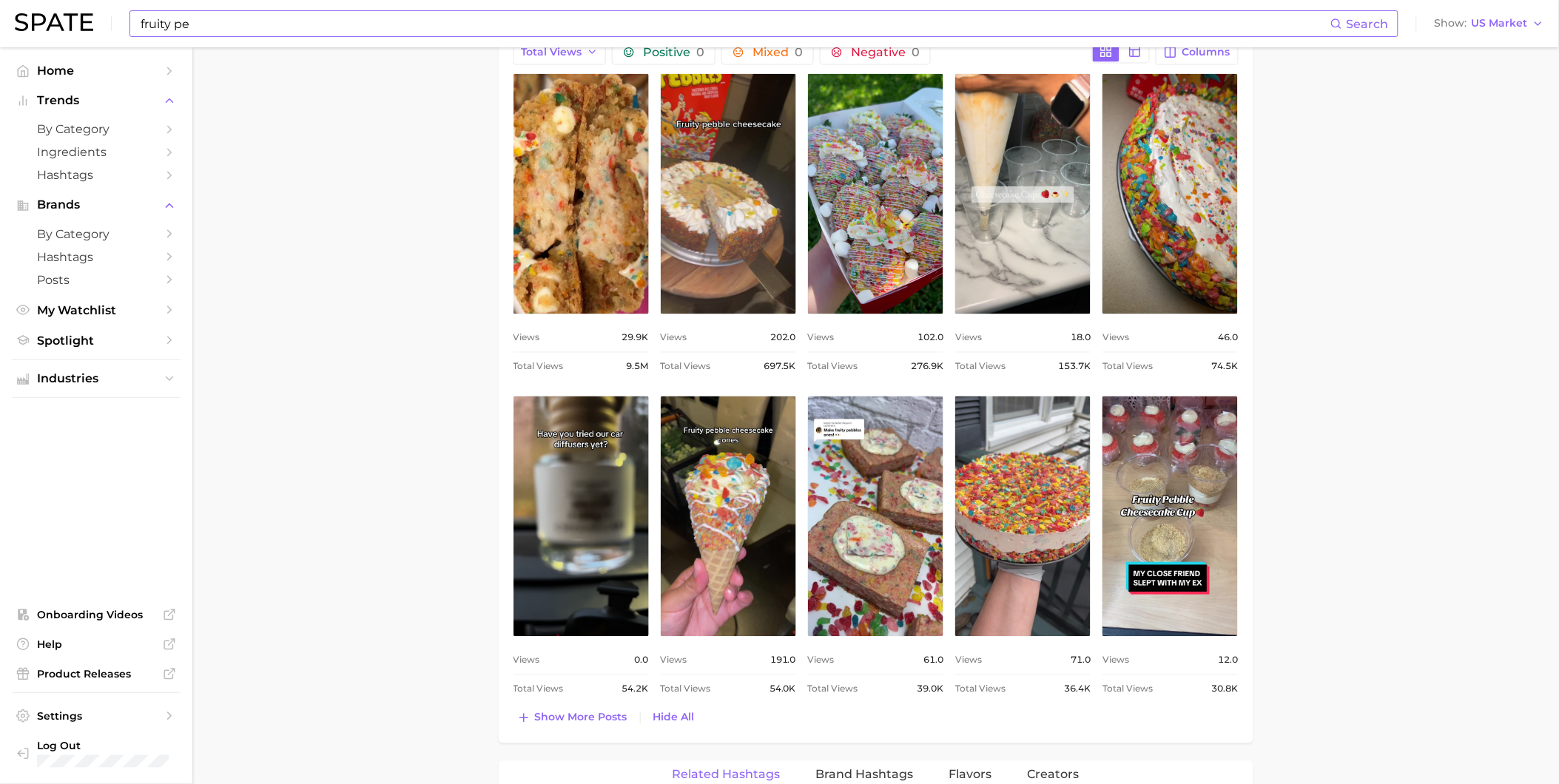
scroll to position [821, 0]
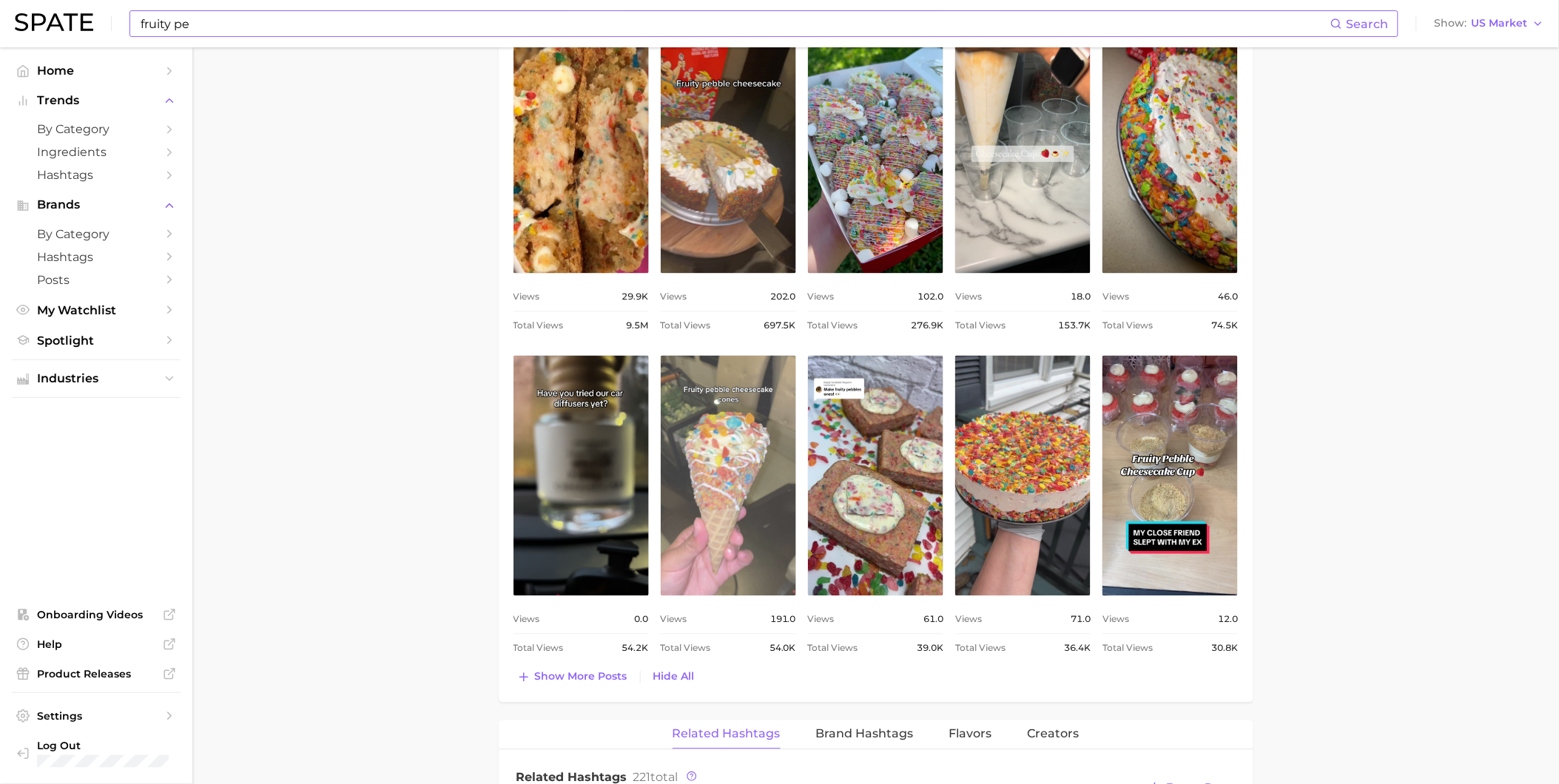
click at [760, 484] on link "view post on TikTok" at bounding box center [728, 476] width 135 height 240
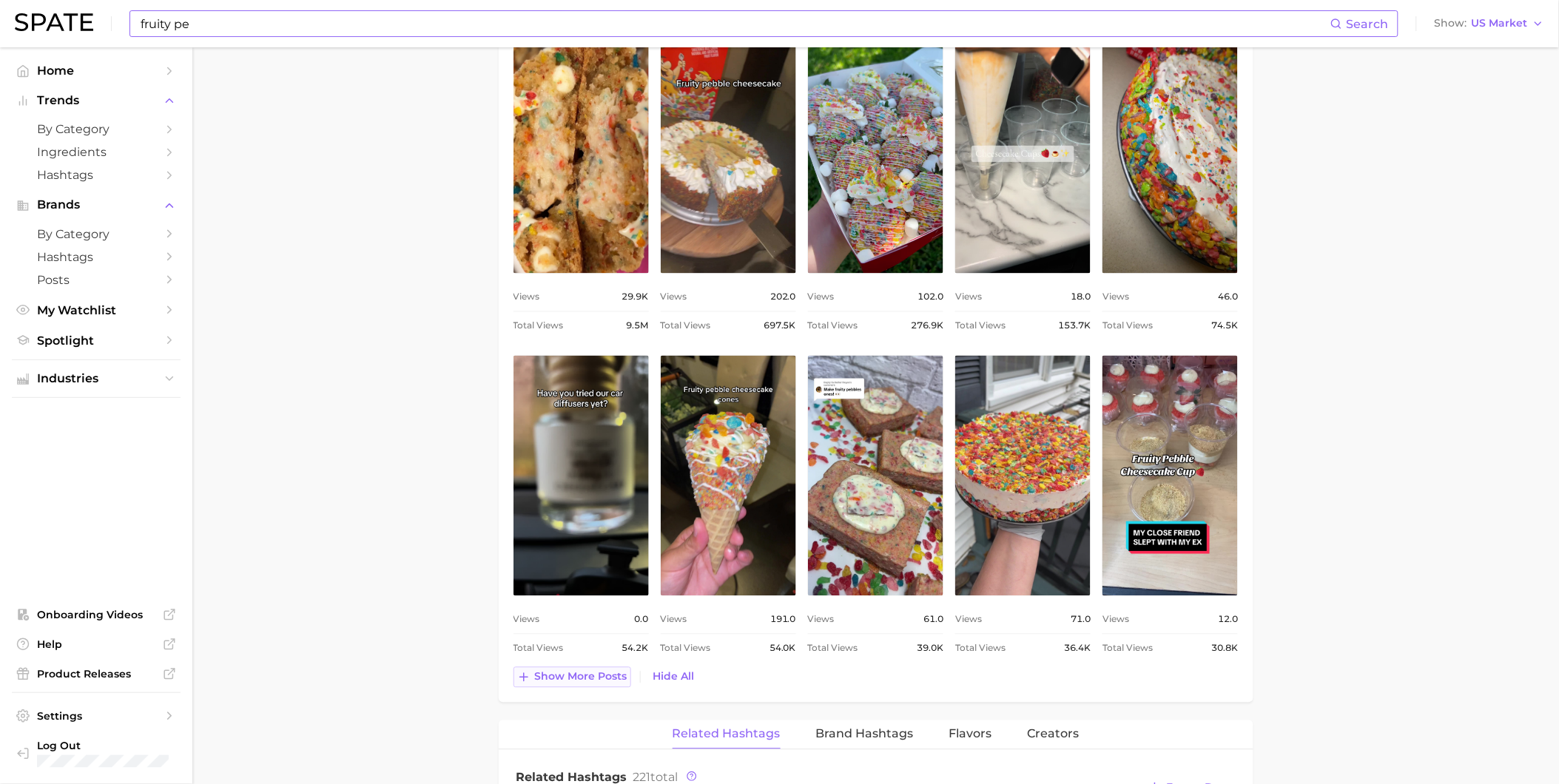
click at [601, 684] on span "Show more posts" at bounding box center [581, 676] width 93 height 12
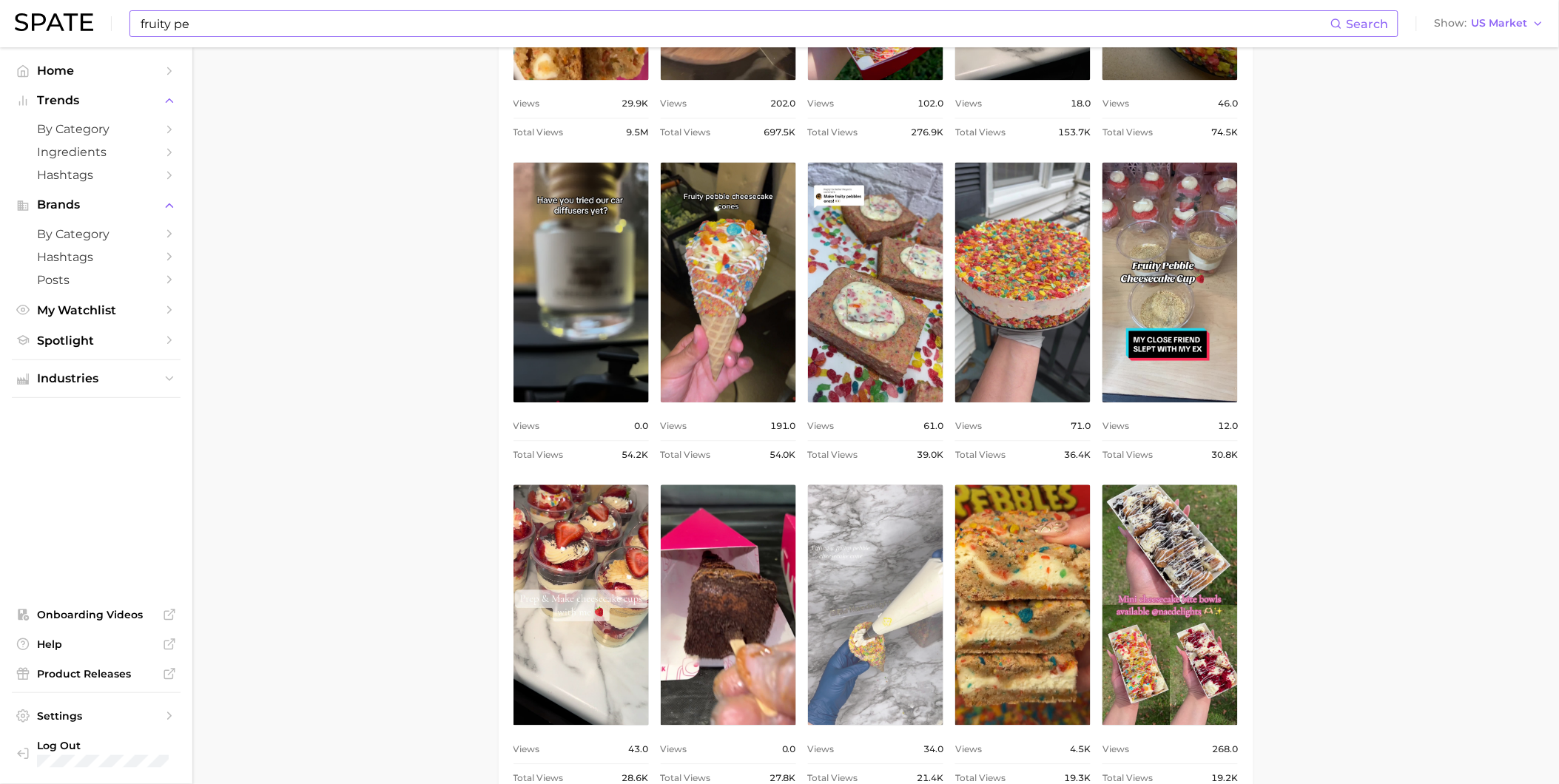
scroll to position [1068, 0]
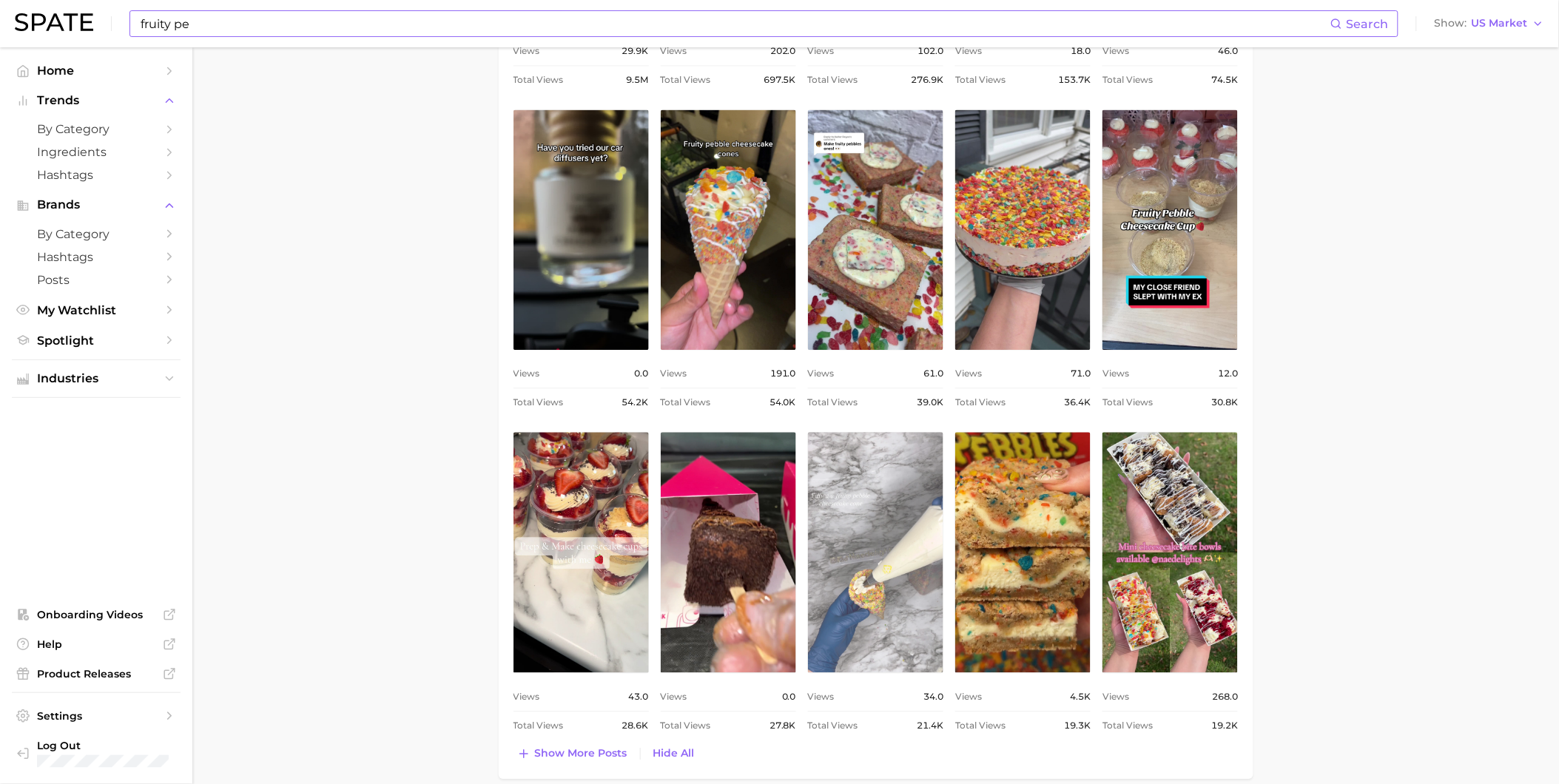
click at [873, 598] on link "view post on TikTok" at bounding box center [876, 552] width 135 height 240
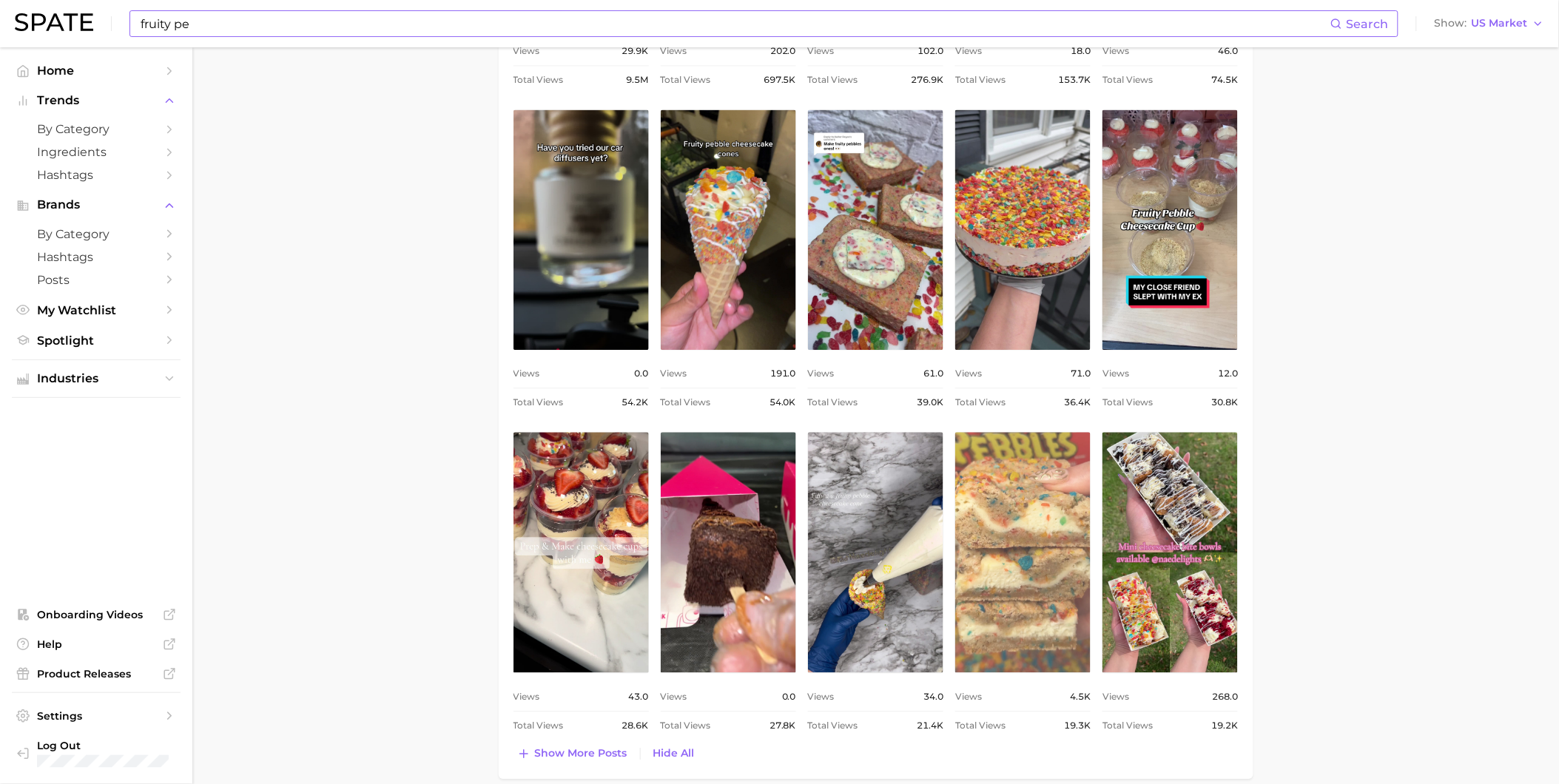
click at [1047, 533] on link "view post on TikTok" at bounding box center [1022, 552] width 135 height 240
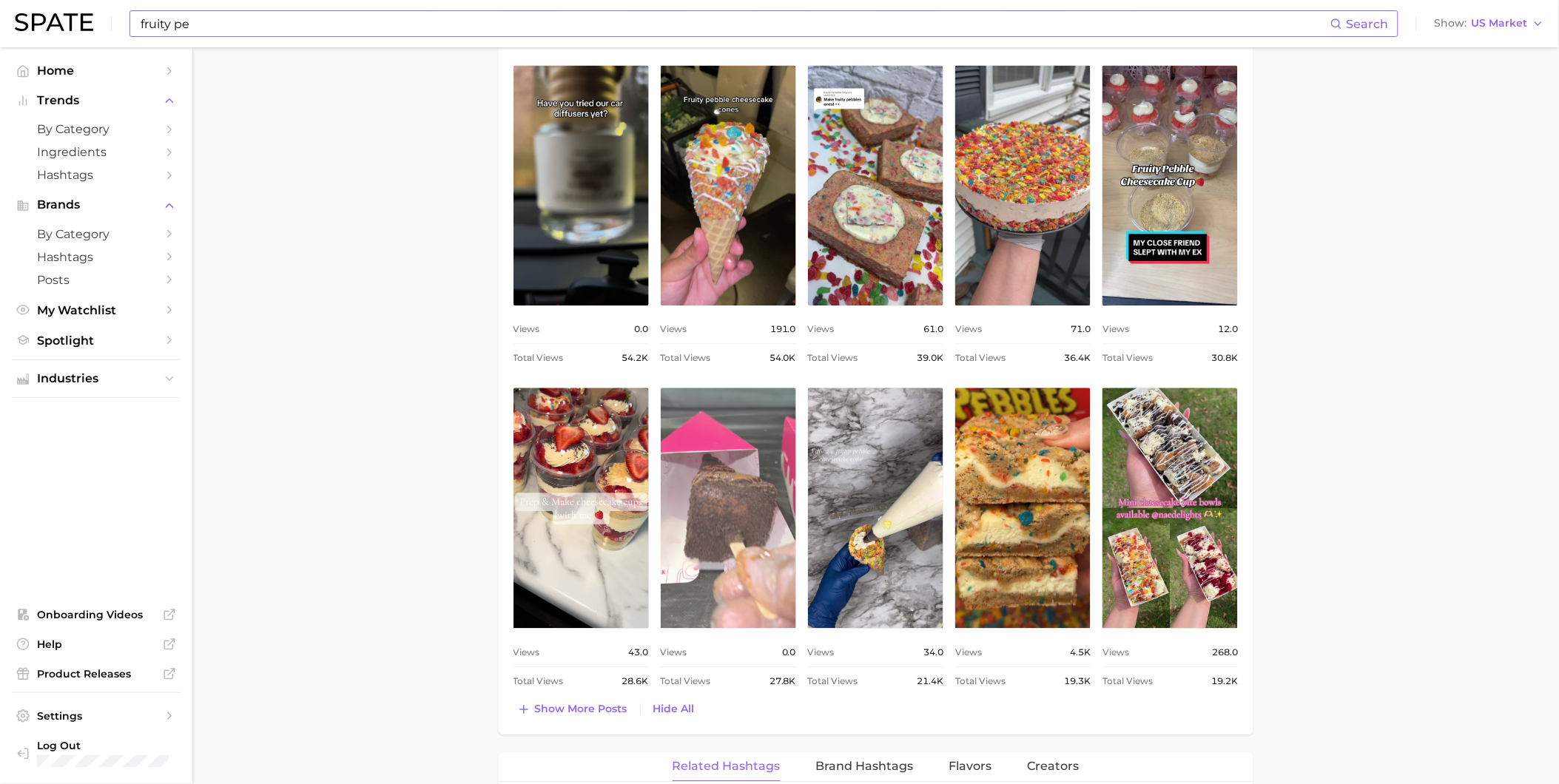
scroll to position [1150, 0]
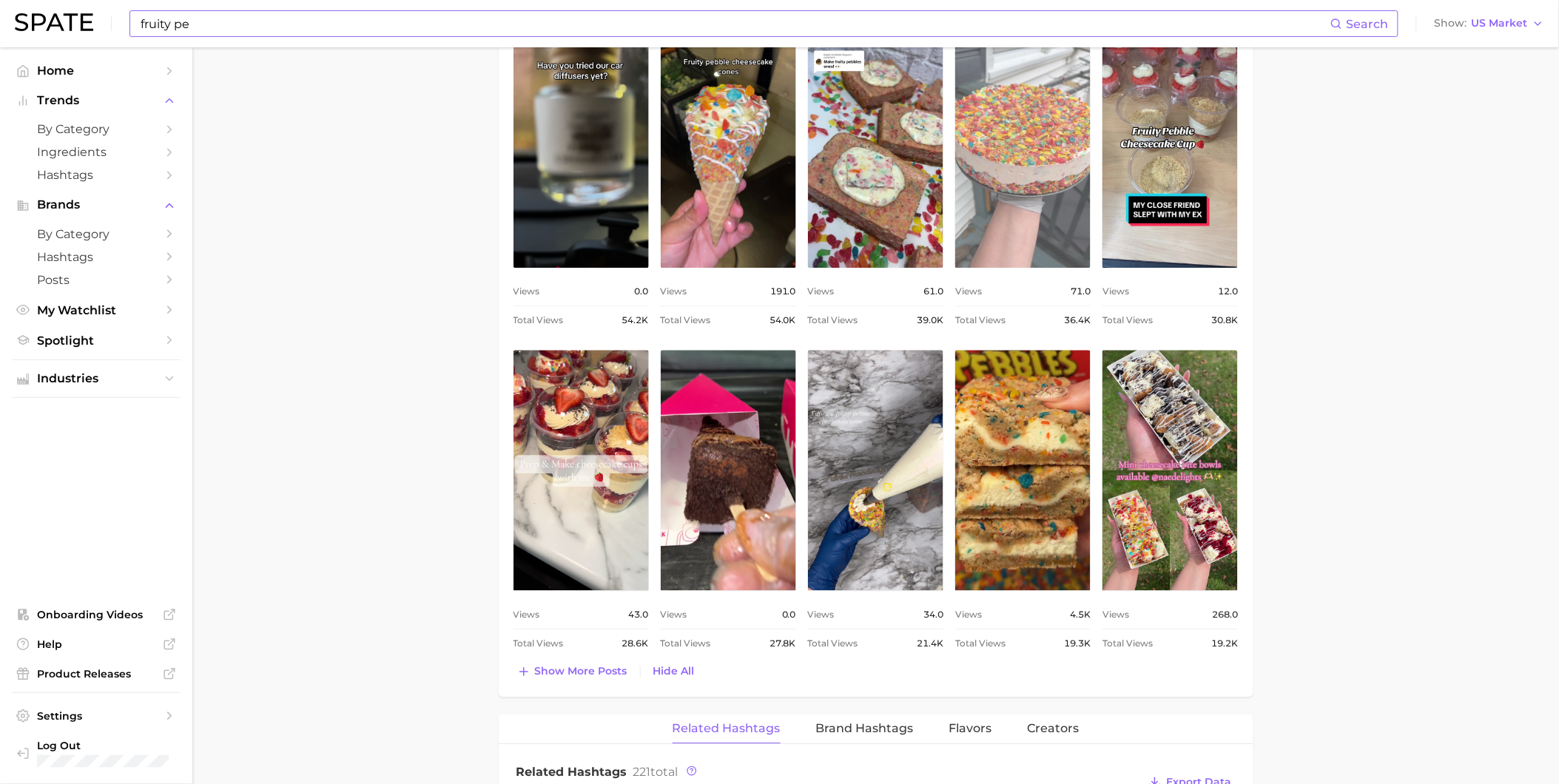
click at [1008, 144] on link "view post on TikTok" at bounding box center [1022, 148] width 135 height 240
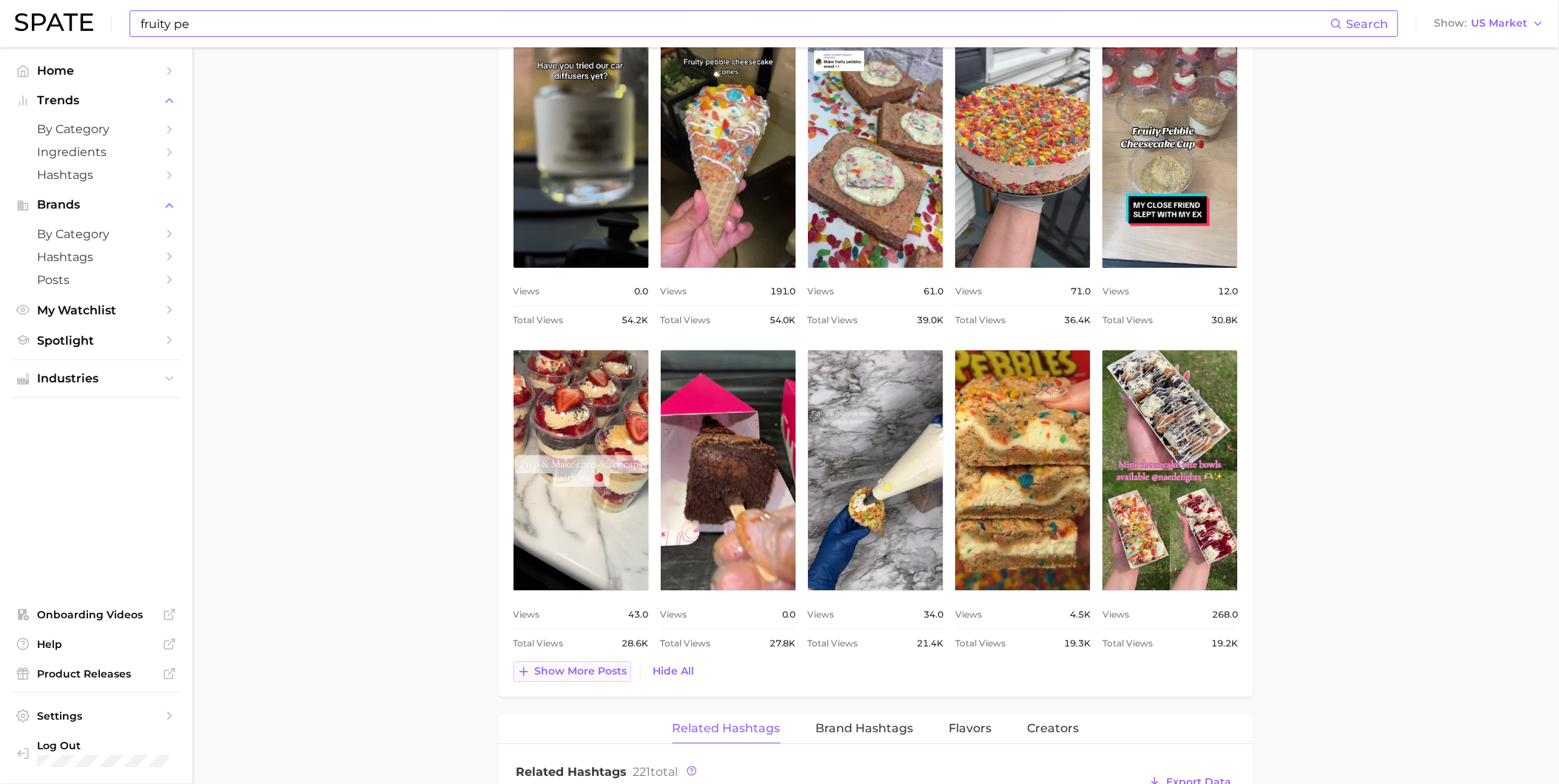
click at [595, 670] on span "Show more posts" at bounding box center [581, 670] width 93 height 12
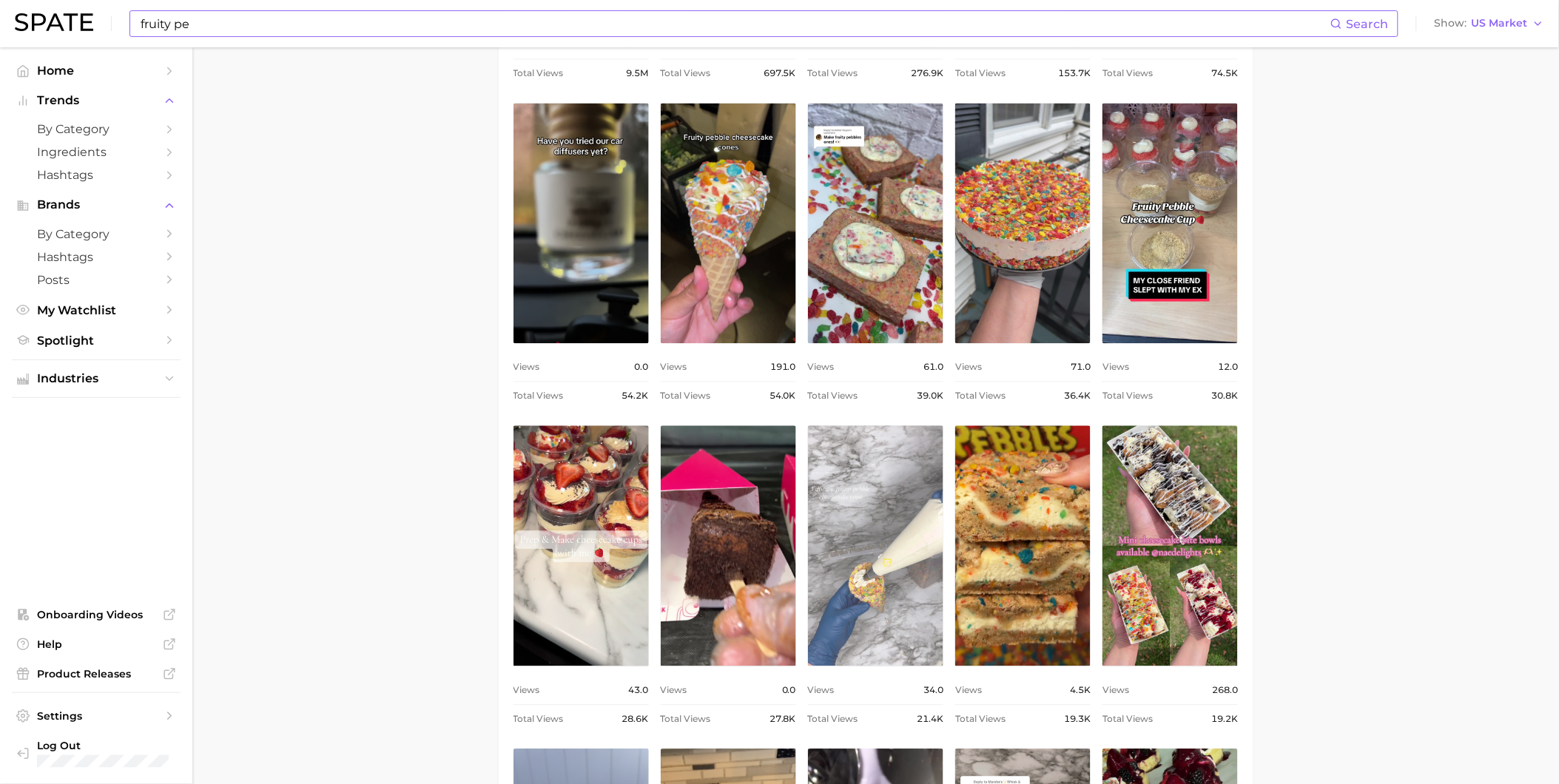
scroll to position [1068, 0]
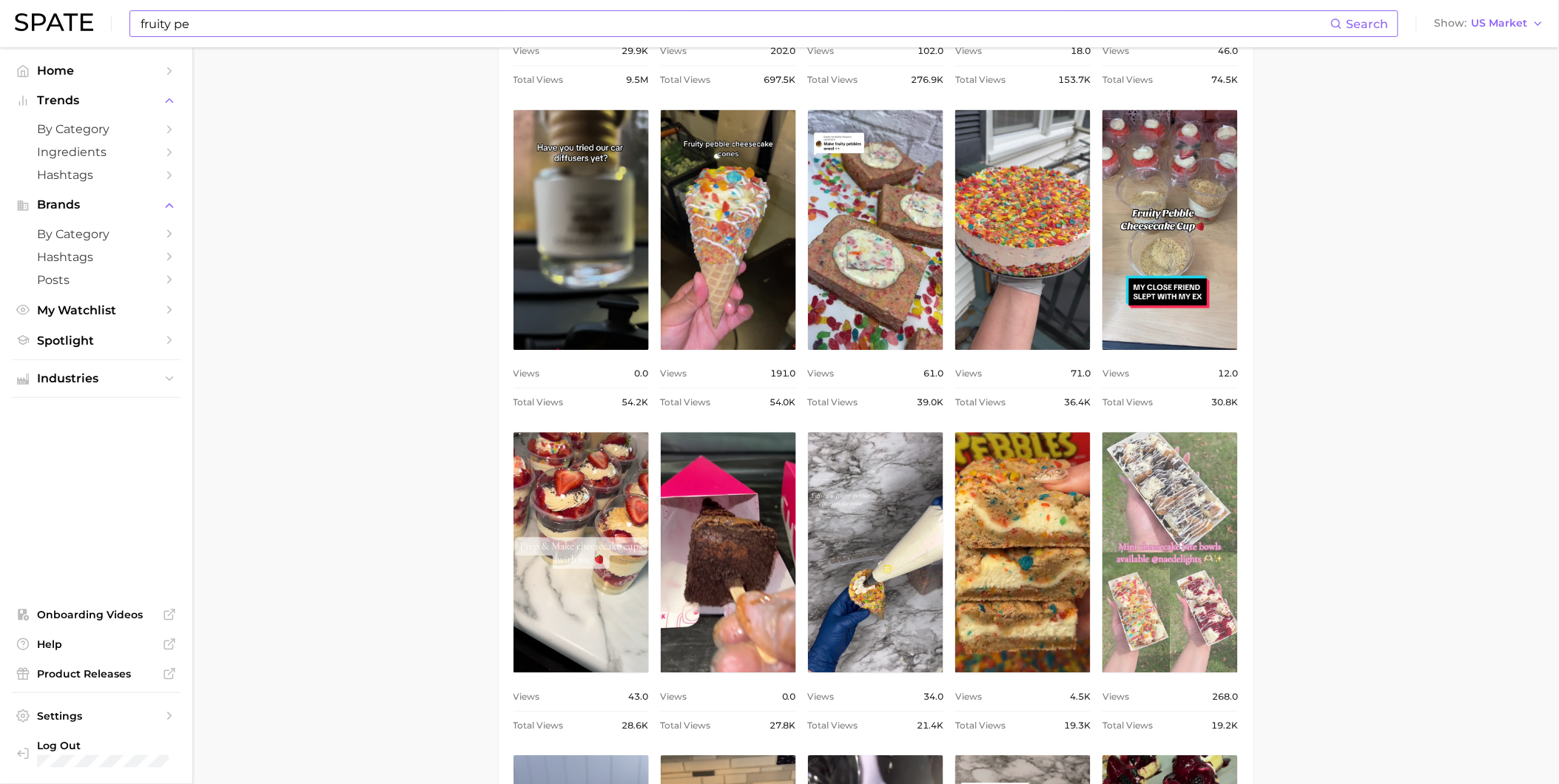
click at [1195, 501] on link "view post on TikTok" at bounding box center [1170, 552] width 135 height 240
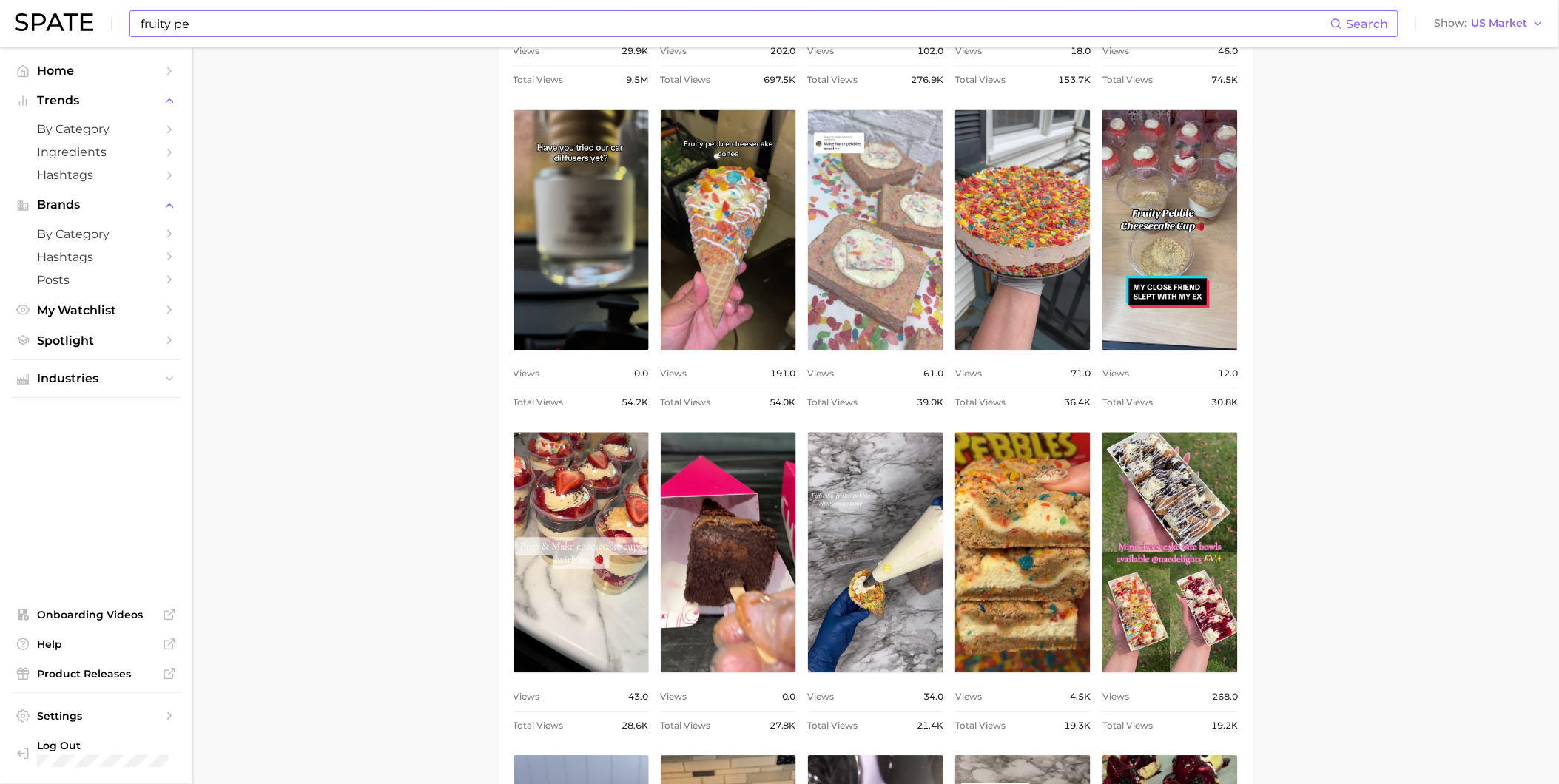
click at [836, 264] on link "view post on TikTok" at bounding box center [876, 230] width 135 height 240
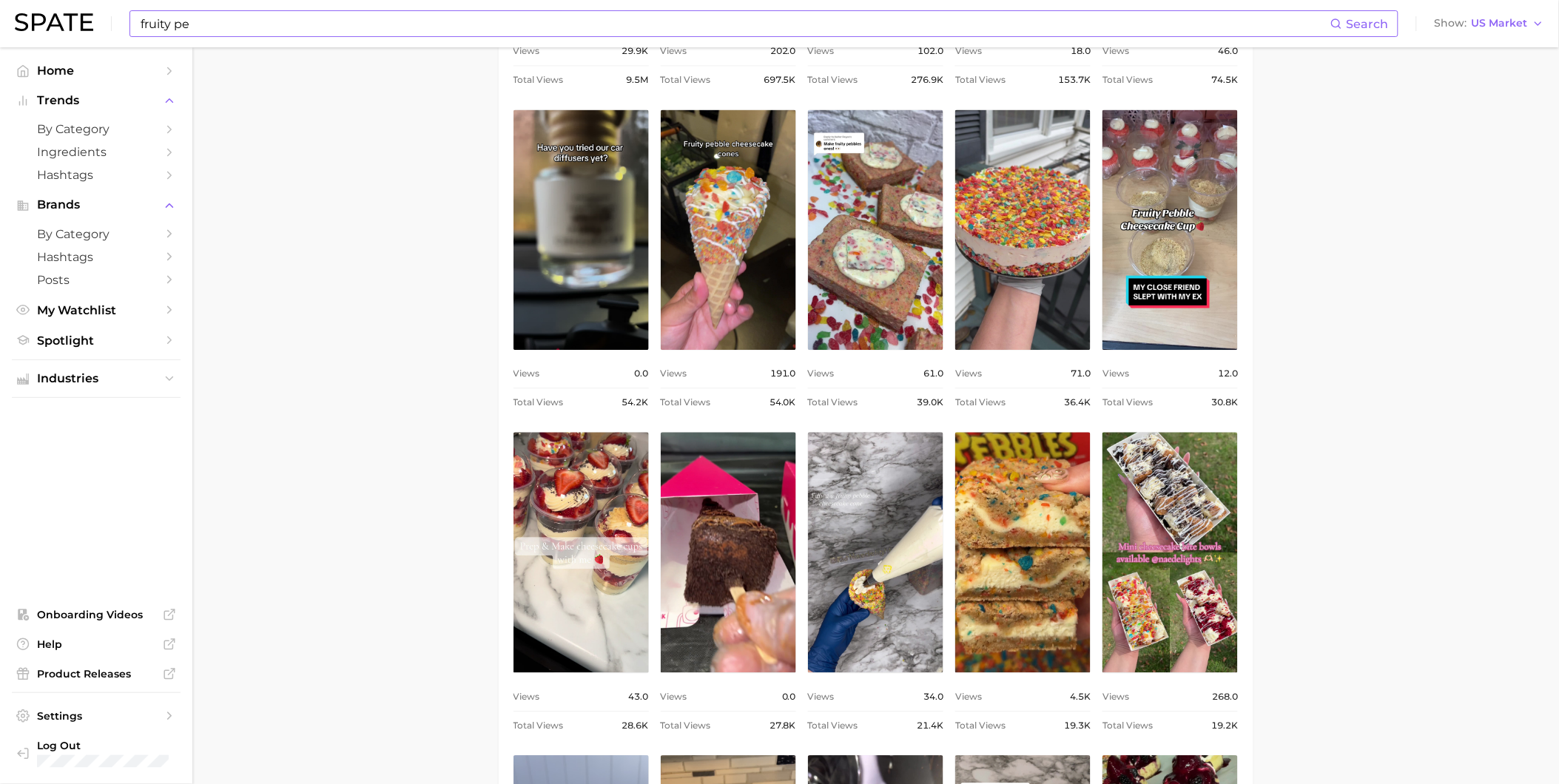
click at [222, 31] on input "fruity pe" at bounding box center [735, 23] width 1192 height 25
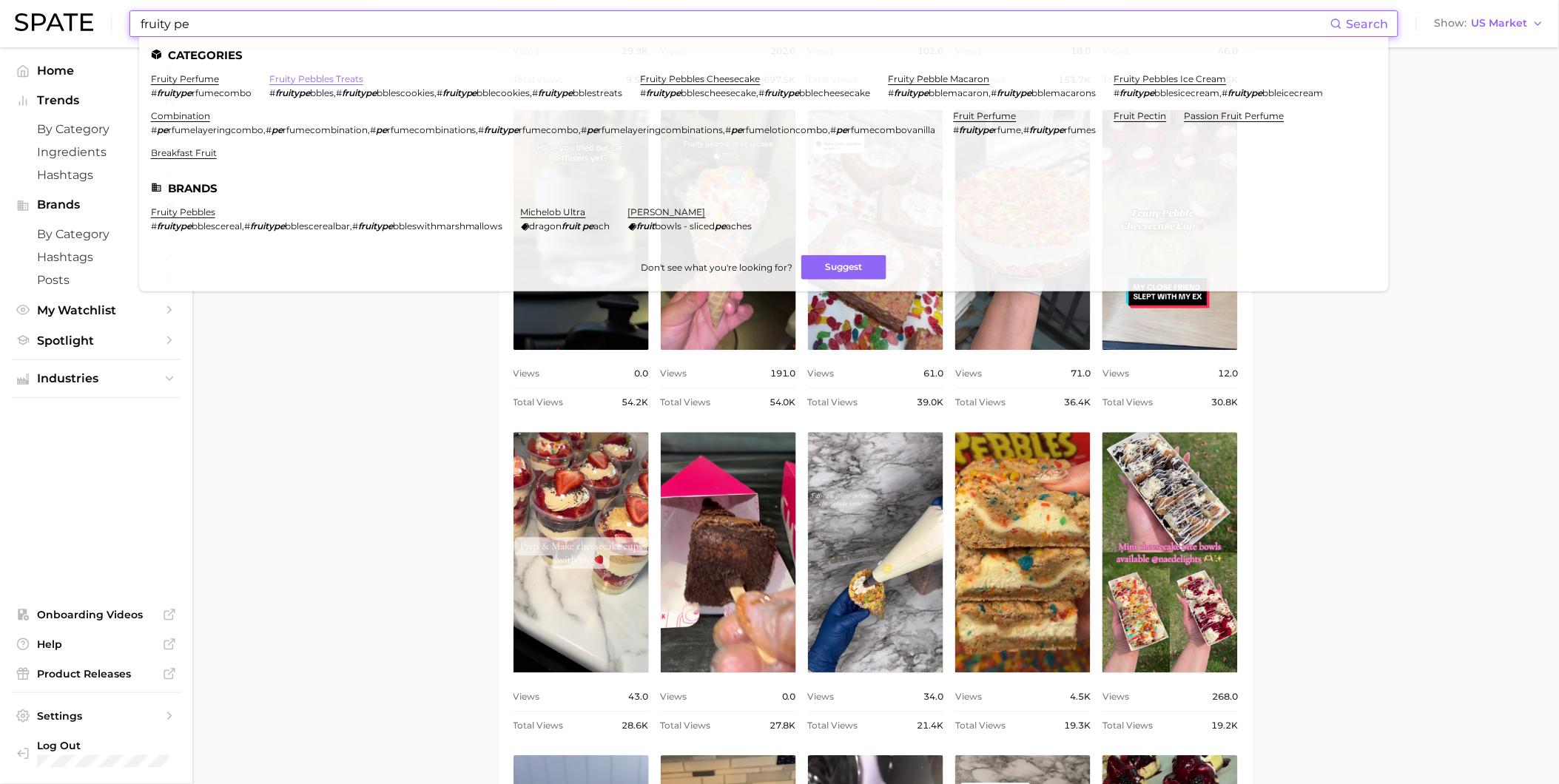
click at [341, 78] on link "fruity pebbles treats" at bounding box center [316, 78] width 94 height 11
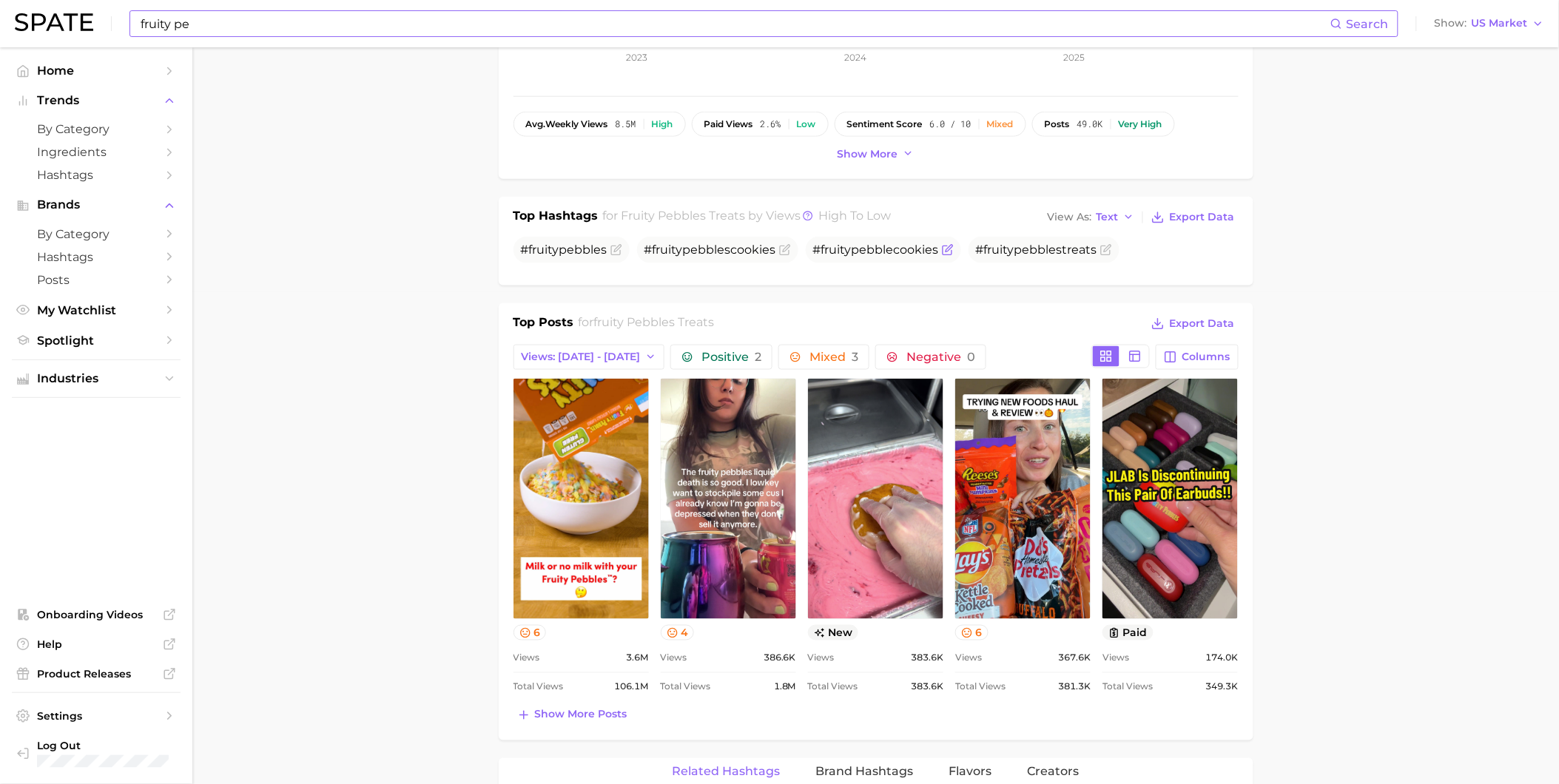
scroll to position [492, 0]
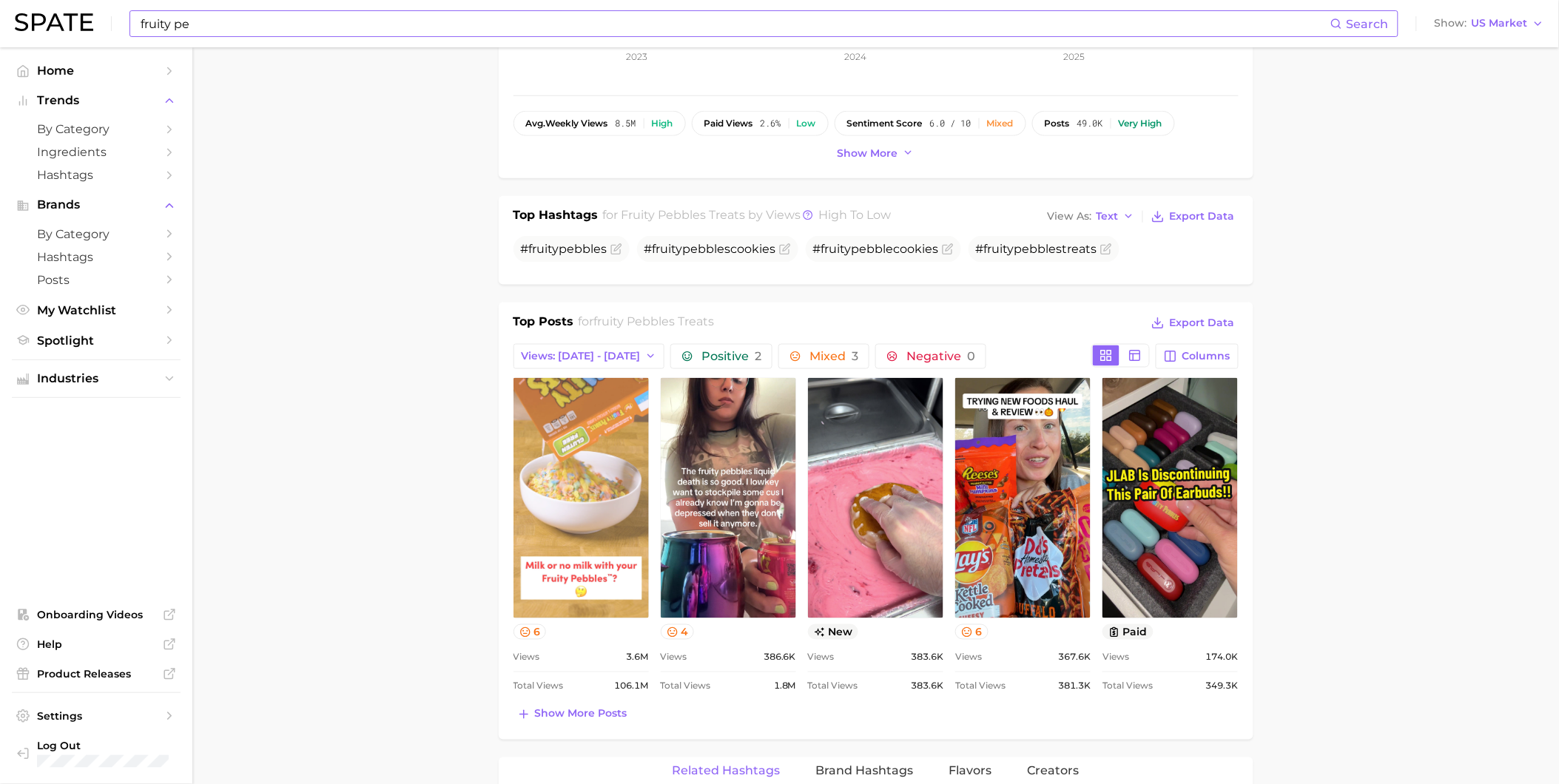
click at [595, 485] on link "view post on TikTok" at bounding box center [580, 498] width 135 height 240
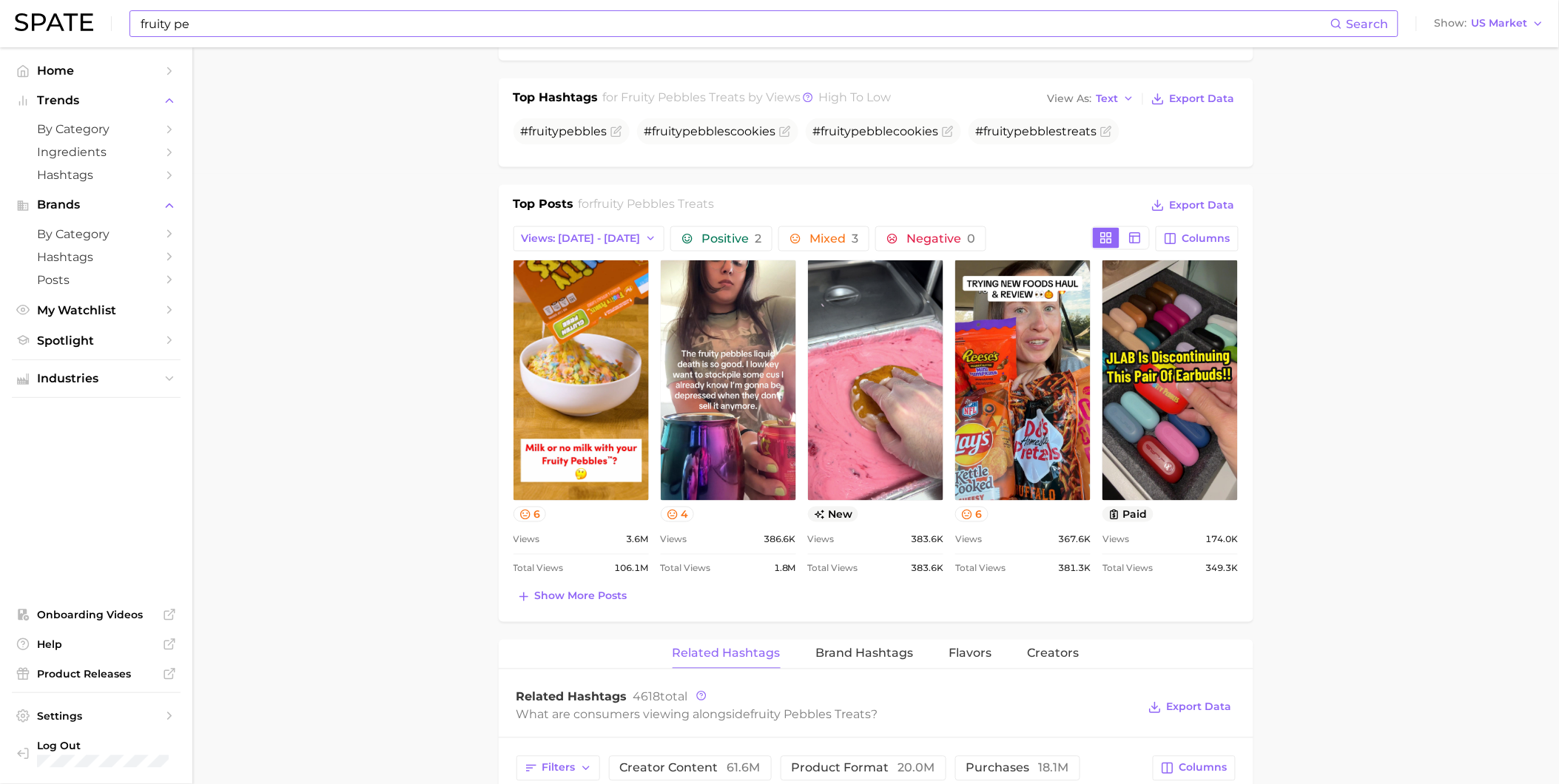
scroll to position [656, 0]
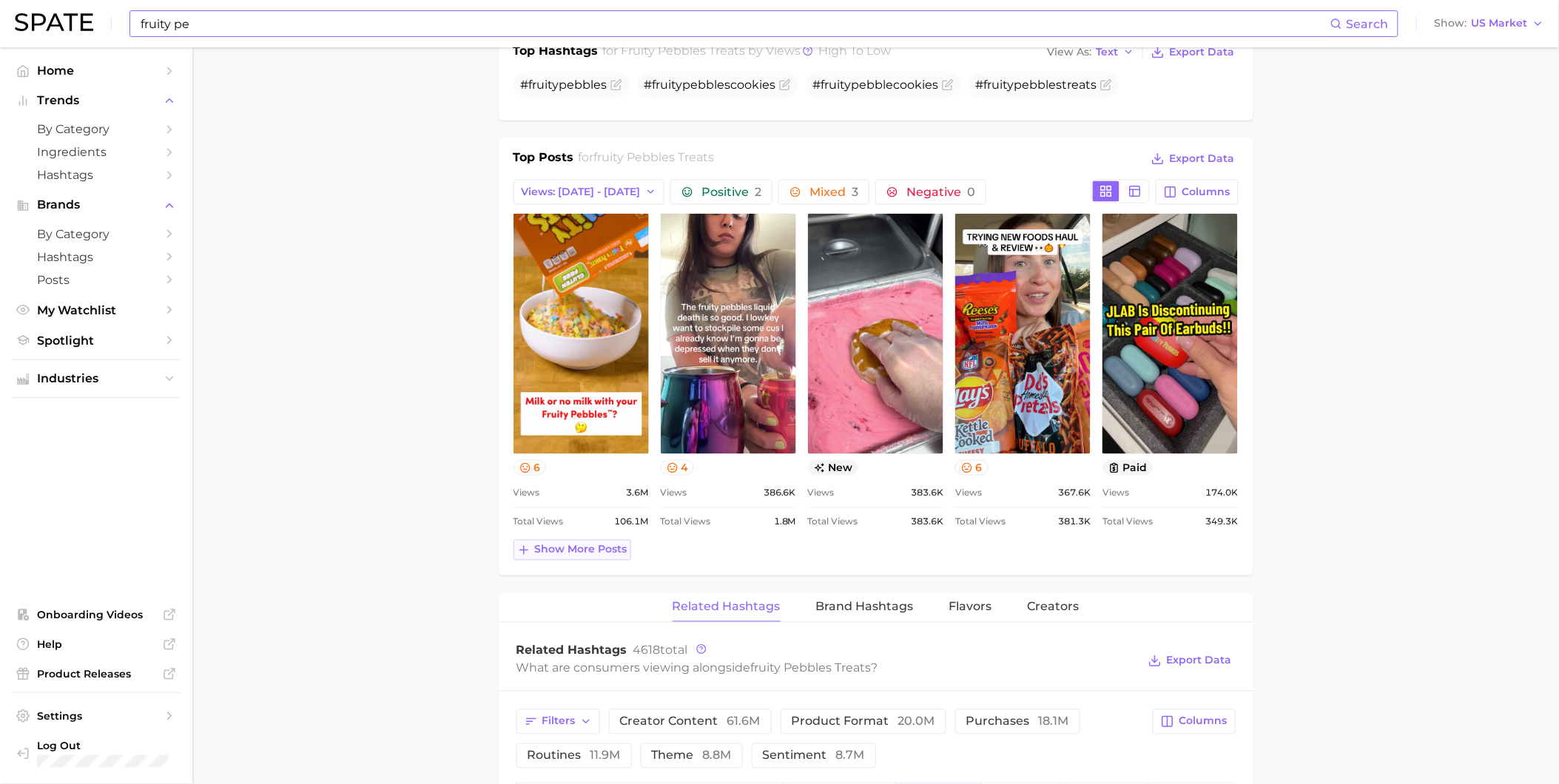
click at [623, 554] on span "Show more posts" at bounding box center [581, 549] width 93 height 12
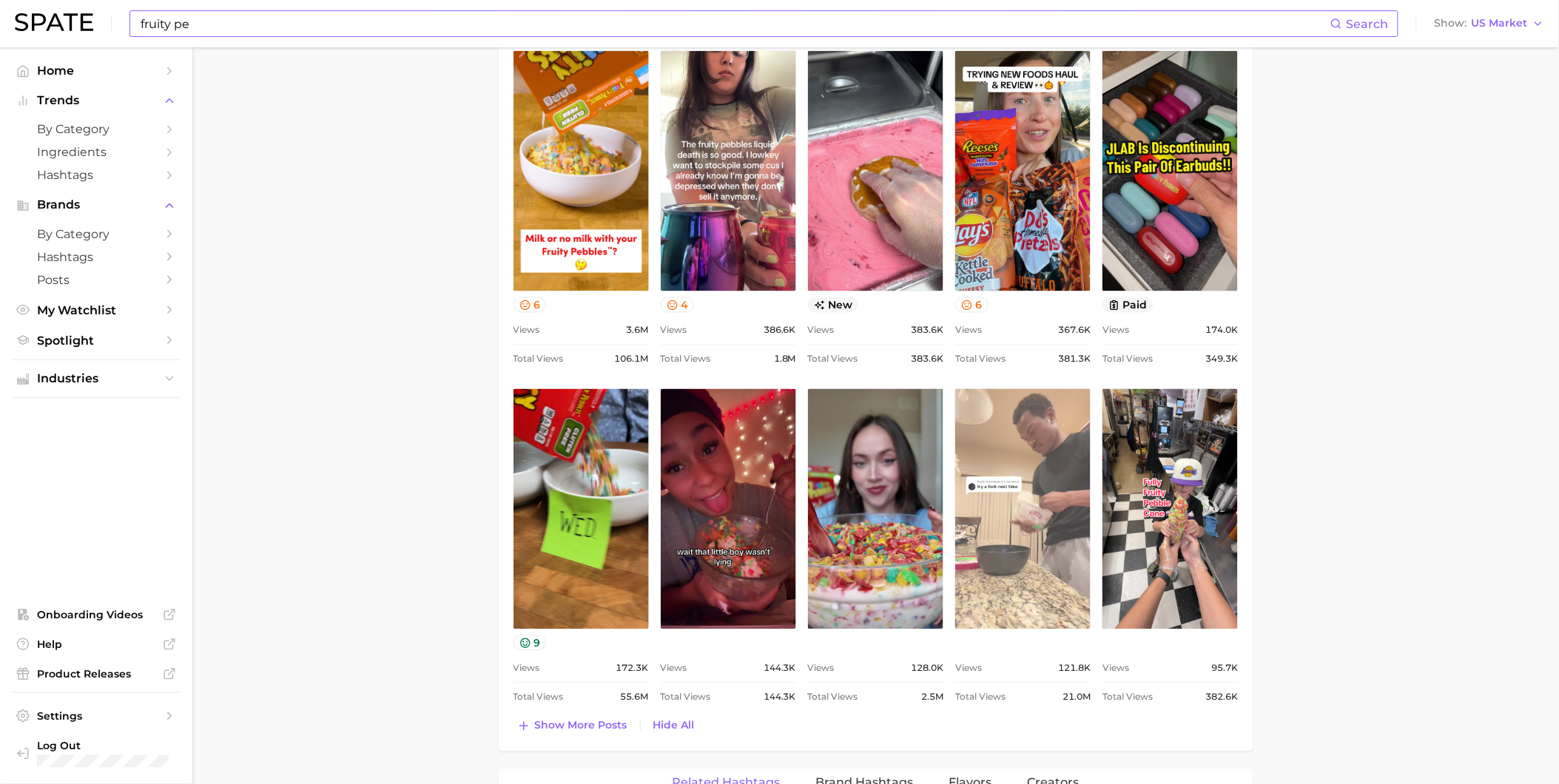
scroll to position [821, 0]
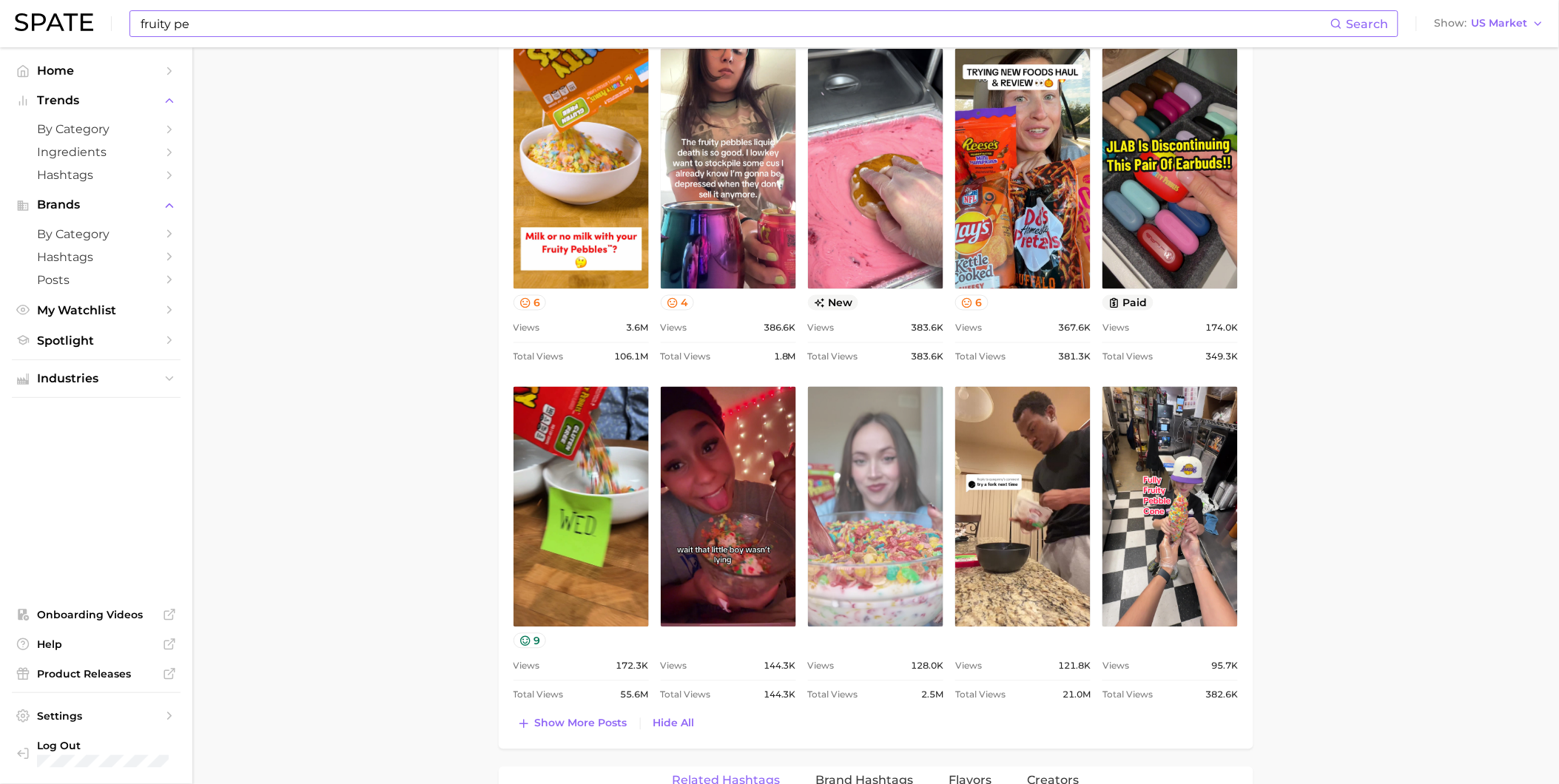
click at [911, 552] on link "view post on TikTok" at bounding box center [876, 507] width 135 height 240
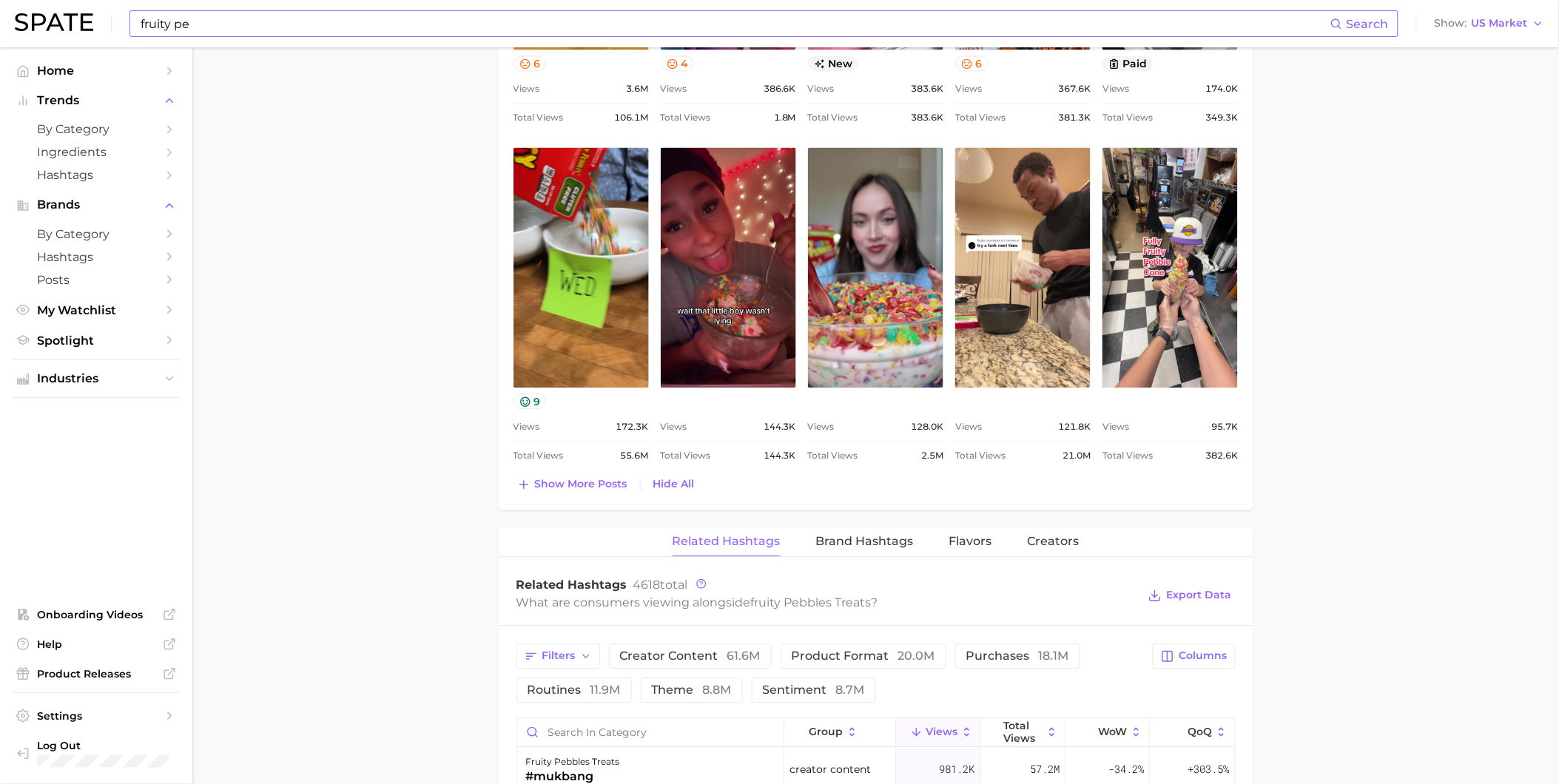
scroll to position [1068, 0]
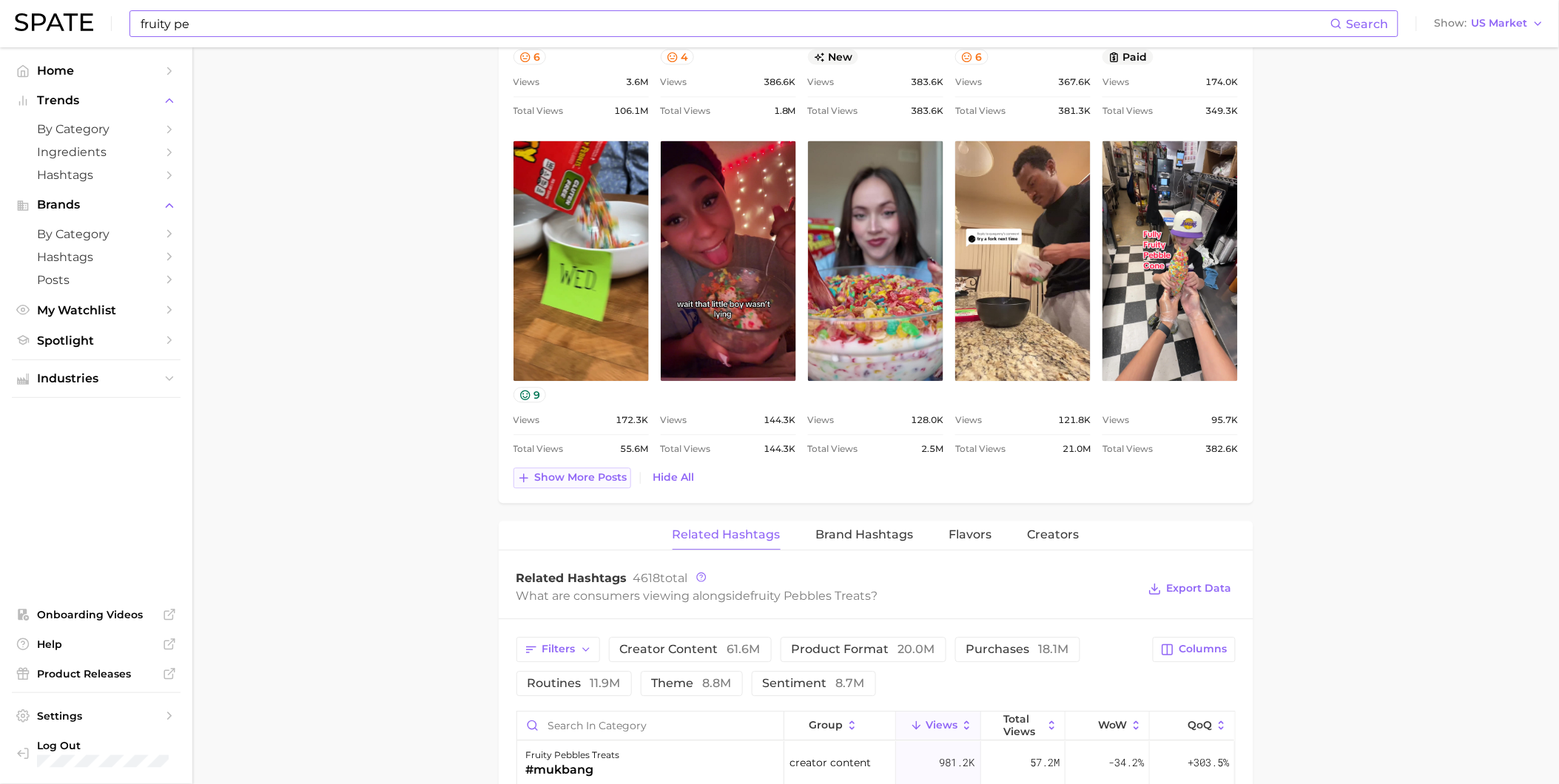
click at [617, 486] on button "Show more posts" at bounding box center [572, 477] width 118 height 21
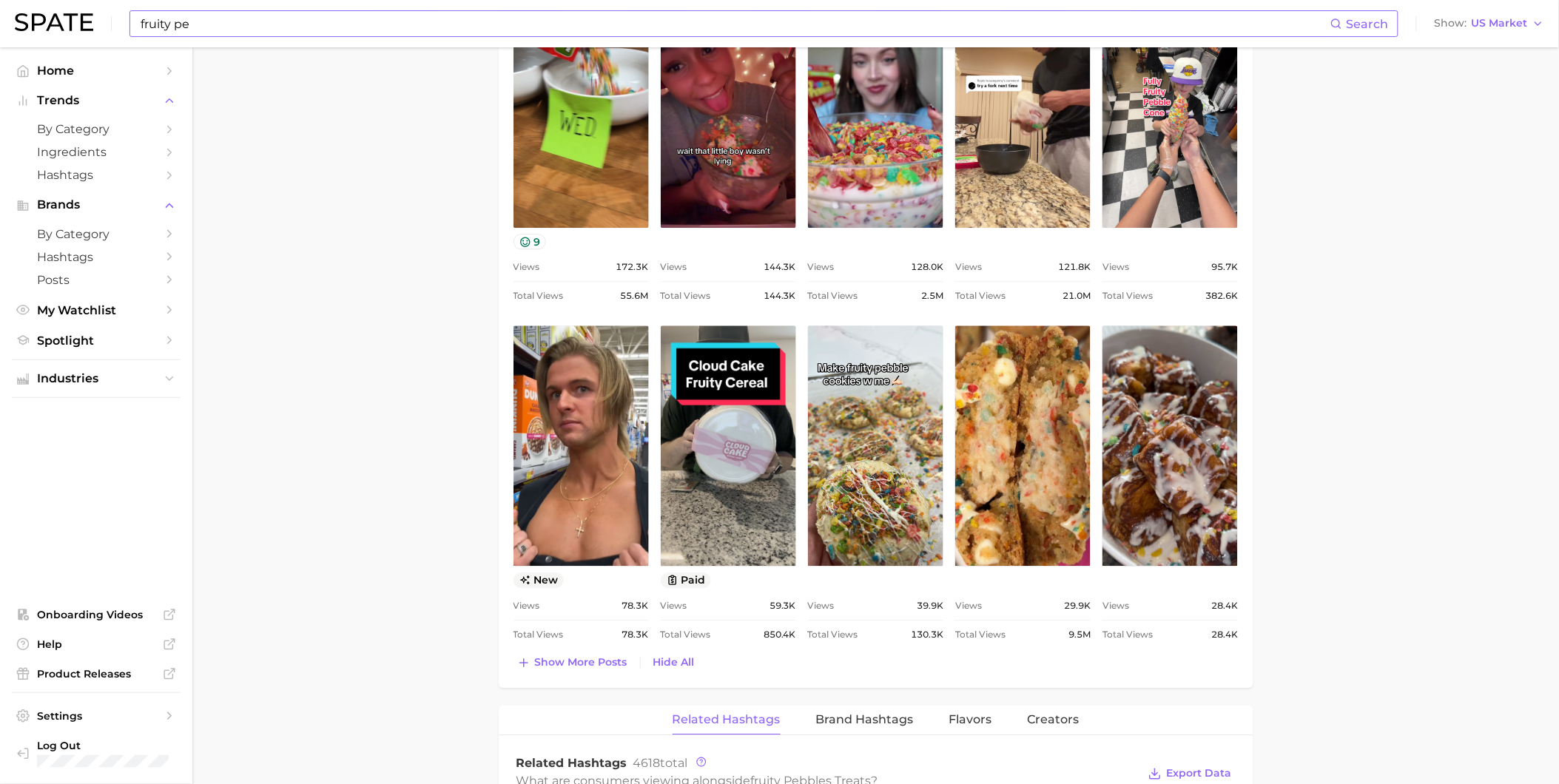
scroll to position [1232, 0]
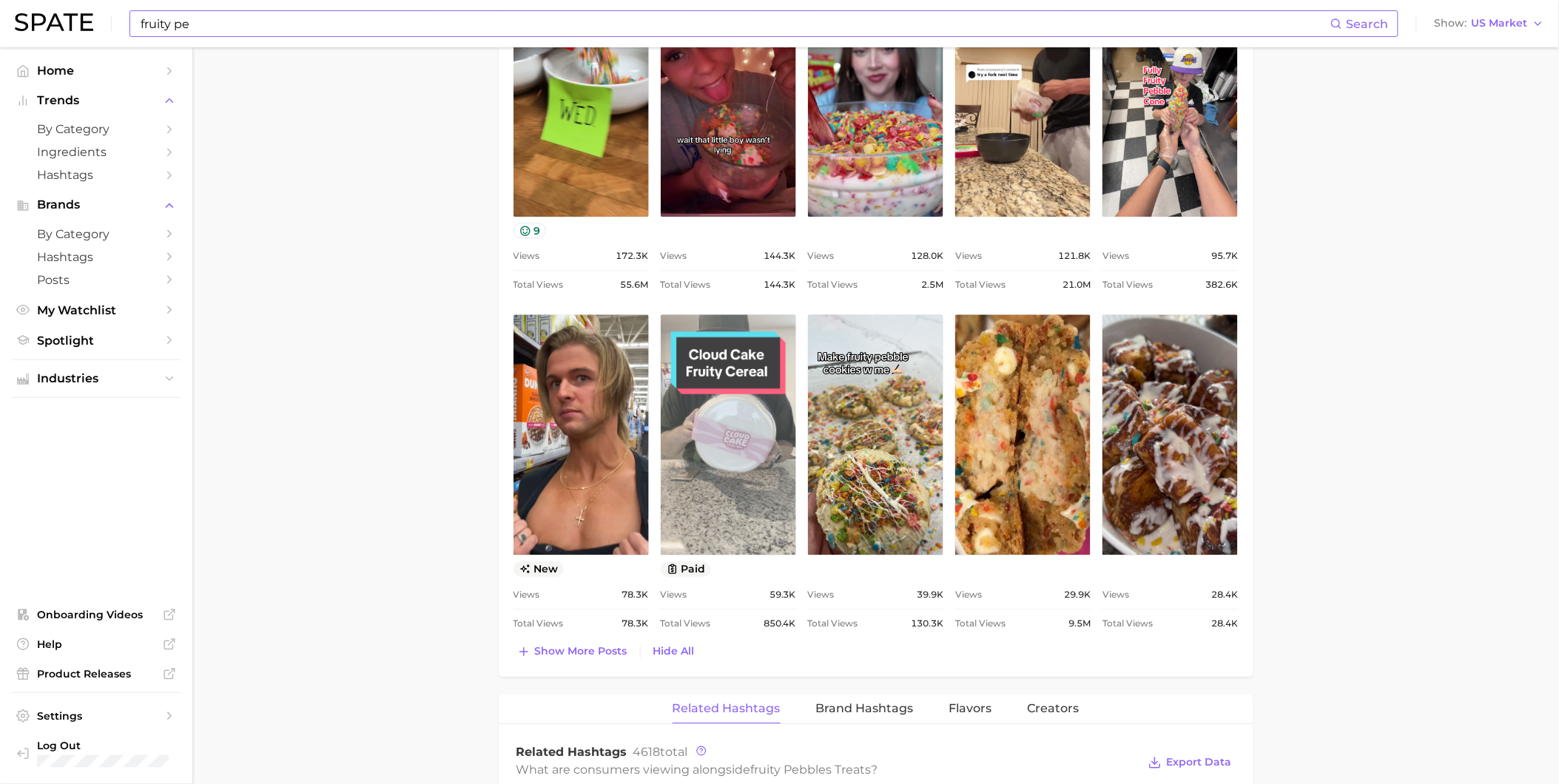
click at [741, 462] on link "view post on TikTok" at bounding box center [728, 434] width 135 height 240
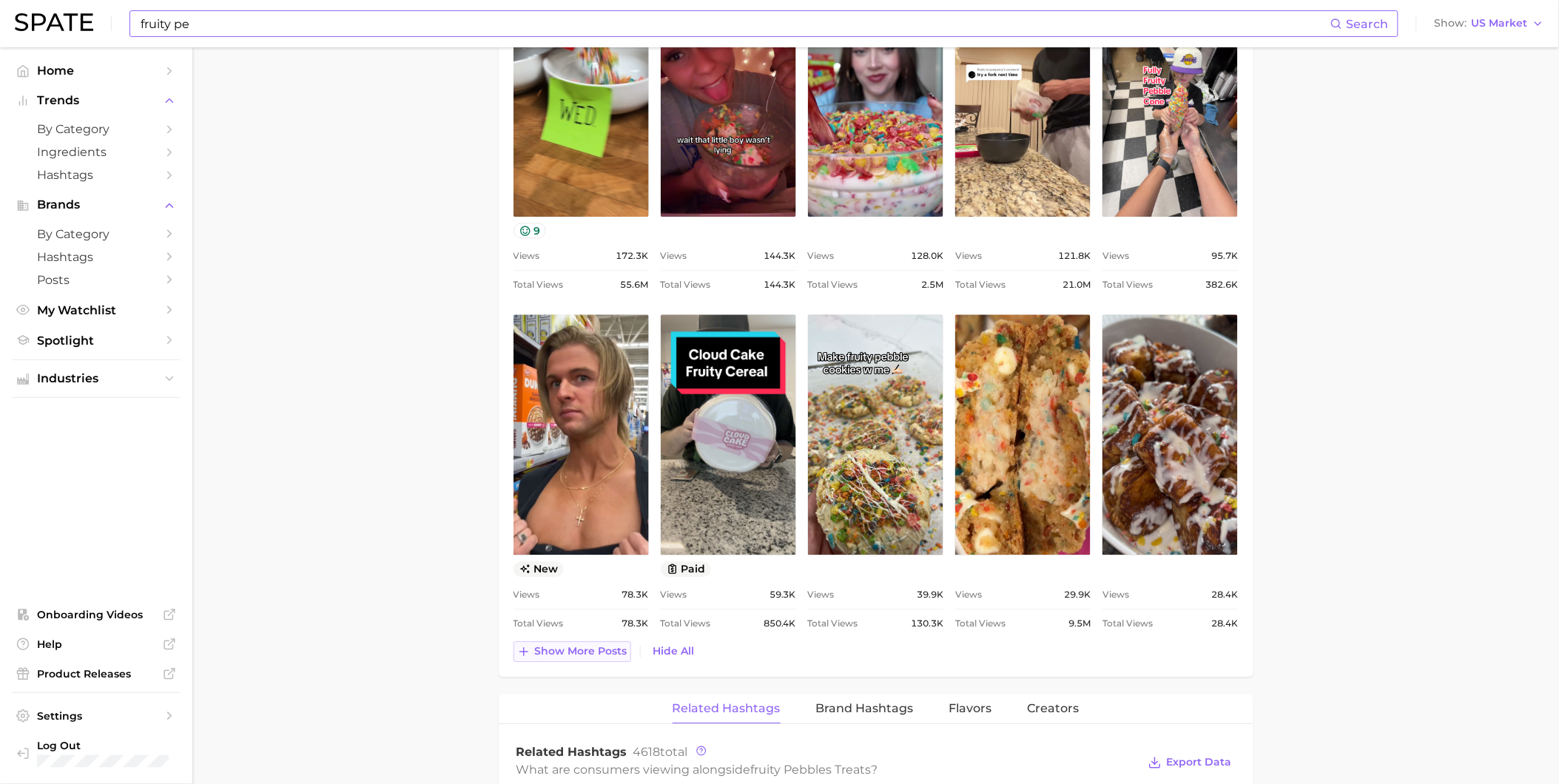
click at [596, 656] on span "Show more posts" at bounding box center [581, 651] width 93 height 12
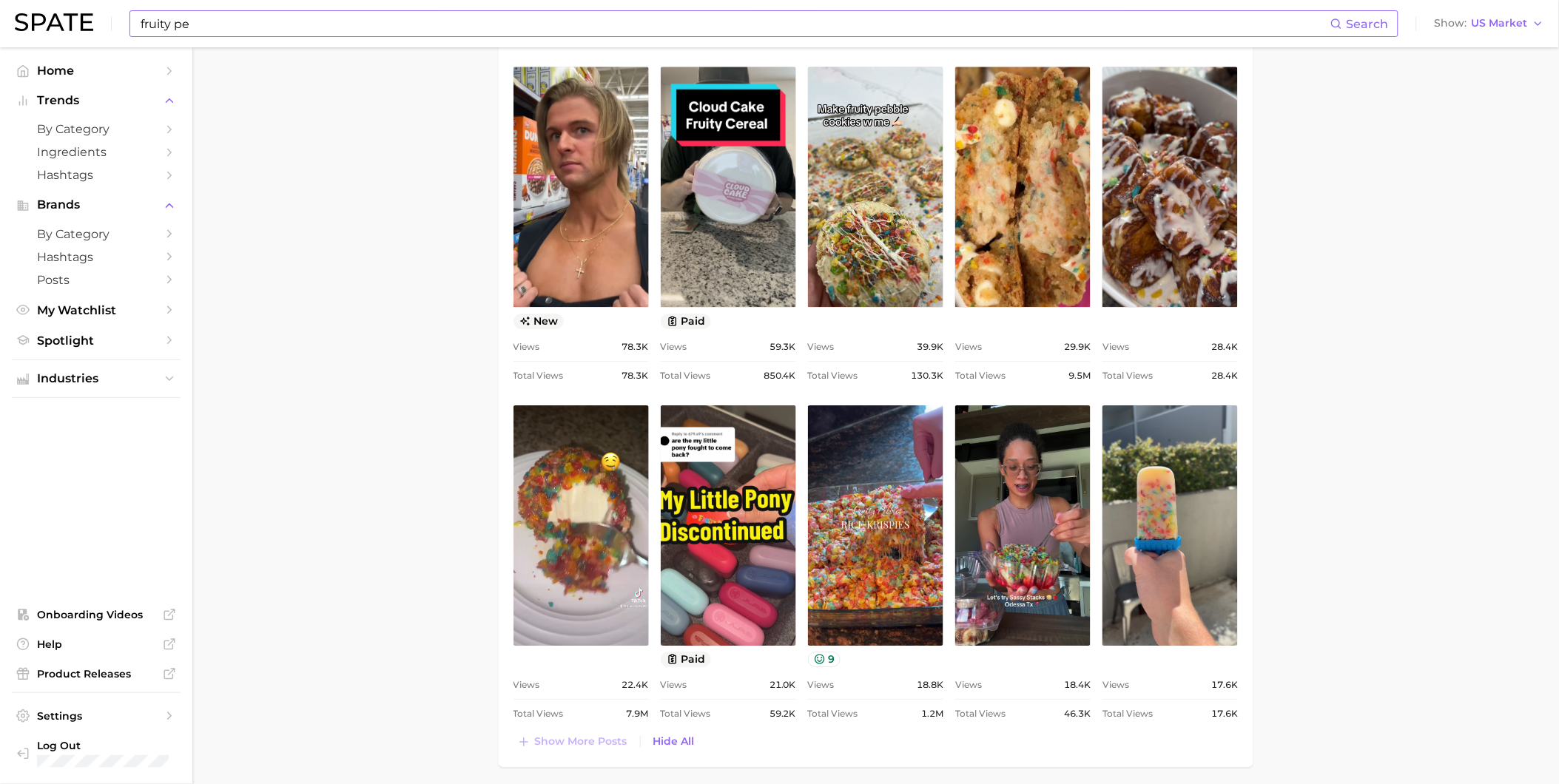
scroll to position [1561, 0]
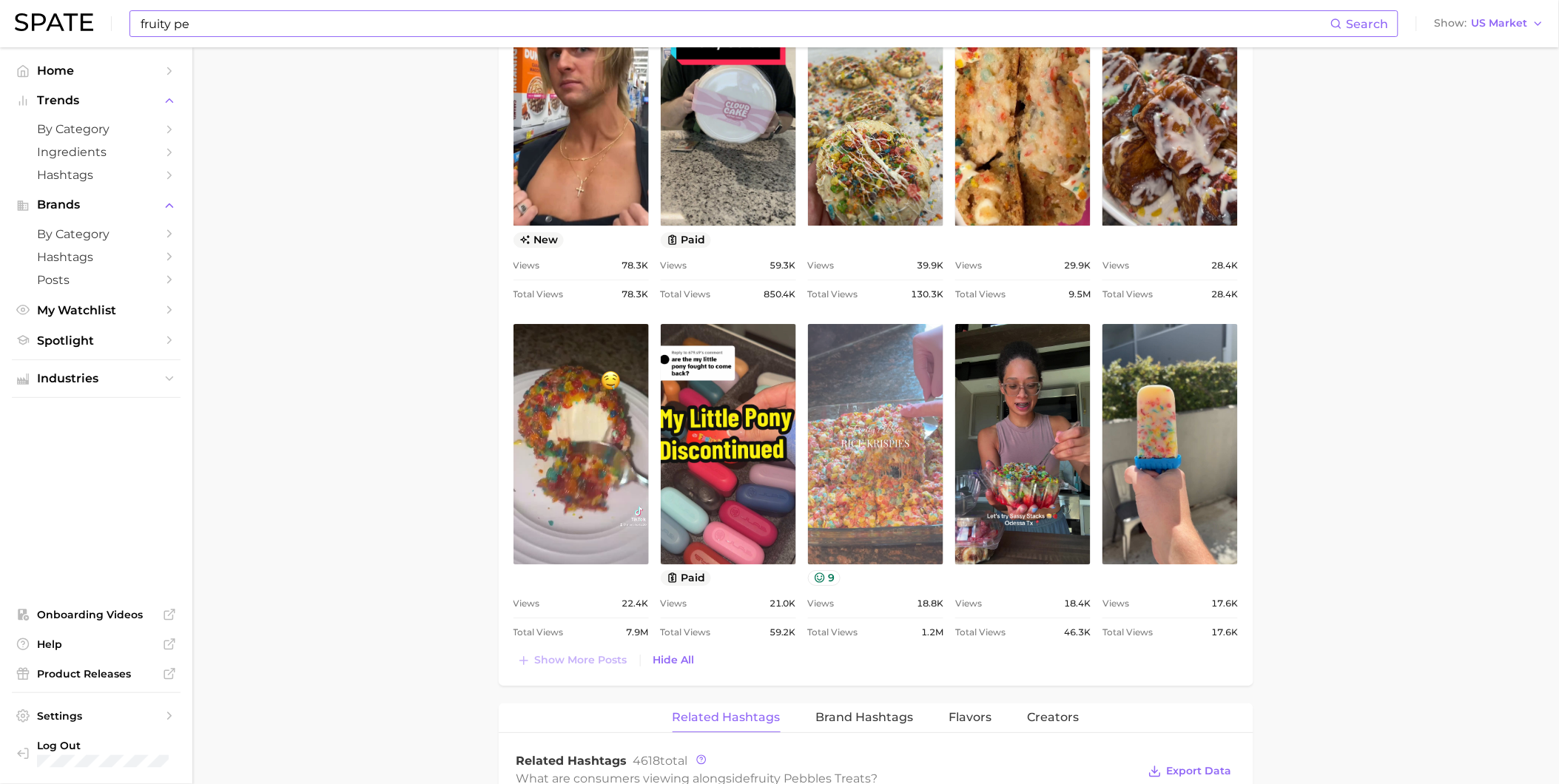
click at [863, 506] on link "view post on TikTok" at bounding box center [876, 444] width 135 height 240
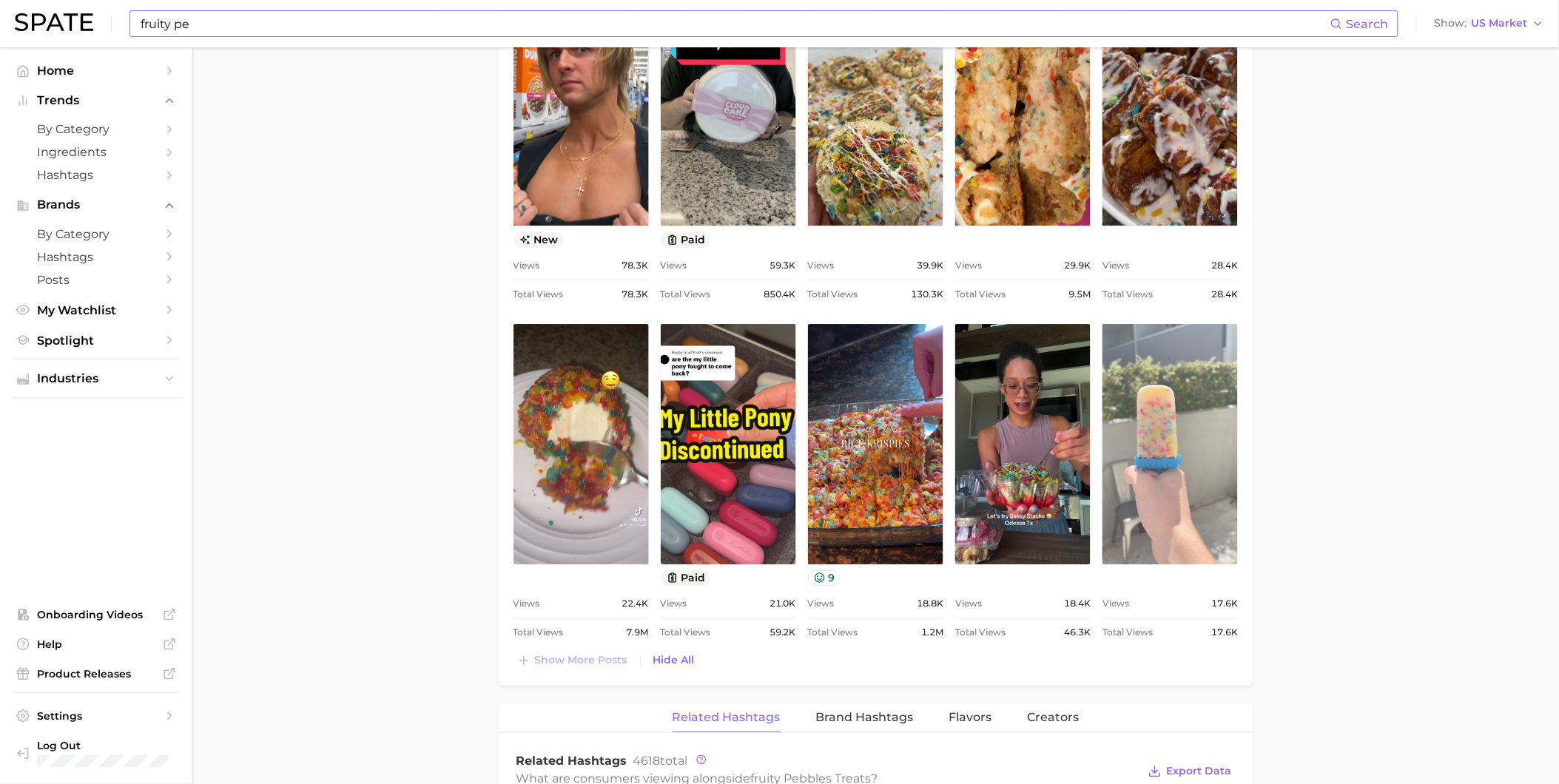
click at [1169, 390] on link "view post on TikTok" at bounding box center [1170, 444] width 135 height 240
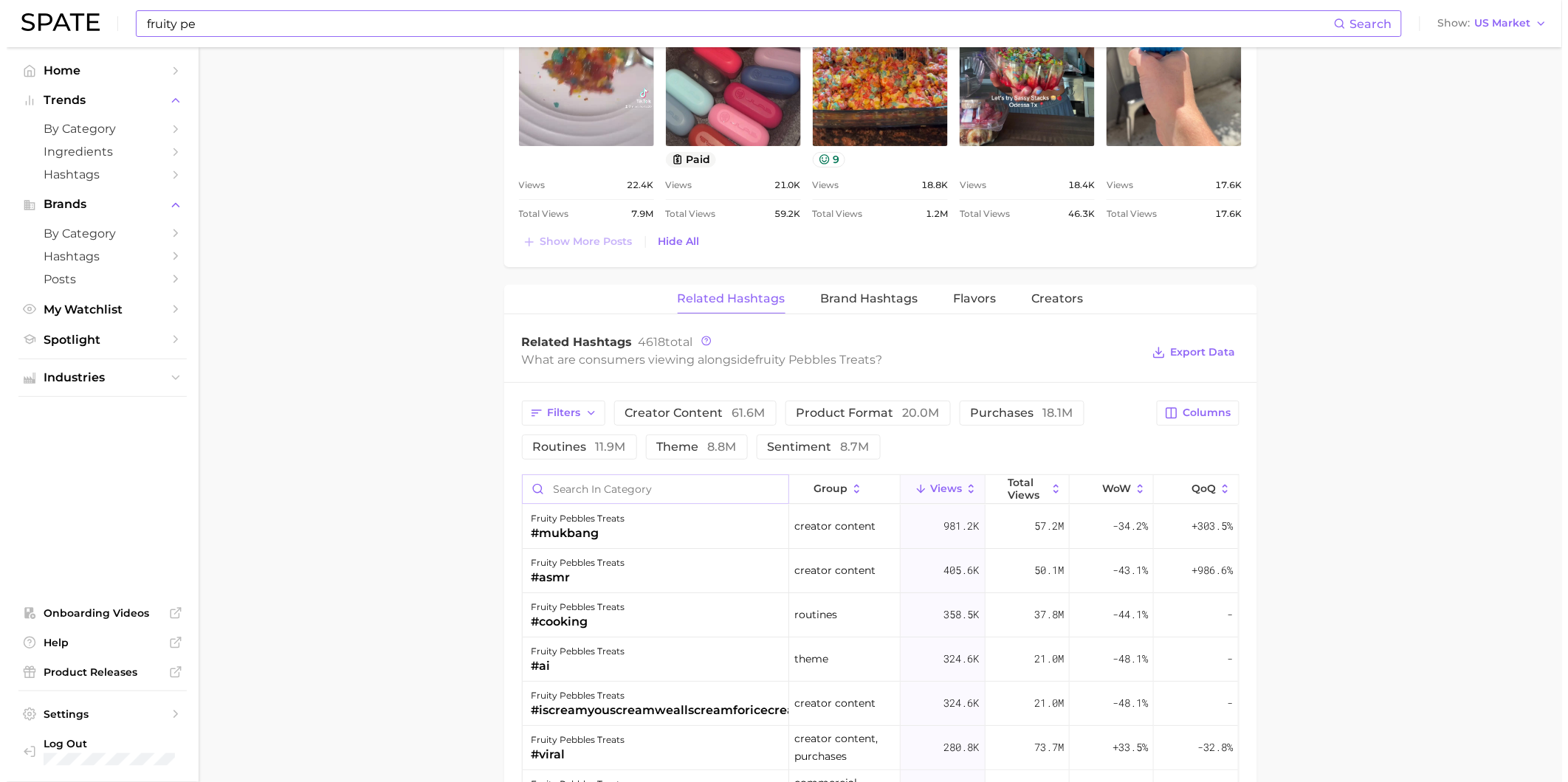
scroll to position [1967, 0]
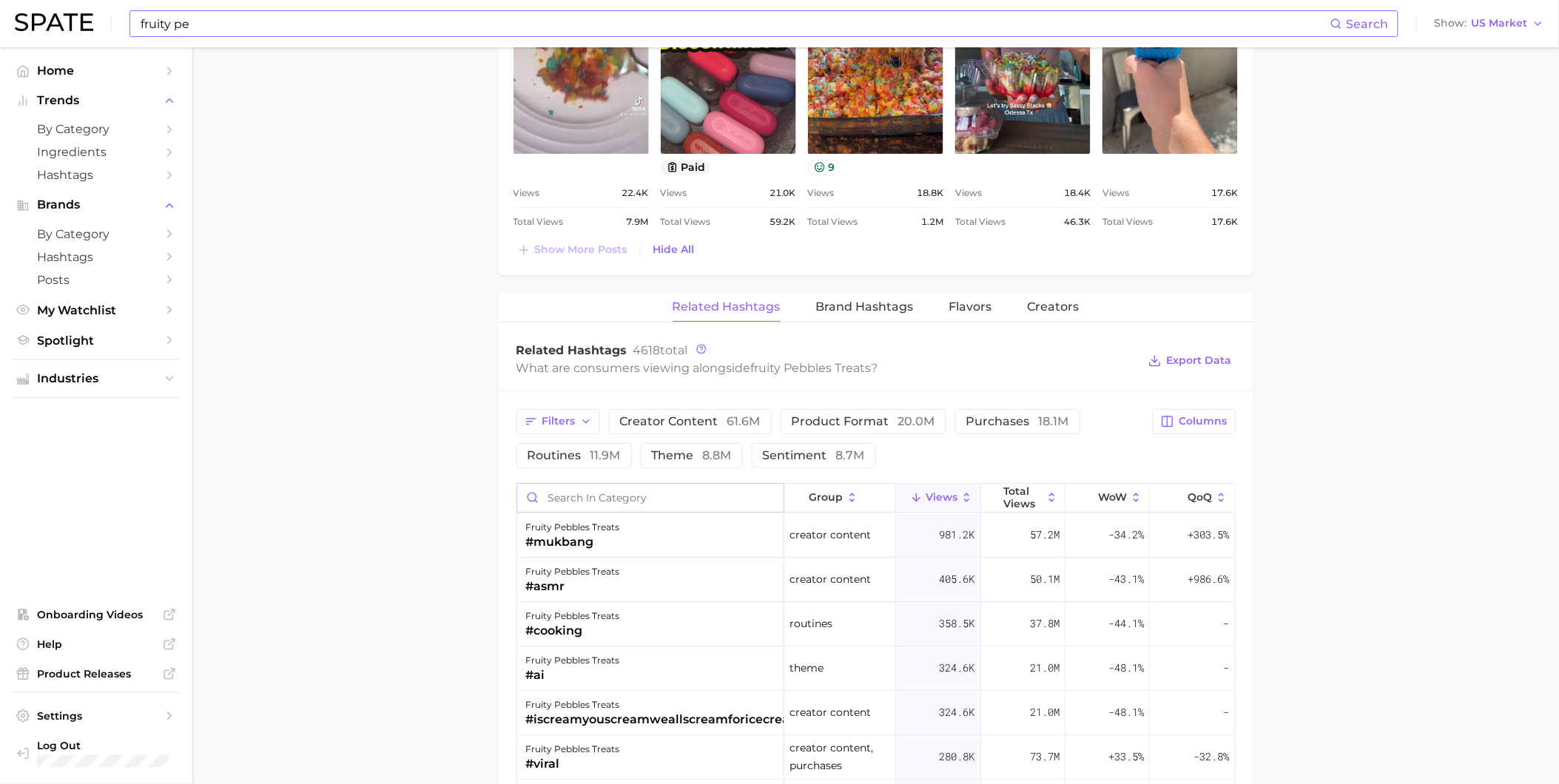
click at [676, 492] on input "Search in category" at bounding box center [650, 498] width 266 height 28
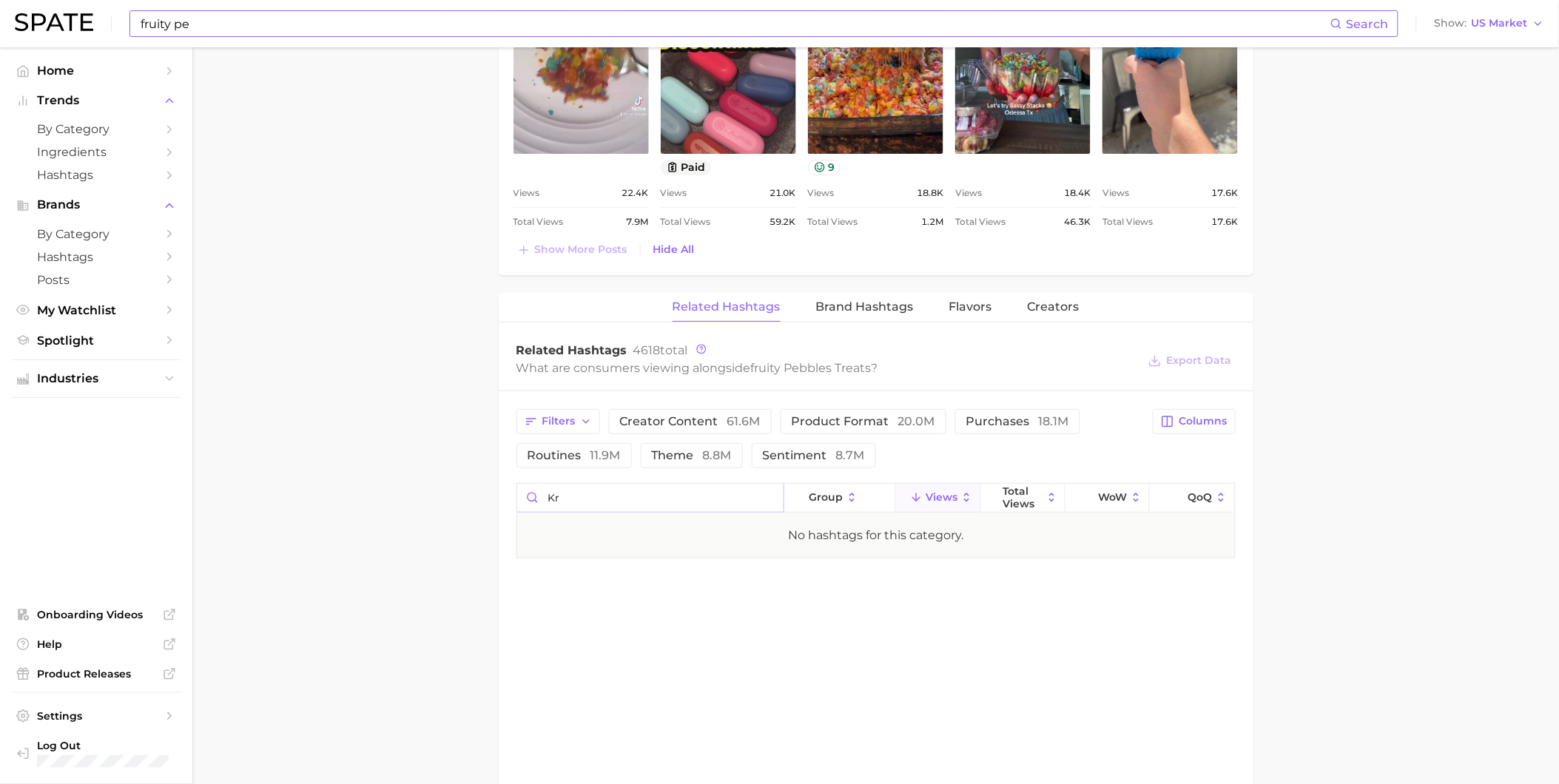
type input "k"
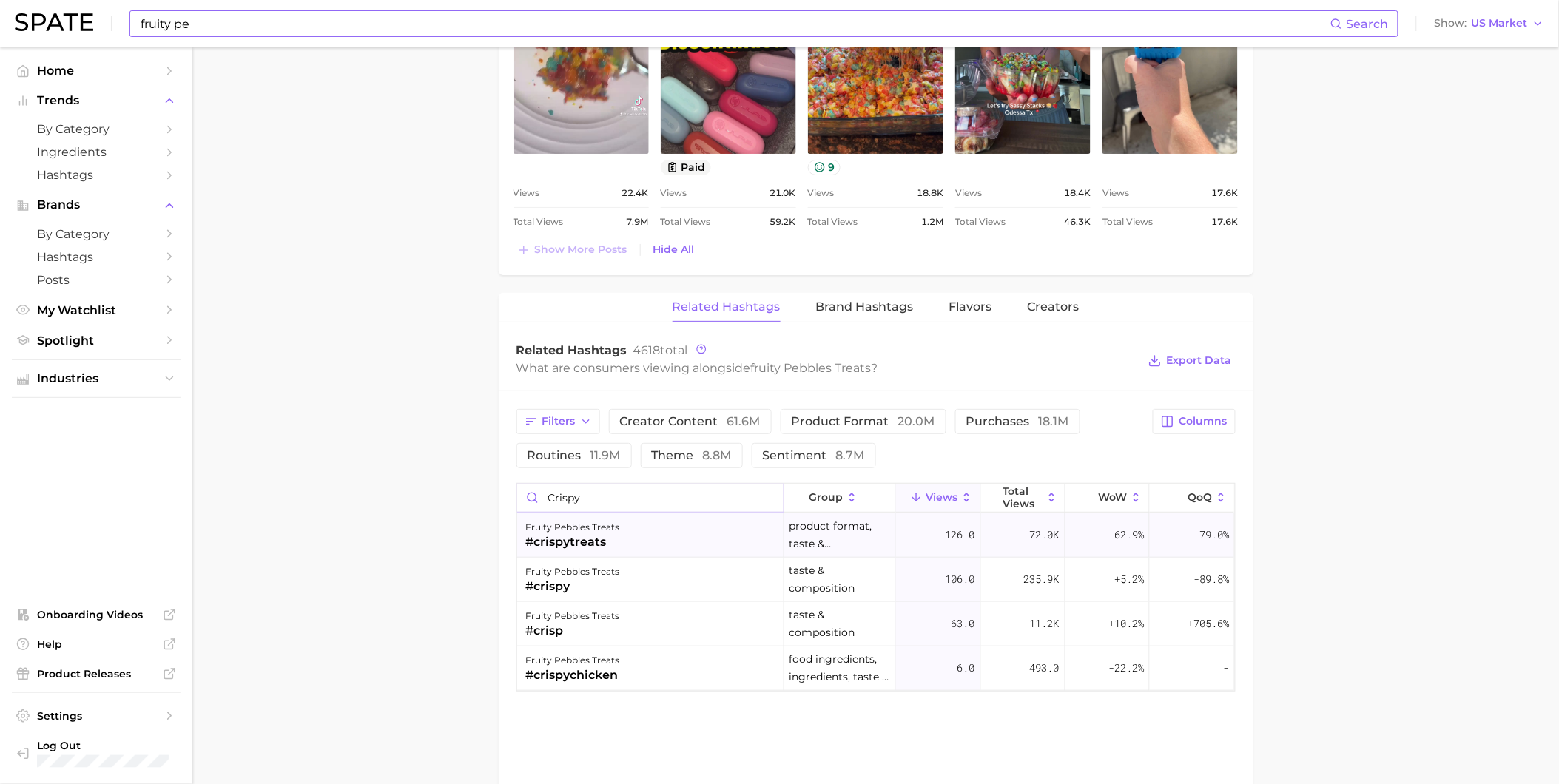
type input "crispy"
click at [736, 526] on div "fruity pebbles treats #crispytreats" at bounding box center [651, 535] width 267 height 45
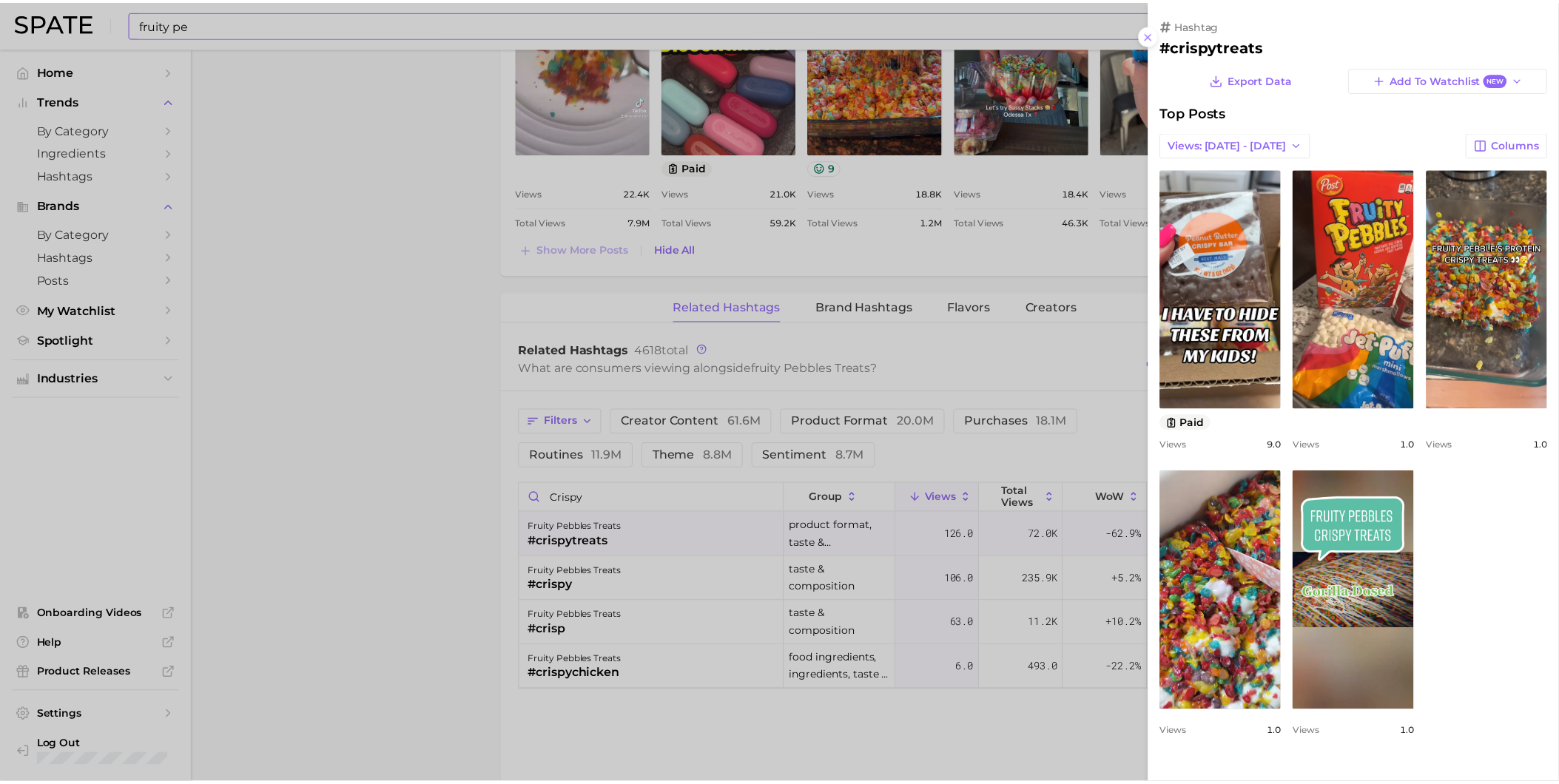
scroll to position [0, 0]
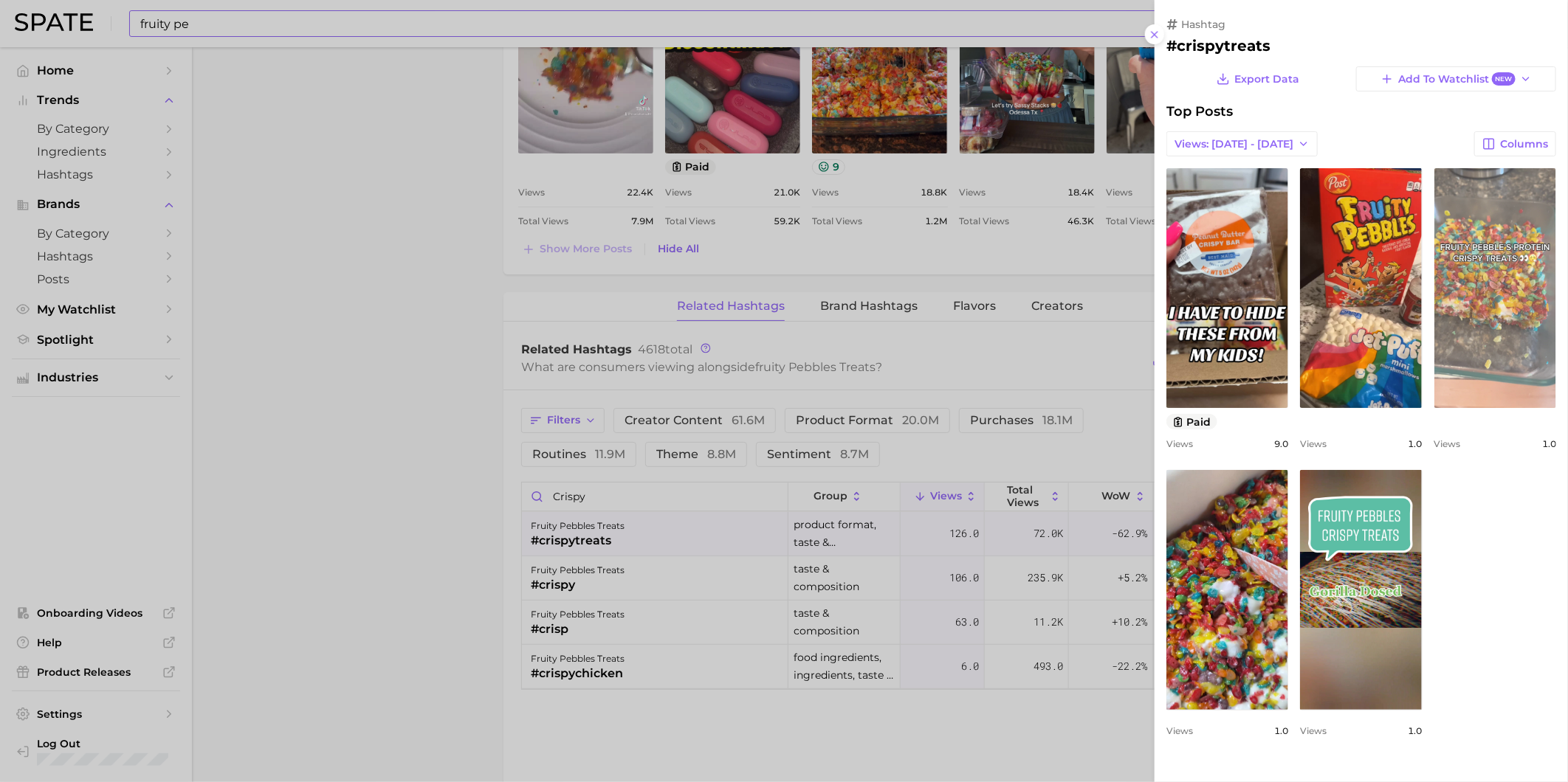
click at [1511, 317] on link "view post on TikTok" at bounding box center [1494, 288] width 122 height 240
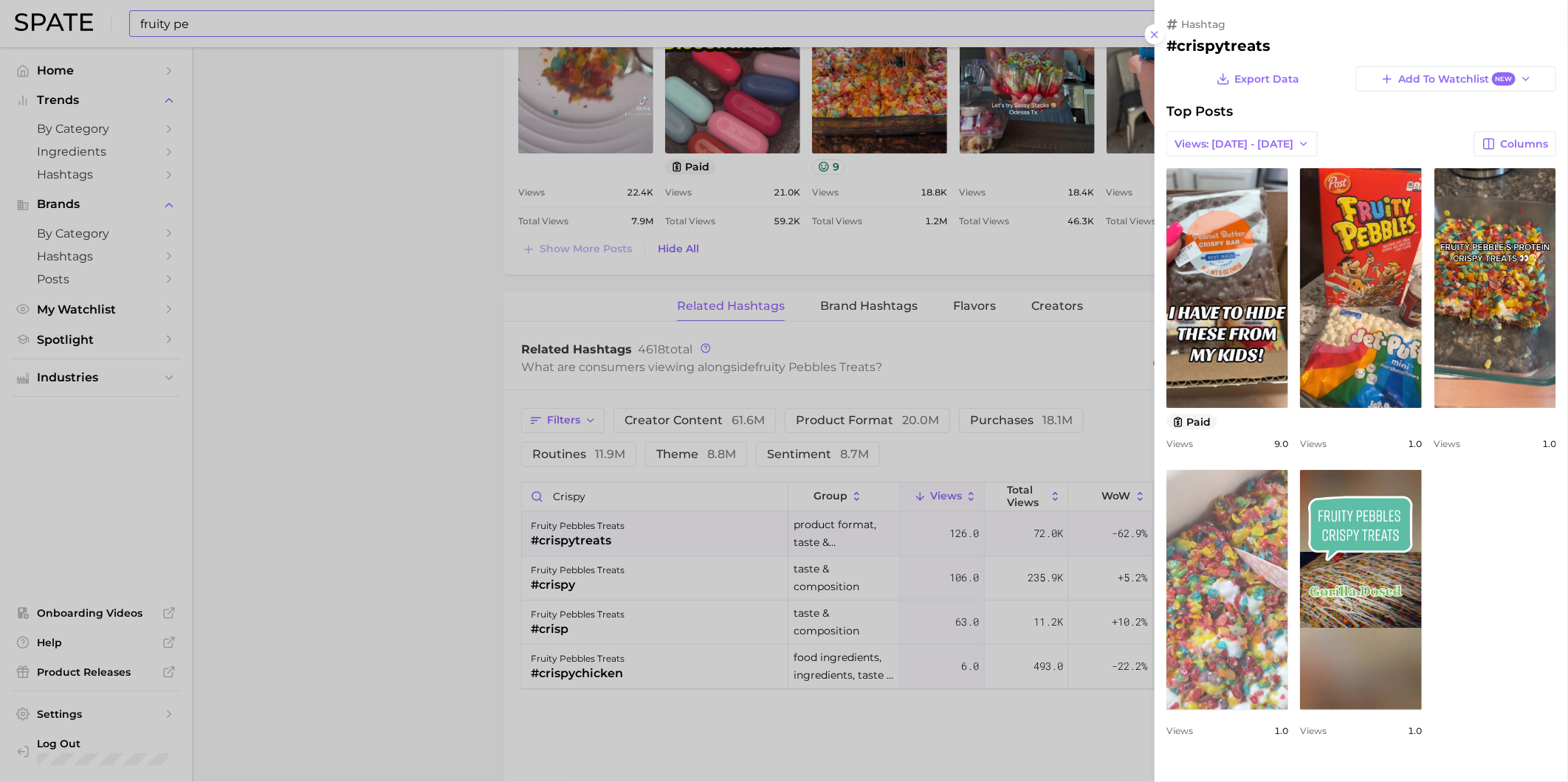
click at [1226, 550] on link "view post on TikTok" at bounding box center [1226, 589] width 122 height 240
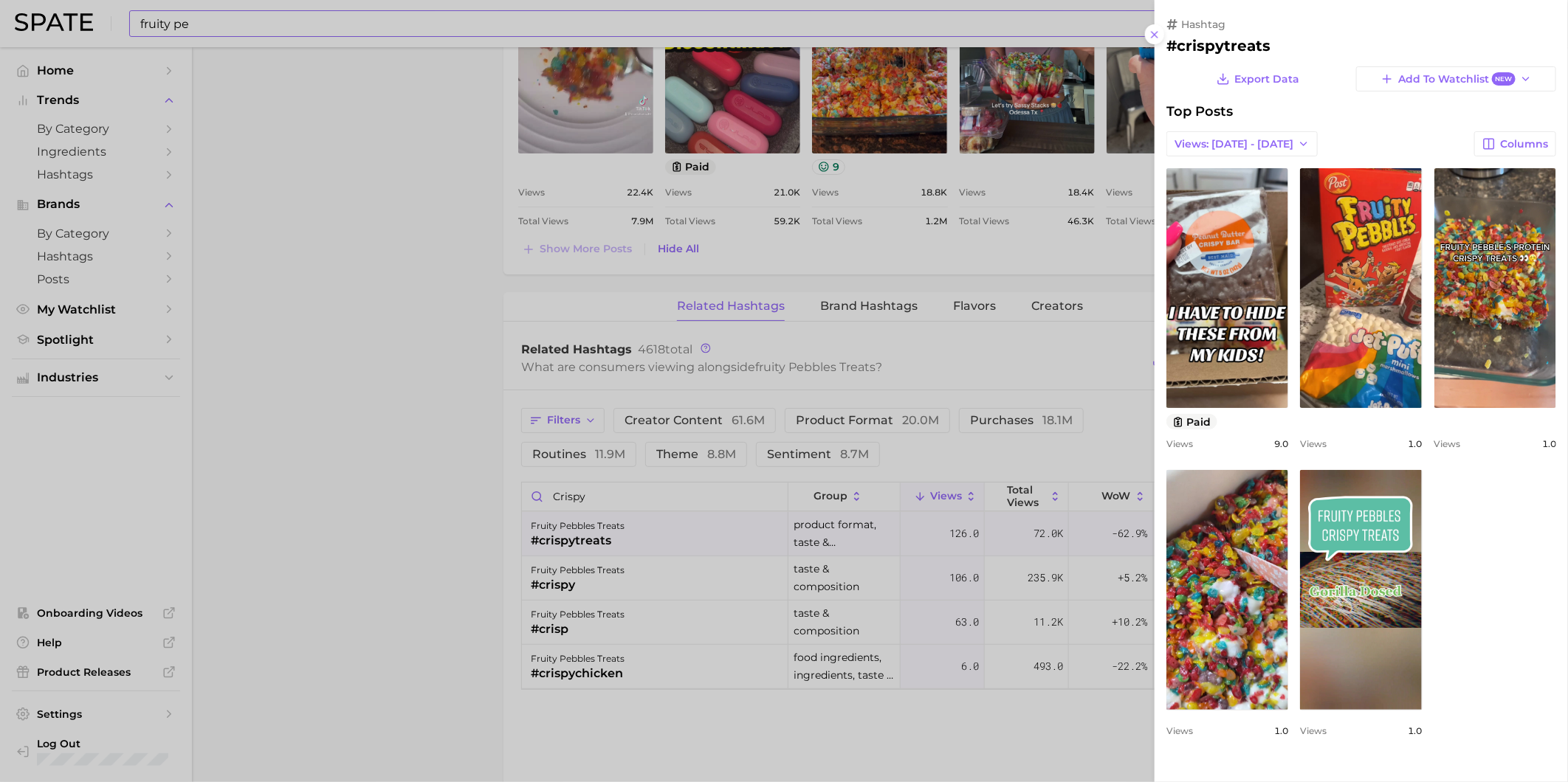
click at [910, 30] on div at bounding box center [784, 391] width 1568 height 782
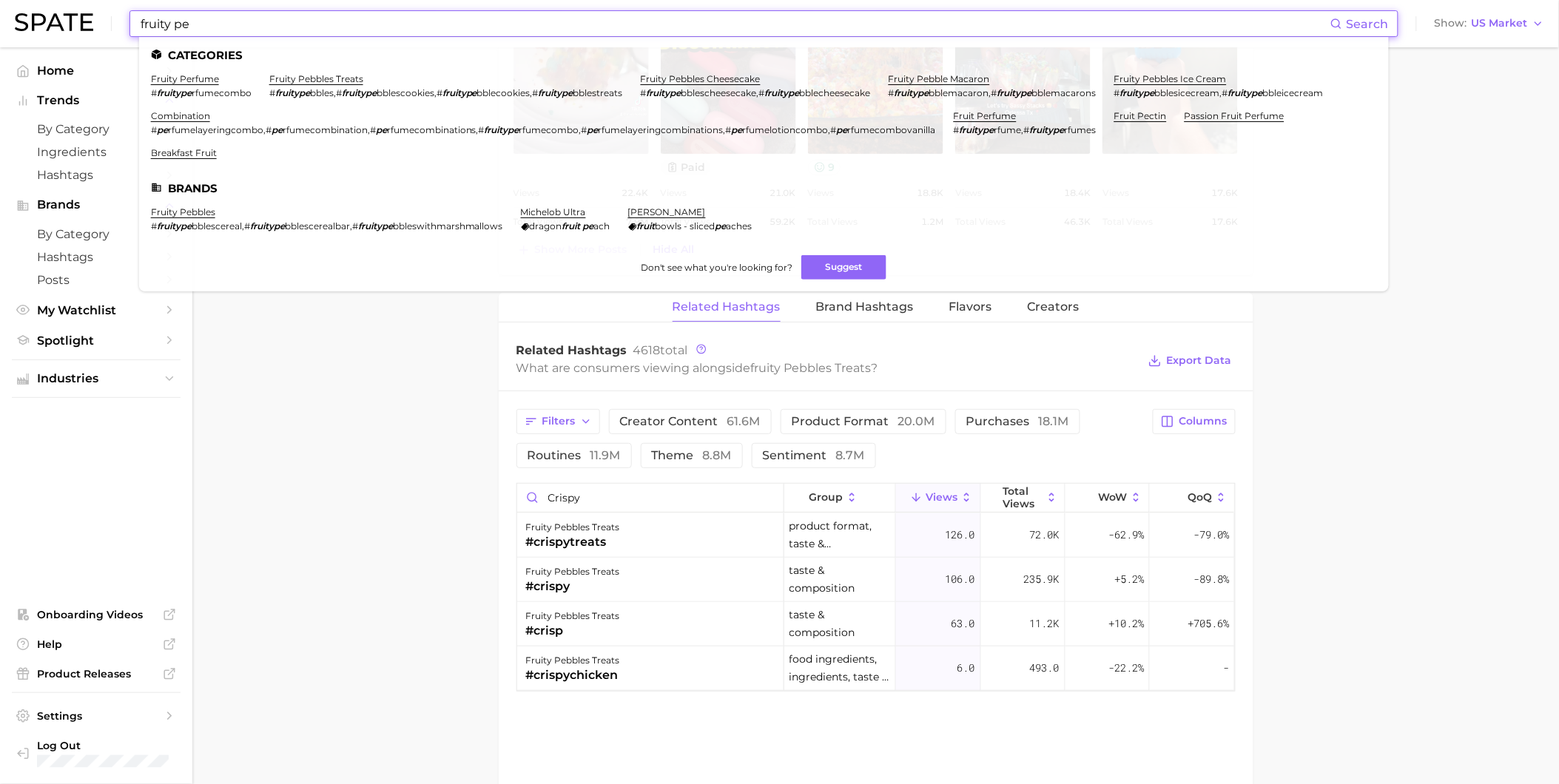
click at [685, 21] on input "fruity pe" at bounding box center [735, 23] width 1192 height 25
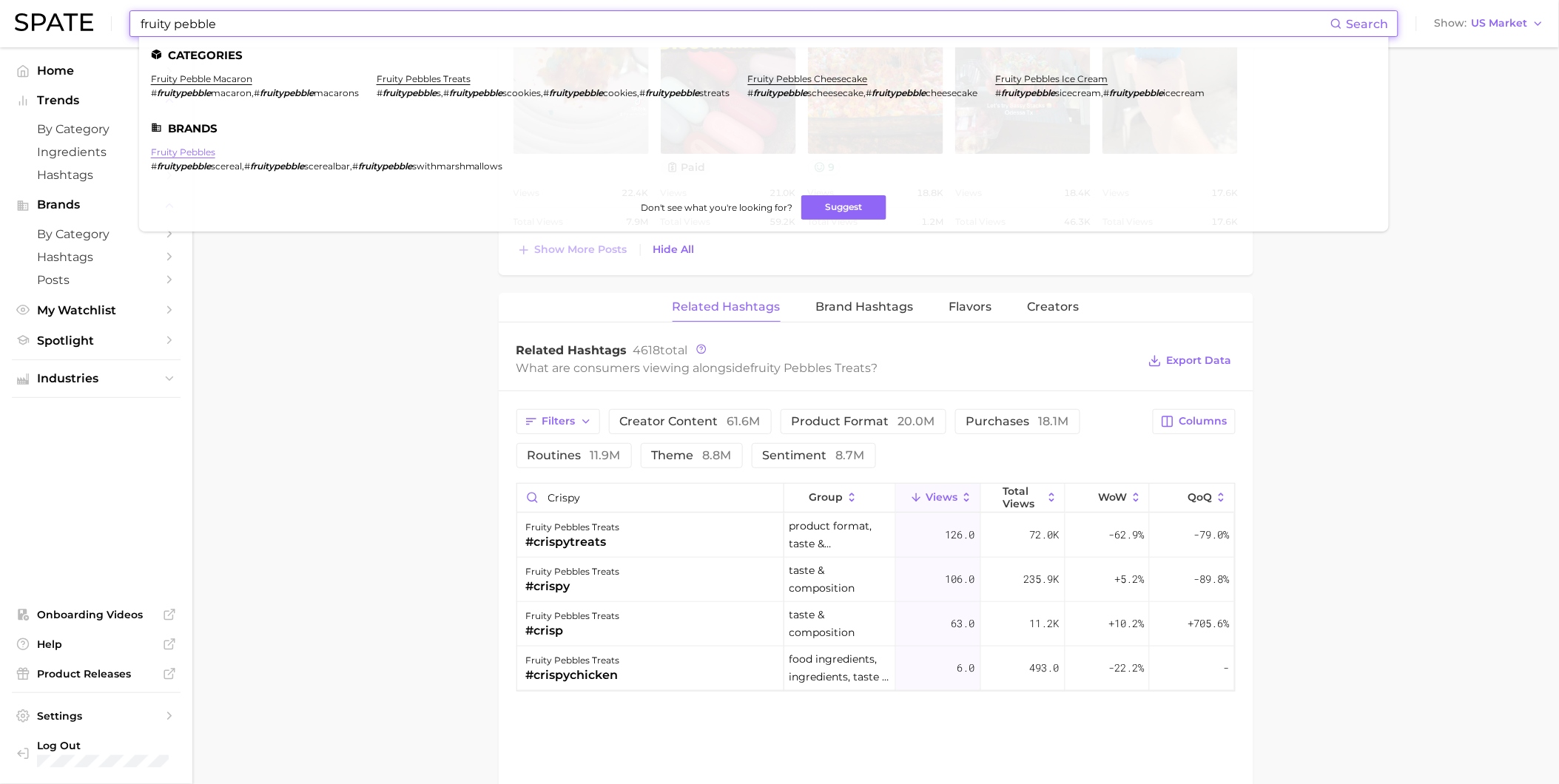
type input "fruity pebble"
click at [202, 152] on link "fruity pebbles" at bounding box center [183, 152] width 65 height 11
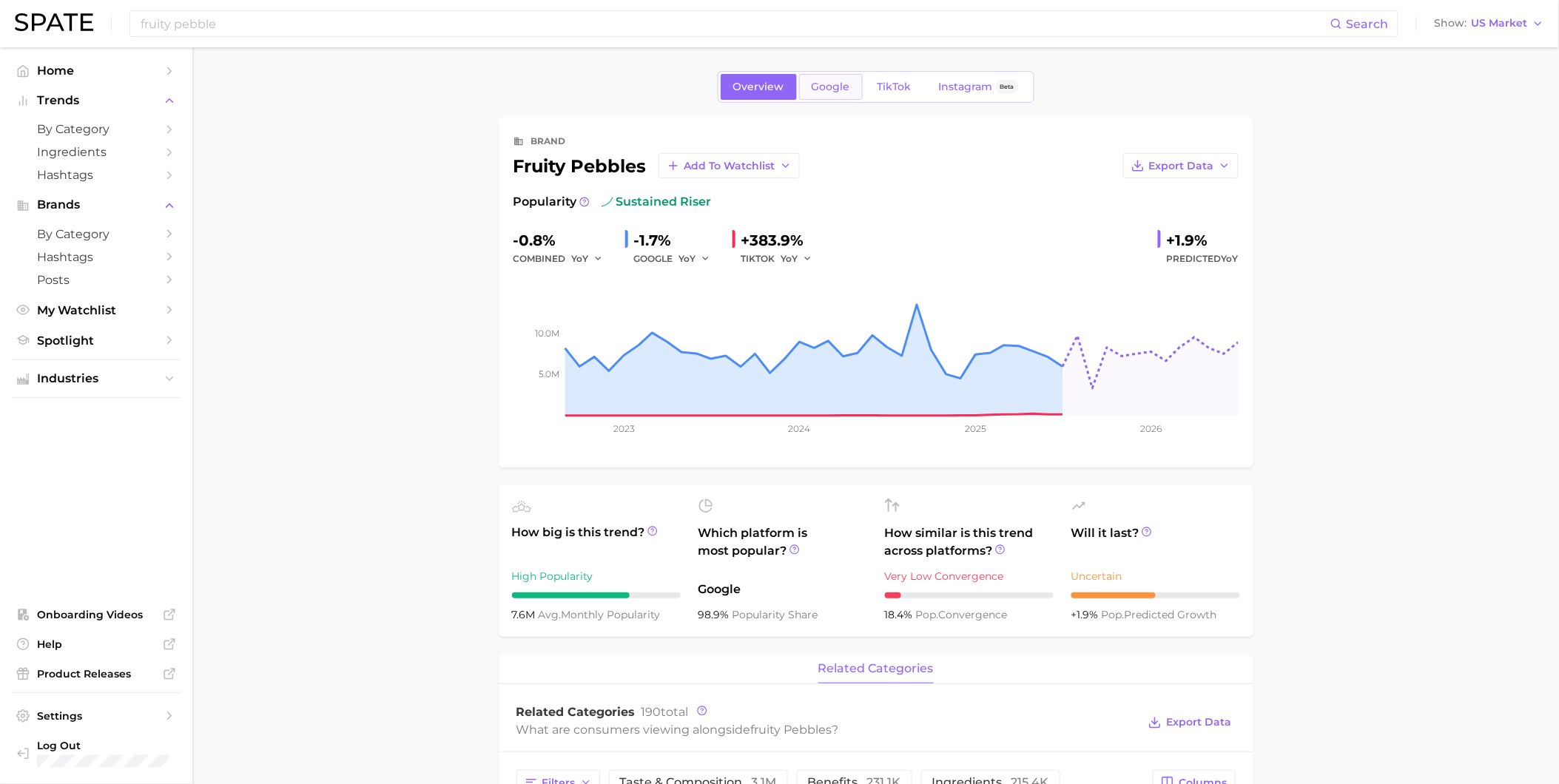
click at [838, 90] on span "Google" at bounding box center [831, 86] width 38 height 12
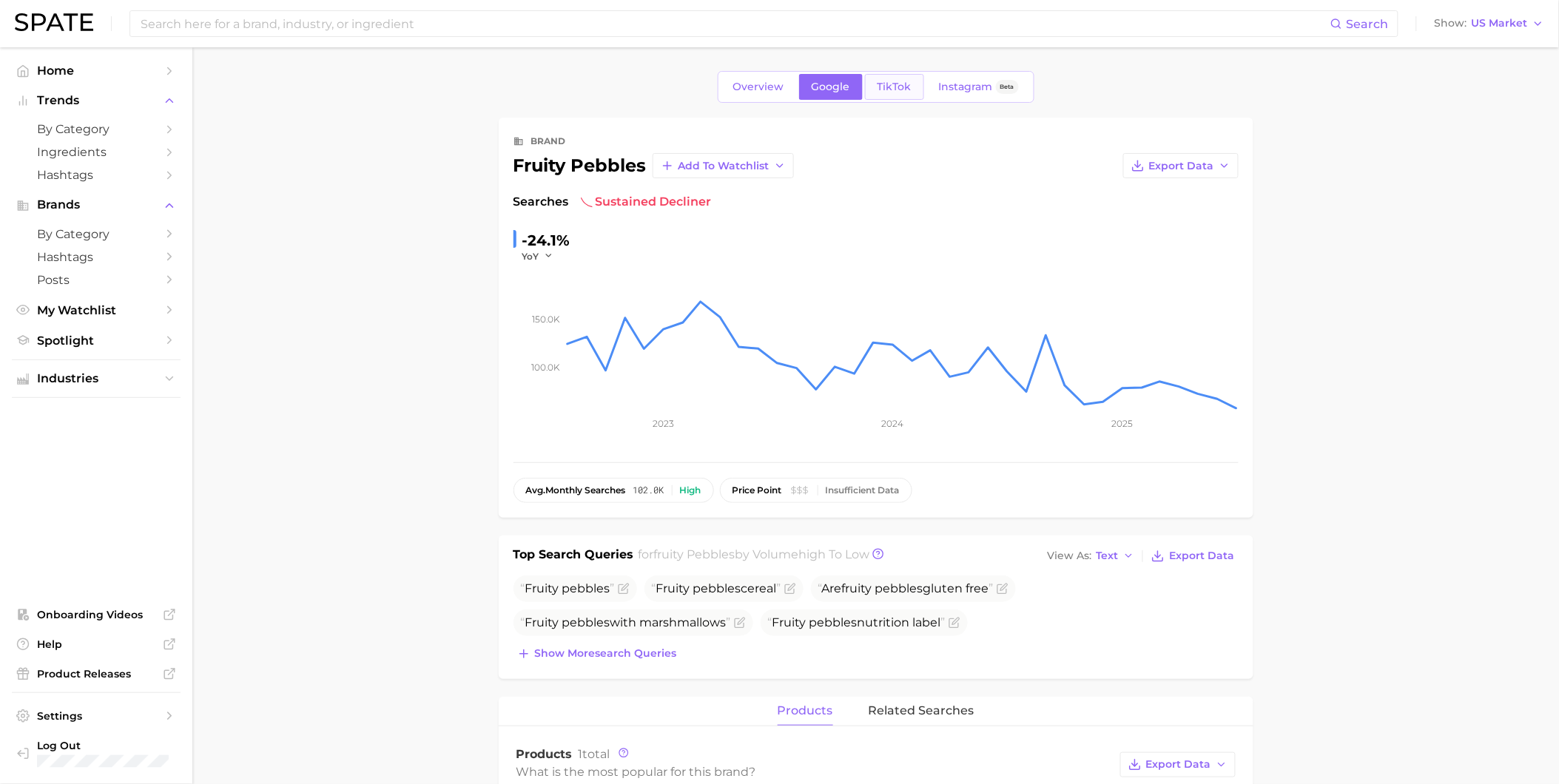
click at [883, 90] on span "TikTok" at bounding box center [894, 86] width 34 height 12
